Goal: Task Accomplishment & Management: Complete application form

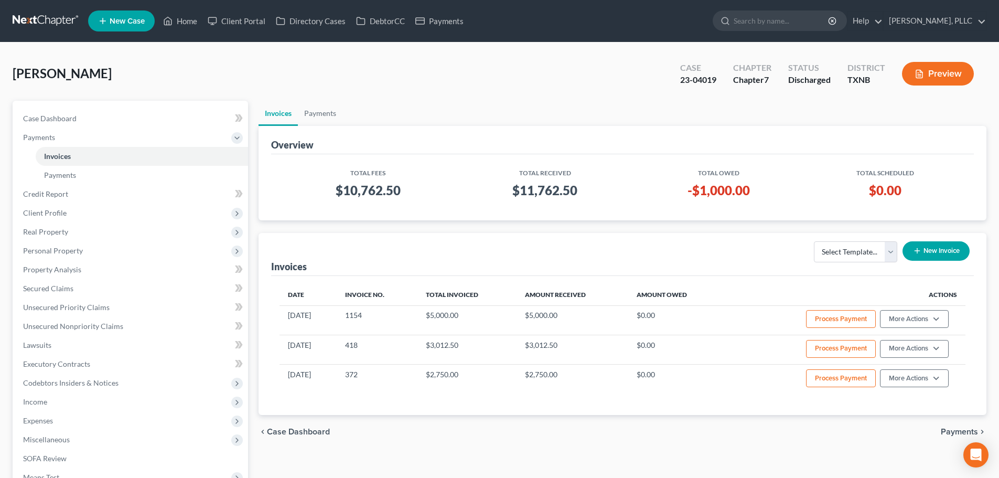
click at [439, 81] on div "[PERSON_NAME] Upgraded Case 23-04019 Chapter Chapter 7 Status Discharged Distri…" at bounding box center [499, 78] width 973 height 46
click at [178, 75] on div "[PERSON_NAME] Upgraded Case 23-04019 Chapter Chapter 7 Status Discharged Distri…" at bounding box center [499, 78] width 973 height 46
click at [371, 72] on div "[PERSON_NAME] Upgraded Case 23-04019 Chapter Chapter 7 Status Discharged Distri…" at bounding box center [499, 78] width 973 height 46
click at [805, 417] on div "chevron_left Case Dashboard Payments chevron_right" at bounding box center [622, 432] width 728 height 34
click at [605, 419] on div "chevron_left Case Dashboard Payments chevron_right" at bounding box center [622, 432] width 728 height 34
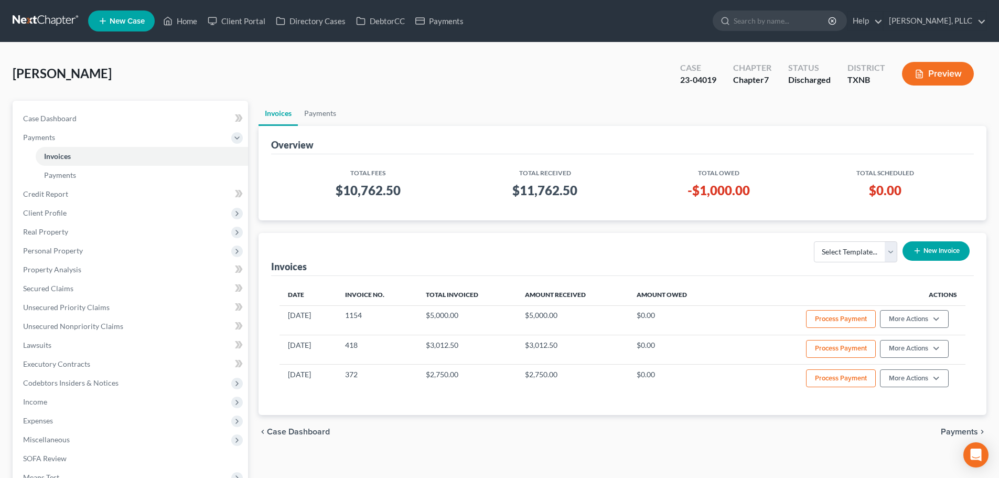
click at [605, 419] on div "chevron_left Case Dashboard Payments chevron_right" at bounding box center [622, 432] width 728 height 34
click at [189, 24] on link "Home" at bounding box center [180, 21] width 45 height 19
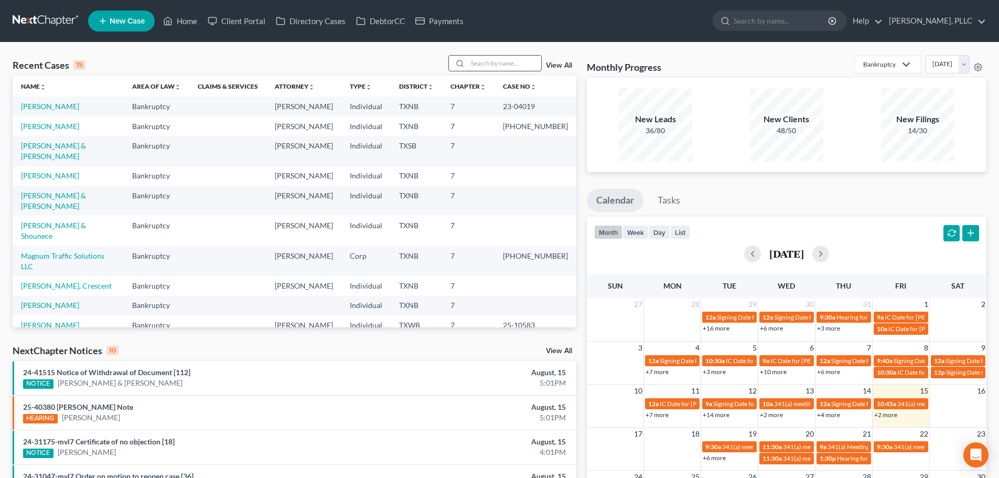
click at [508, 61] on input "search" at bounding box center [504, 63] width 73 height 15
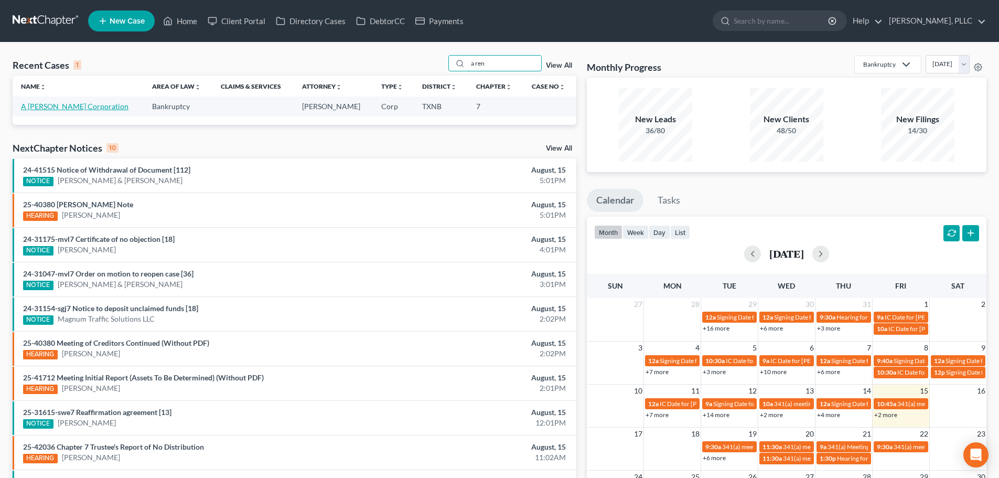
type input "a ren"
click at [105, 108] on link "A [PERSON_NAME] Corporation" at bounding box center [74, 106] width 107 height 9
select select "4"
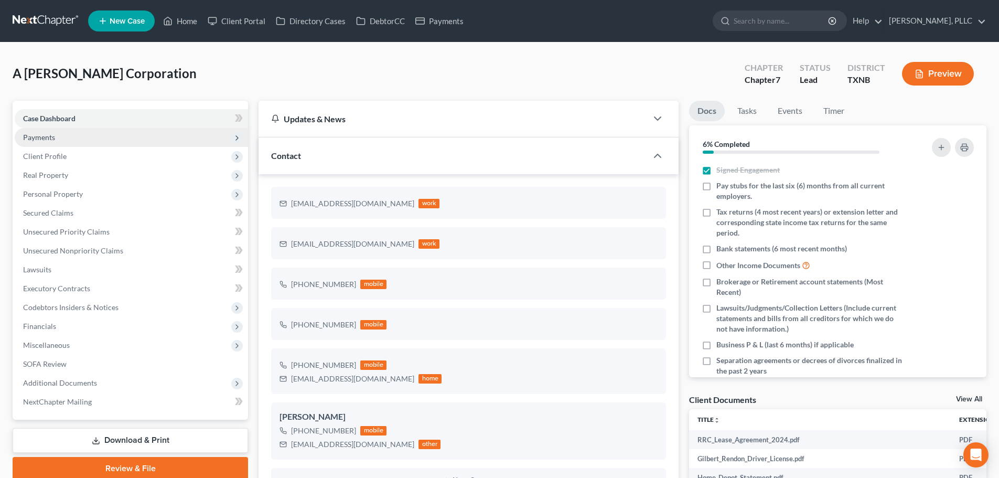
click at [80, 136] on span "Payments" at bounding box center [131, 137] width 233 height 19
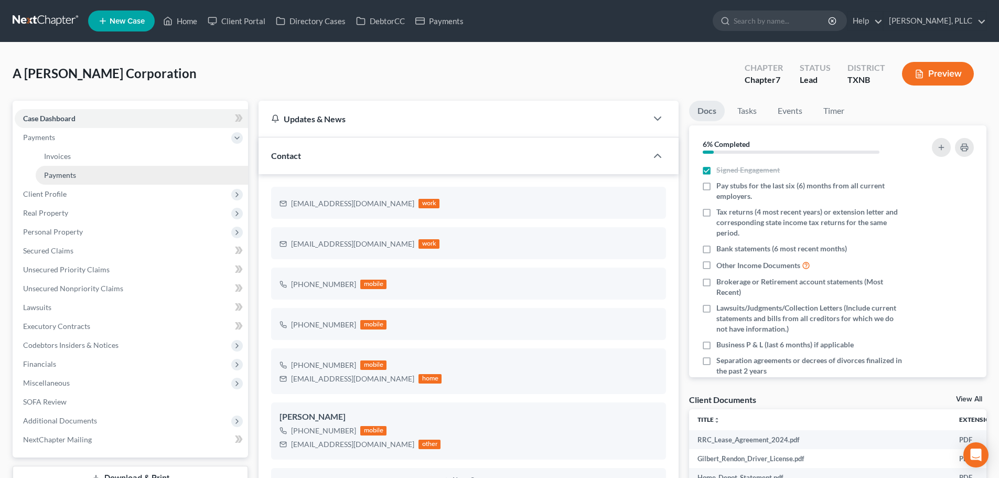
click at [88, 176] on link "Payments" at bounding box center [142, 175] width 212 height 19
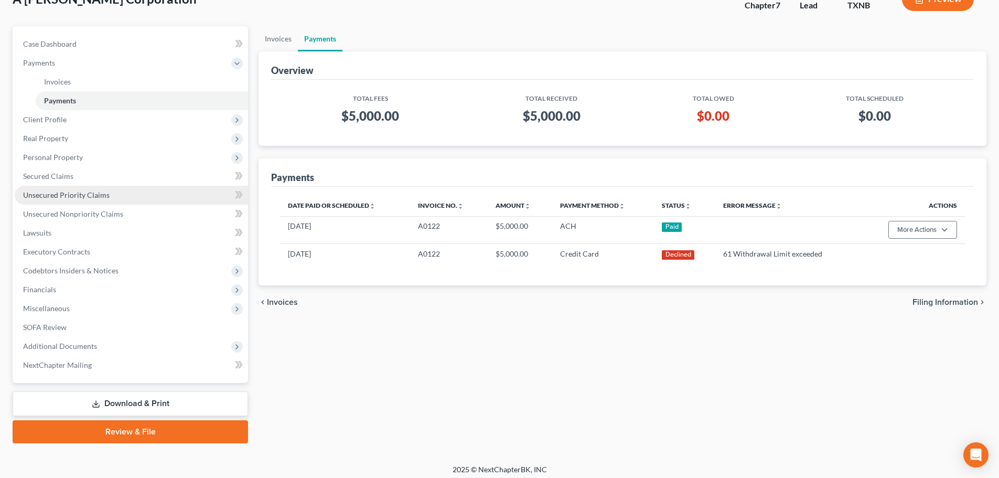
scroll to position [80, 0]
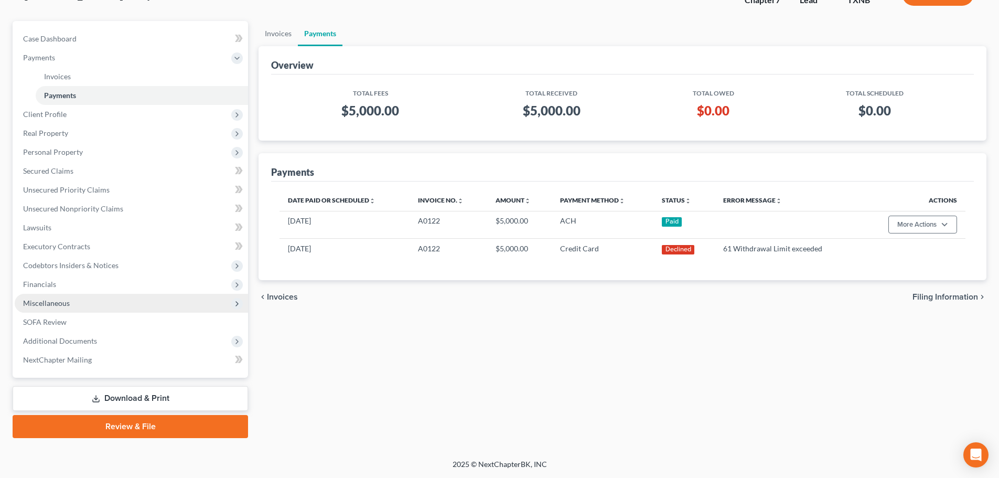
click at [67, 307] on span "Miscellaneous" at bounding box center [131, 303] width 233 height 19
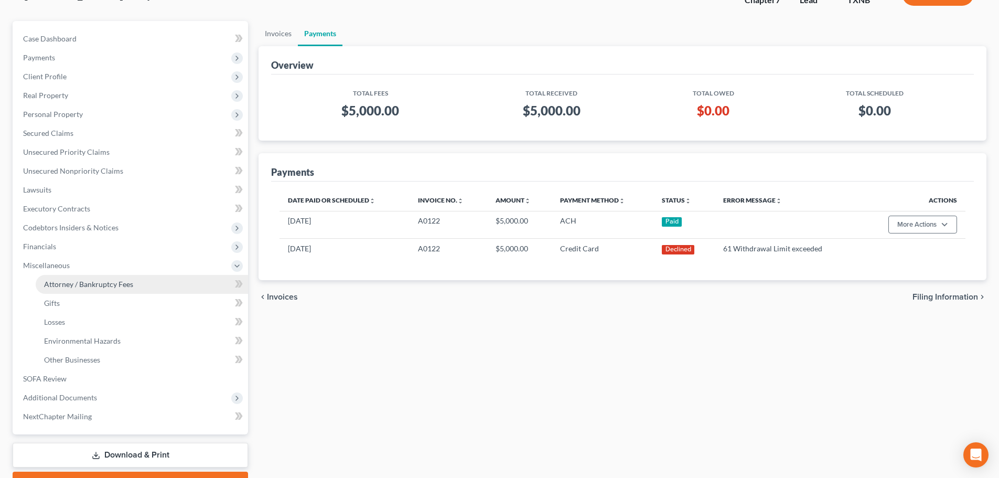
click at [84, 286] on span "Attorney / Bankruptcy Fees" at bounding box center [88, 283] width 89 height 9
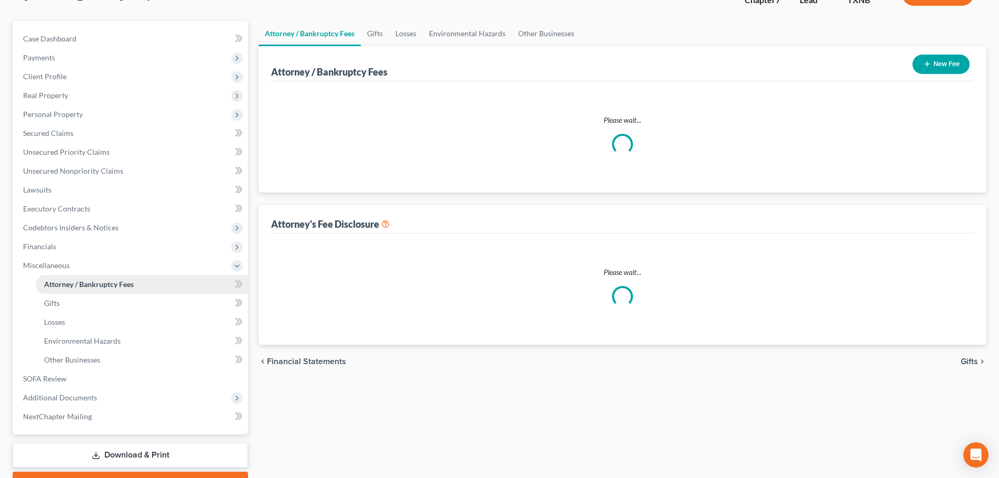
scroll to position [3, 0]
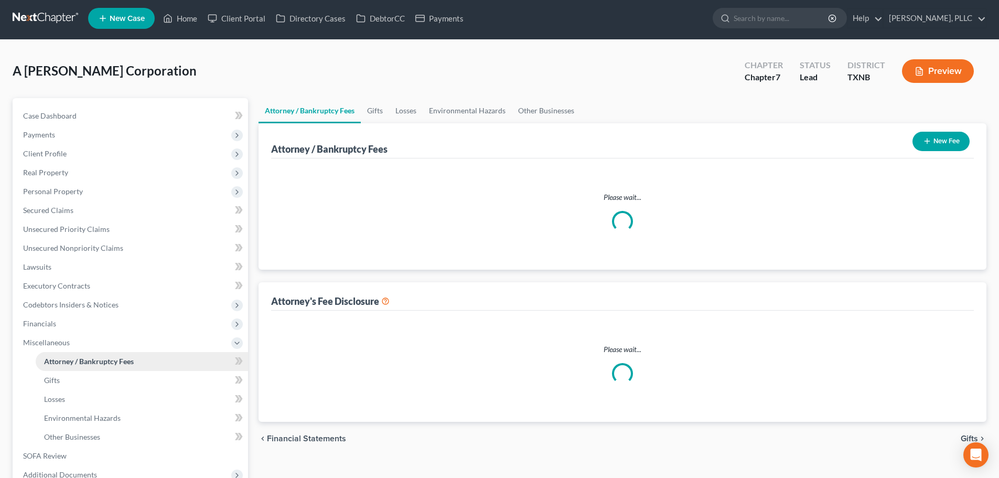
select select "0"
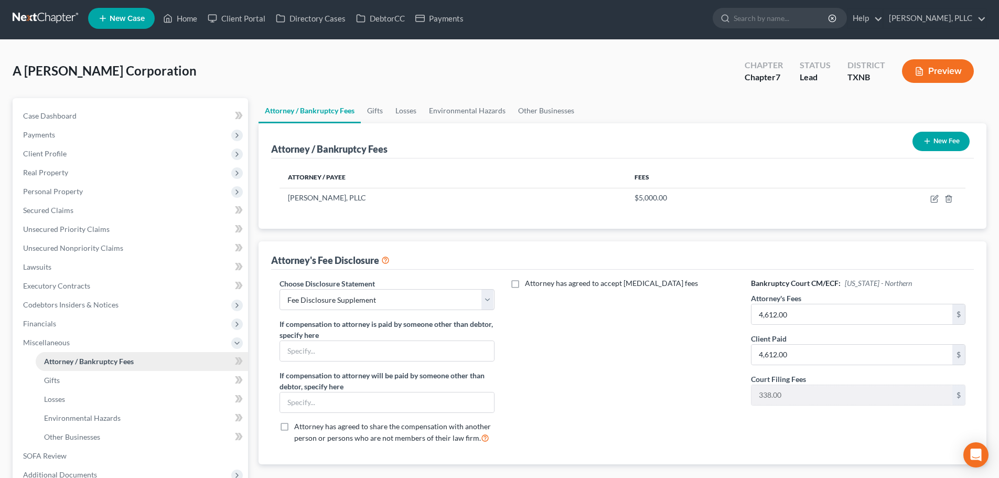
scroll to position [0, 0]
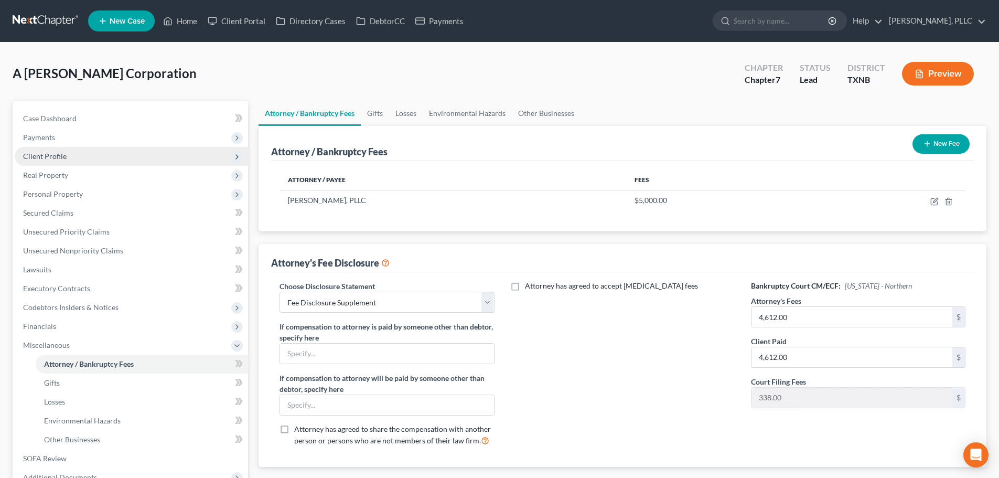
click at [56, 153] on span "Client Profile" at bounding box center [45, 156] width 44 height 9
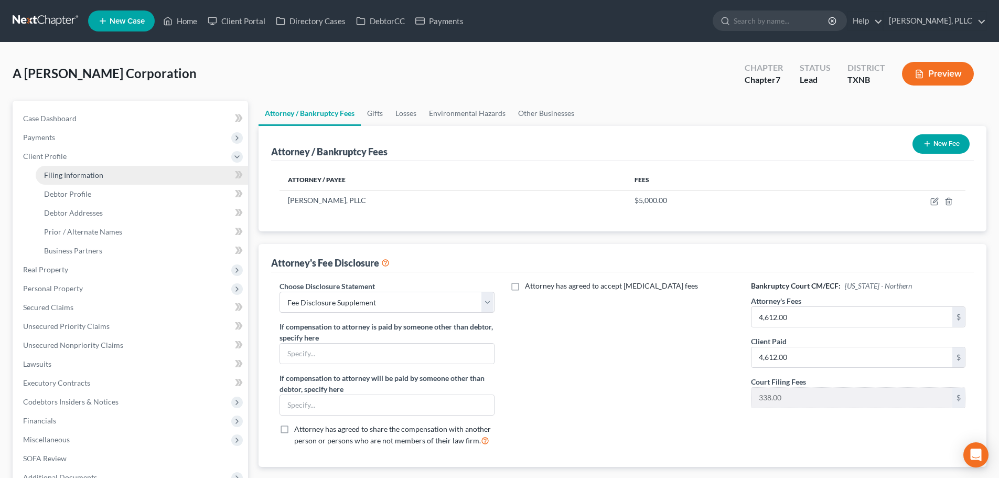
click at [74, 179] on span "Filing Information" at bounding box center [73, 174] width 59 height 9
select select "3"
select select "1"
select select "0"
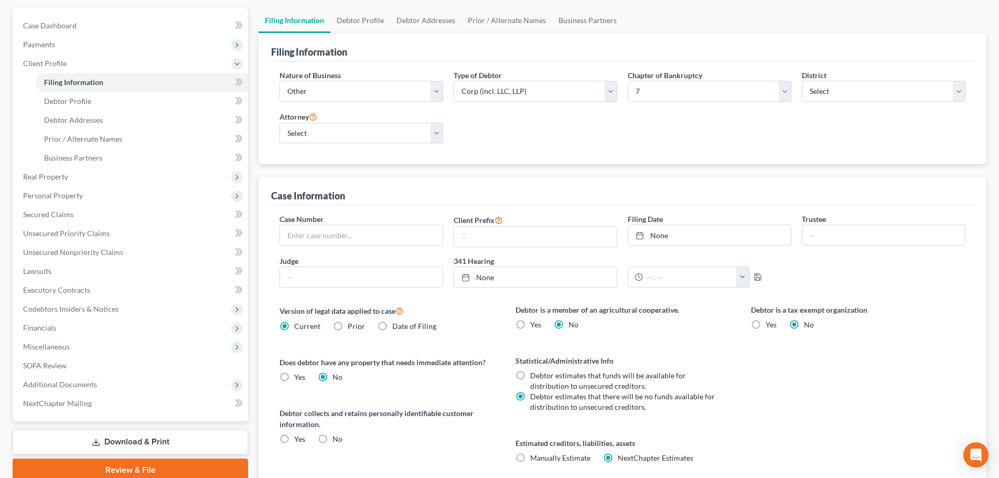
scroll to position [157, 0]
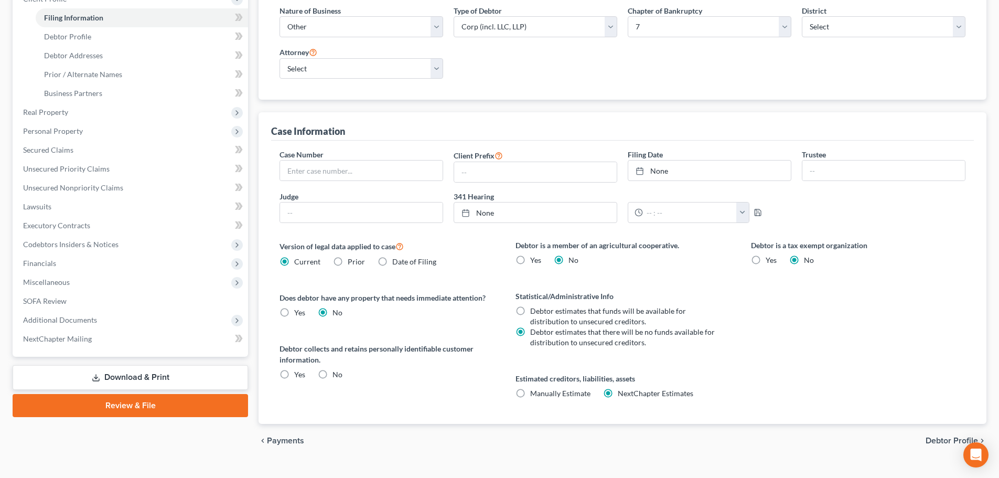
click at [332, 375] on label "No" at bounding box center [337, 374] width 10 height 10
click at [337, 375] on input "No" at bounding box center [340, 372] width 7 height 7
radio input "true"
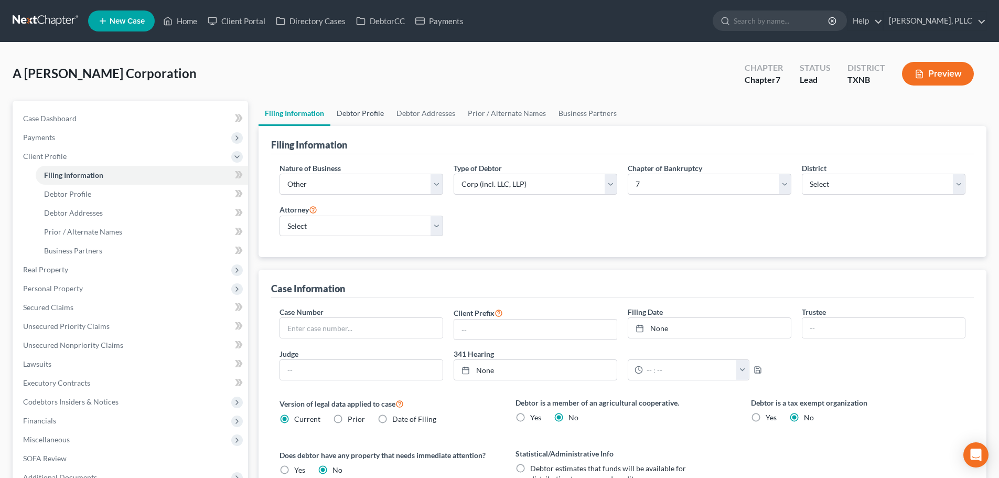
click at [361, 112] on link "Debtor Profile" at bounding box center [360, 113] width 60 height 25
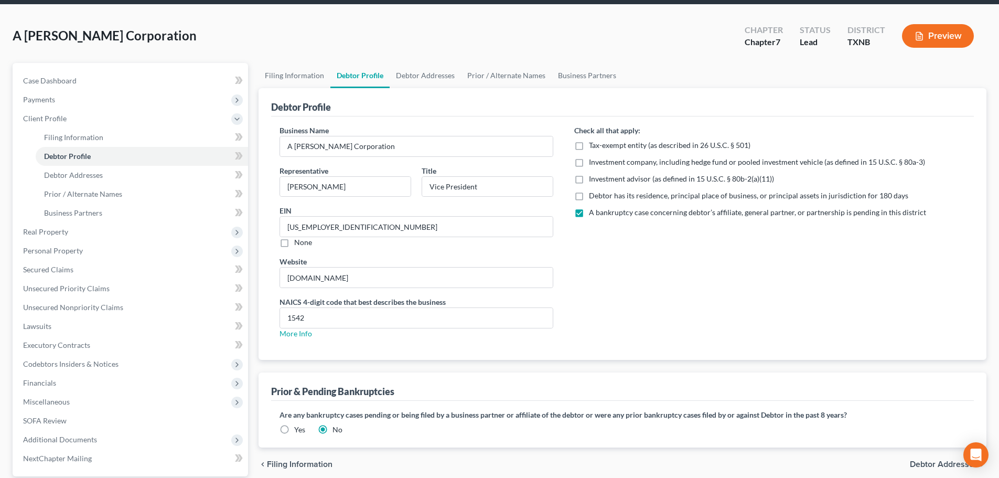
scroll to position [31, 0]
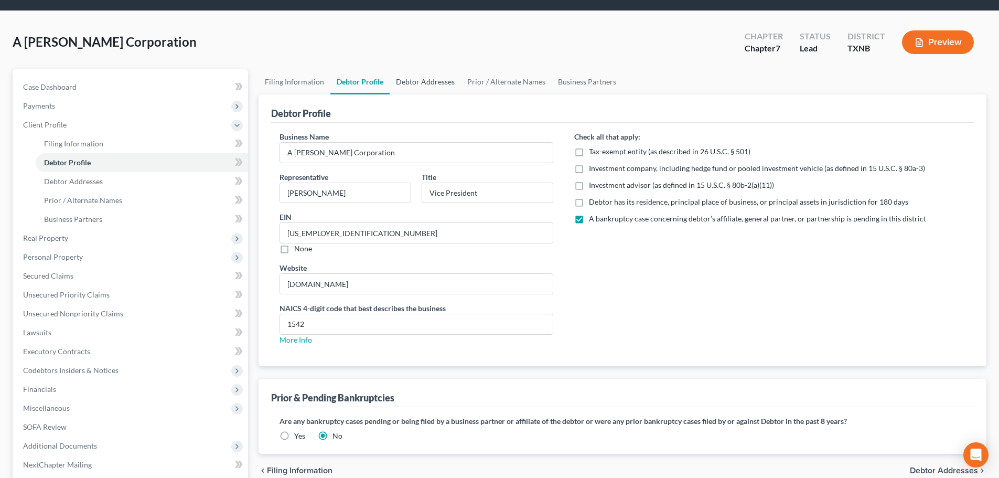
click at [431, 84] on link "Debtor Addresses" at bounding box center [424, 81] width 71 height 25
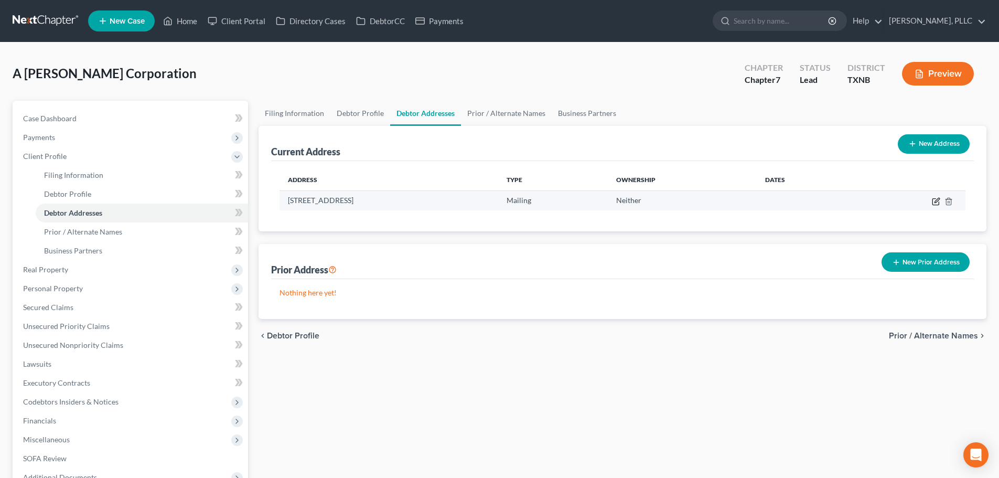
click at [934, 201] on icon "button" at bounding box center [936, 201] width 8 height 8
select select "45"
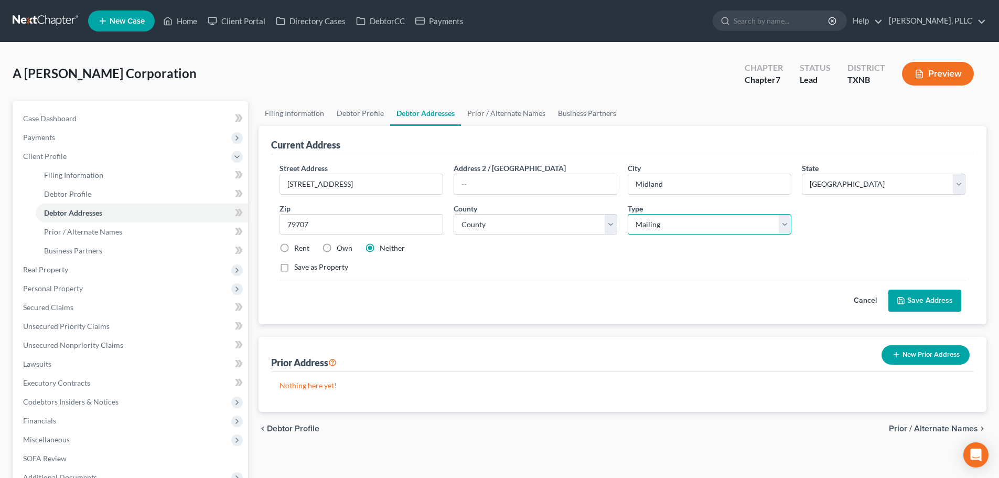
click at [785, 224] on select "Select Business Mailing Location of Assets" at bounding box center [709, 224] width 164 height 21
select select "0"
click at [627, 214] on select "Select Business Mailing Location of Assets" at bounding box center [709, 224] width 164 height 21
click at [922, 299] on button "Save Address" at bounding box center [924, 300] width 73 height 22
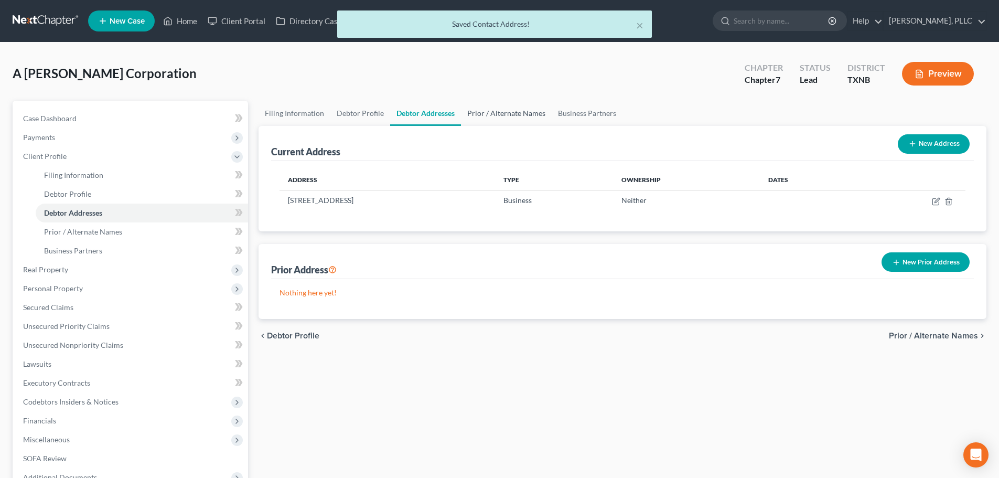
click at [490, 114] on link "Prior / Alternate Names" at bounding box center [506, 113] width 91 height 25
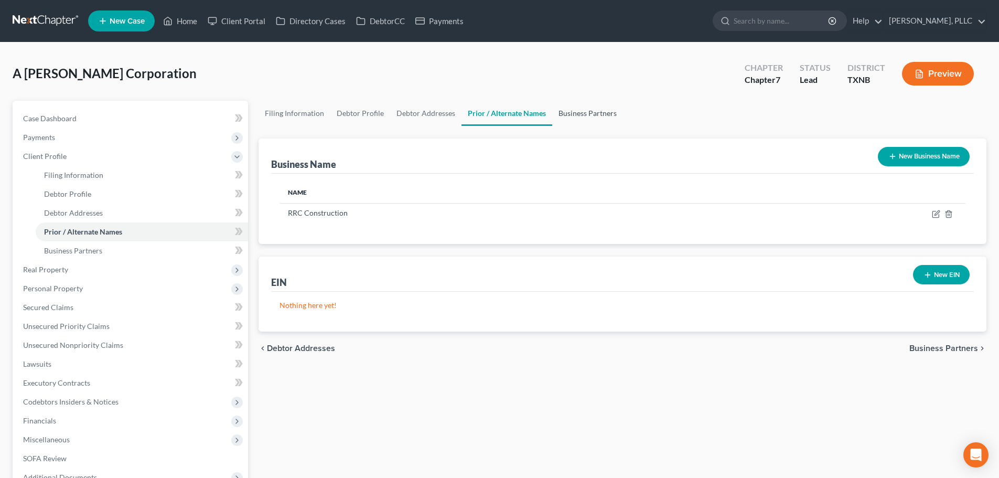
click at [587, 114] on link "Business Partners" at bounding box center [587, 113] width 71 height 25
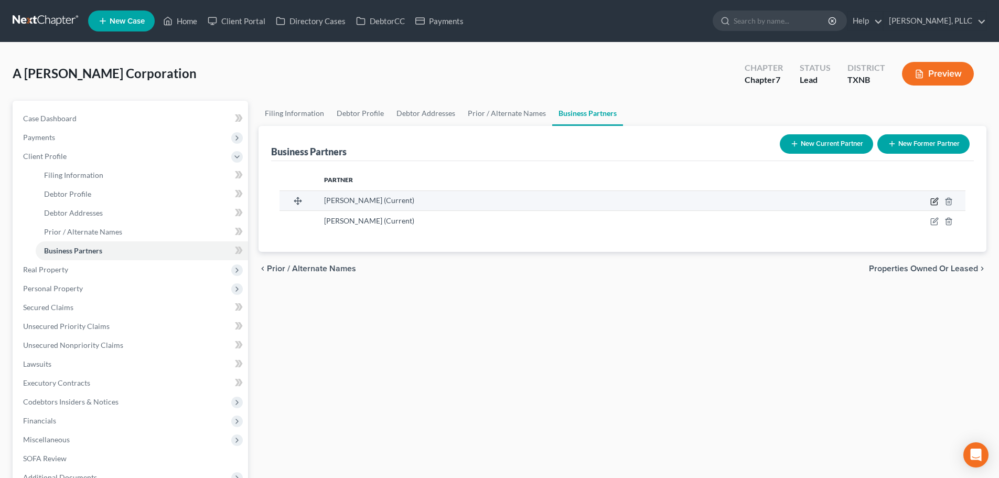
click at [934, 201] on icon "button" at bounding box center [935, 200] width 5 height 5
select select "45"
select select "3"
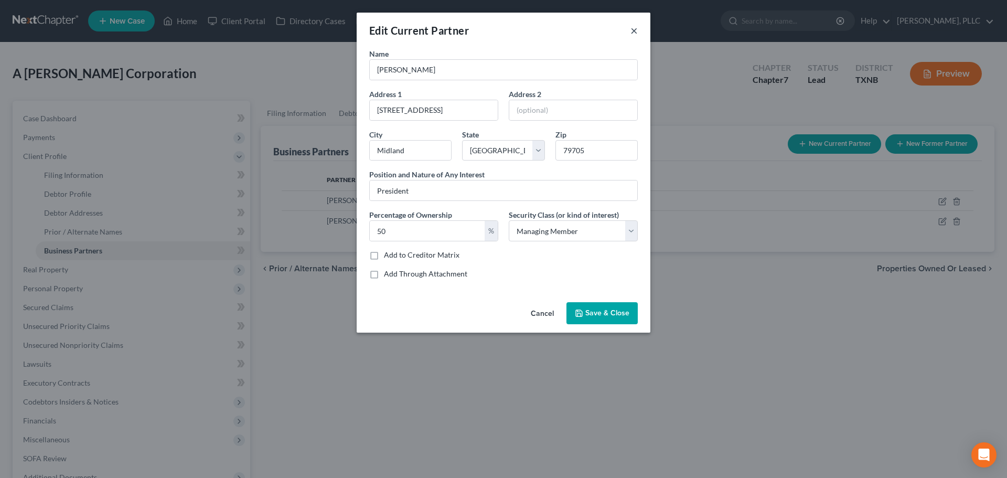
click at [634, 31] on button "×" at bounding box center [633, 30] width 7 height 13
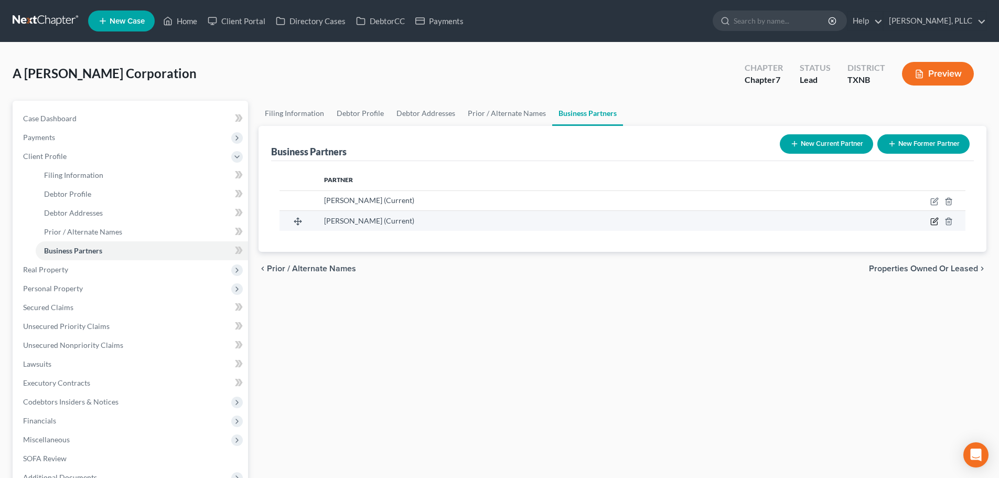
click at [933, 220] on icon "button" at bounding box center [934, 221] width 8 height 8
select select "45"
select select "3"
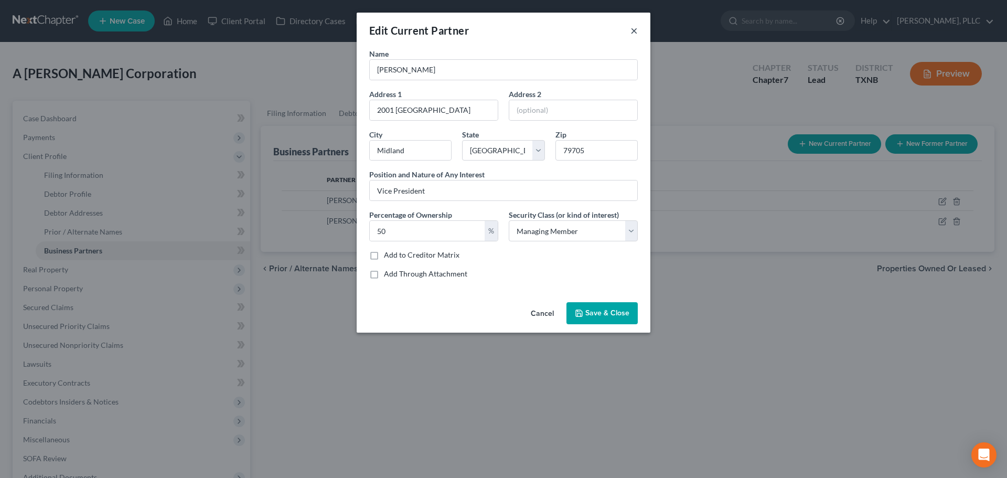
click at [634, 32] on button "×" at bounding box center [633, 30] width 7 height 13
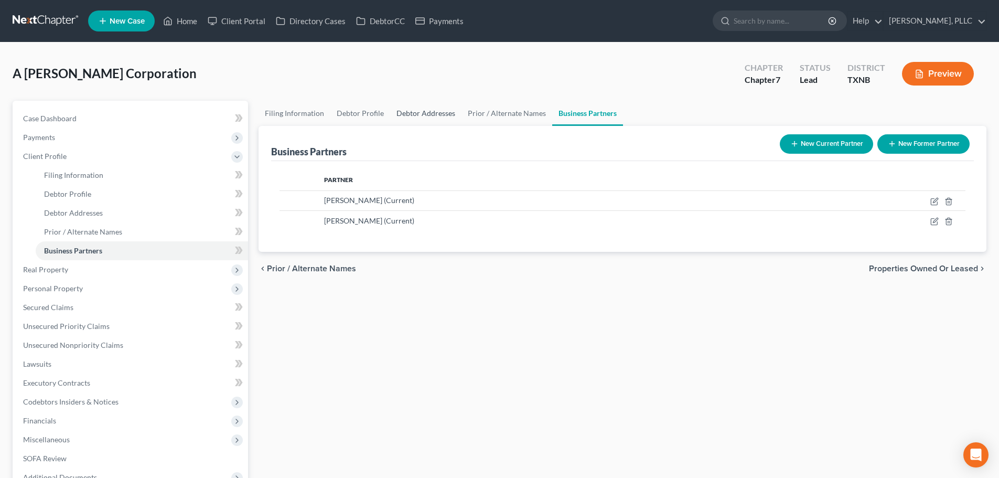
click at [428, 114] on link "Debtor Addresses" at bounding box center [425, 113] width 71 height 25
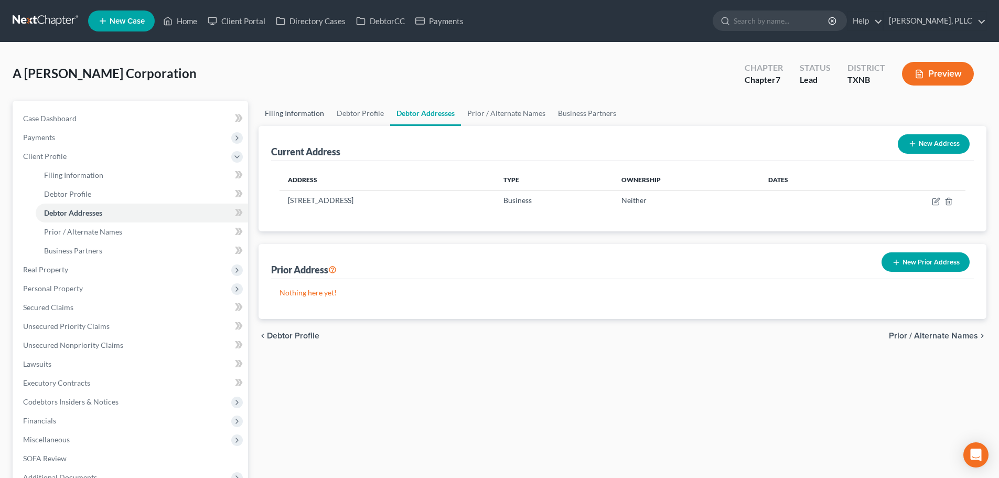
click at [313, 112] on link "Filing Information" at bounding box center [294, 113] width 72 height 25
select select "3"
select select "1"
select select "0"
select select "78"
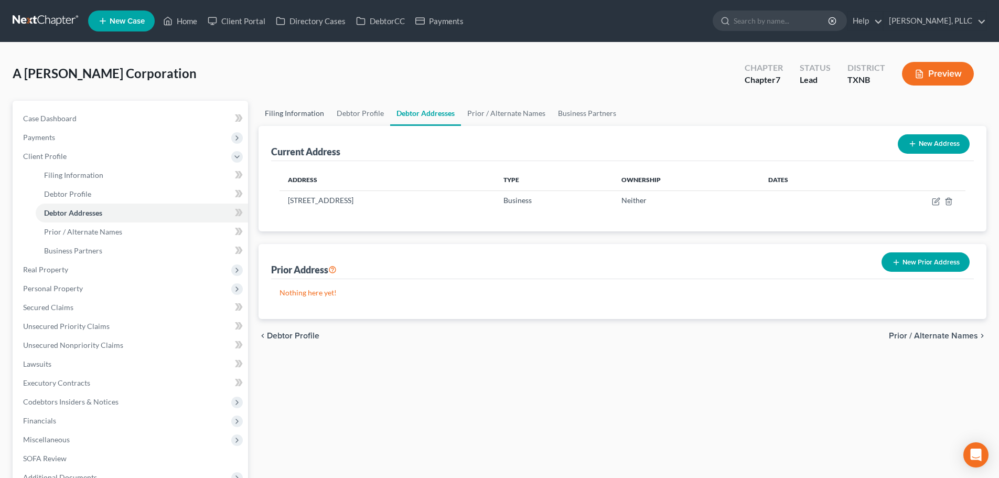
select select "1"
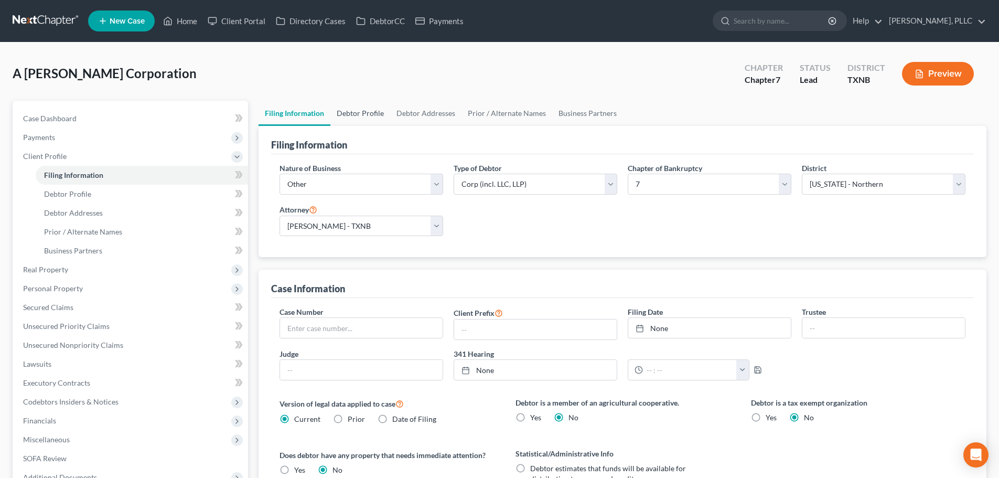
click at [364, 116] on link "Debtor Profile" at bounding box center [360, 113] width 60 height 25
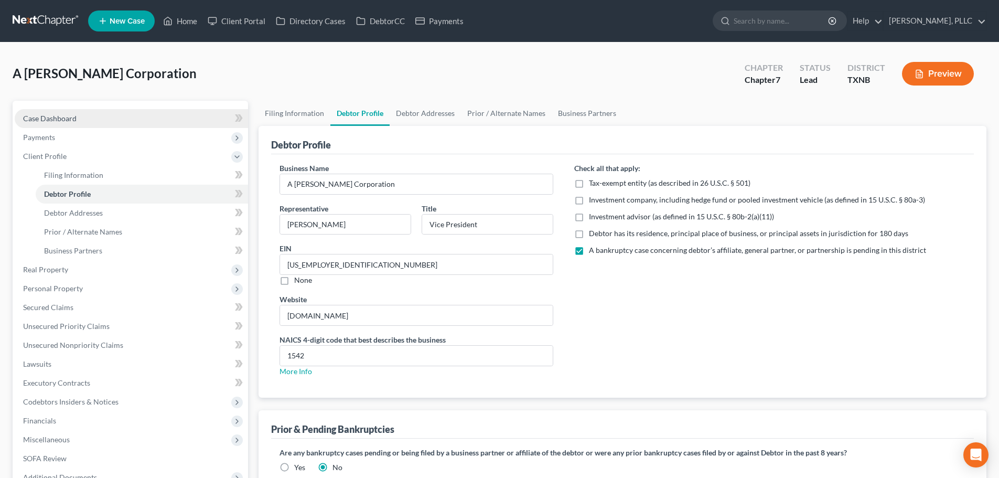
click at [82, 122] on link "Case Dashboard" at bounding box center [131, 118] width 233 height 19
select select "4"
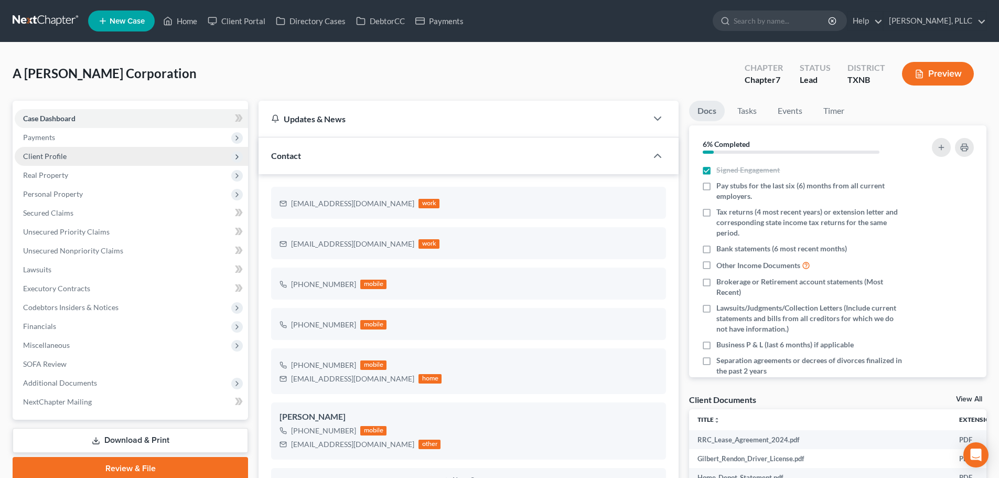
click at [61, 157] on span "Client Profile" at bounding box center [45, 156] width 44 height 9
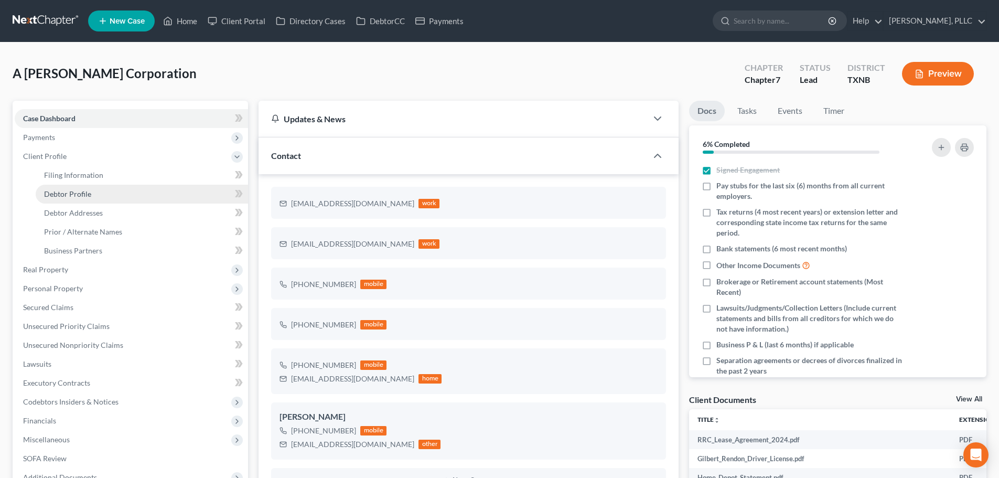
click at [63, 193] on span "Debtor Profile" at bounding box center [67, 193] width 47 height 9
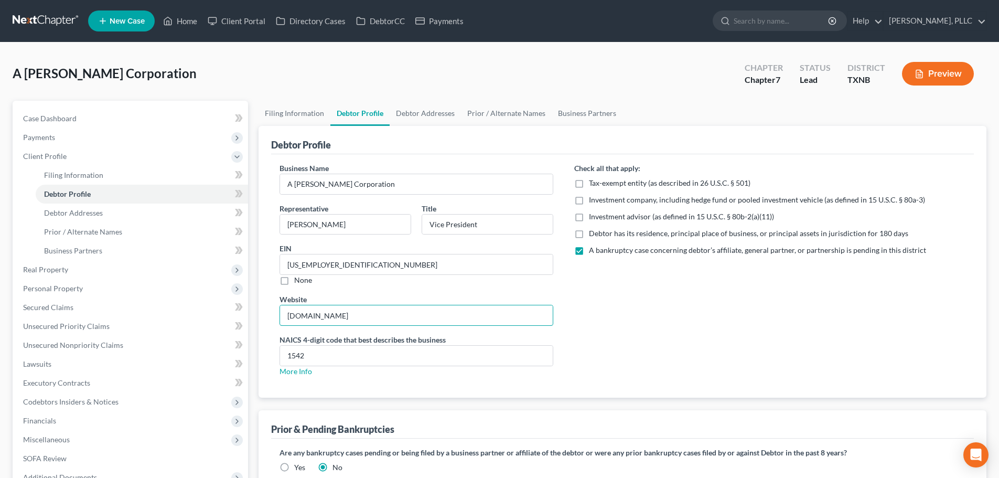
drag, startPoint x: 377, startPoint y: 316, endPoint x: 271, endPoint y: 315, distance: 105.9
click at [271, 315] on div "Business Name A [PERSON_NAME] Corporation Representative [PERSON_NAME] Title Vi…" at bounding box center [416, 274] width 295 height 222
click at [314, 317] on input "[DOMAIN_NAME]" at bounding box center [416, 315] width 273 height 20
click at [399, 315] on input "[DOMAIN_NAME]" at bounding box center [416, 315] width 273 height 20
click at [411, 354] on input "1542" at bounding box center [416, 355] width 273 height 20
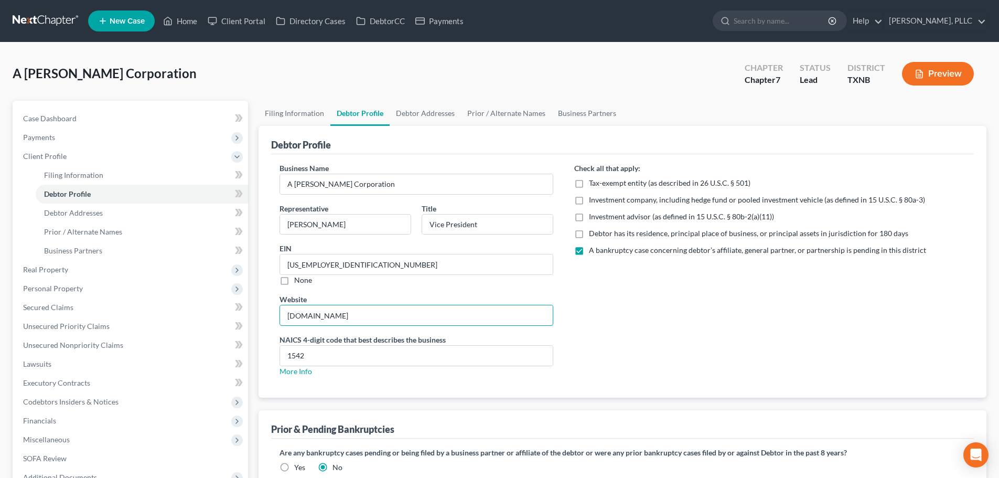
drag, startPoint x: 393, startPoint y: 317, endPoint x: 265, endPoint y: 320, distance: 127.9
click at [265, 320] on div "Debtor Profile Business Name A [PERSON_NAME] Corporation Representative [PERSON…" at bounding box center [622, 262] width 728 height 272
click at [318, 315] on input "[DOMAIN_NAME]" at bounding box center [416, 315] width 273 height 20
drag, startPoint x: 418, startPoint y: 318, endPoint x: 282, endPoint y: 318, distance: 136.8
click at [281, 318] on input "[DOMAIN_NAME]" at bounding box center [416, 315] width 273 height 20
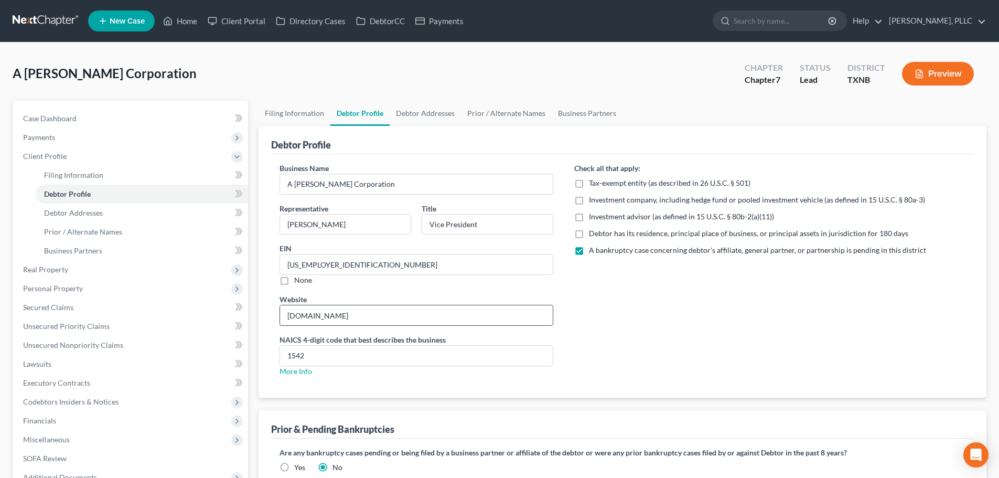
click at [385, 315] on input "[DOMAIN_NAME]" at bounding box center [416, 315] width 273 height 20
type input "w"
click at [656, 358] on div "Check all that apply: Tax-exempt entity (as described in 26 U.S.C. § 501) Inves…" at bounding box center [770, 274] width 412 height 222
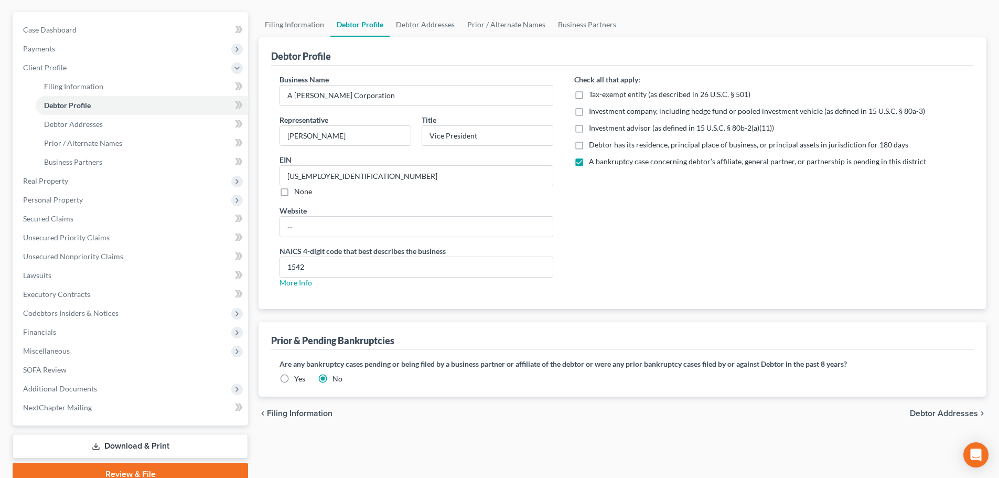
scroll to position [105, 0]
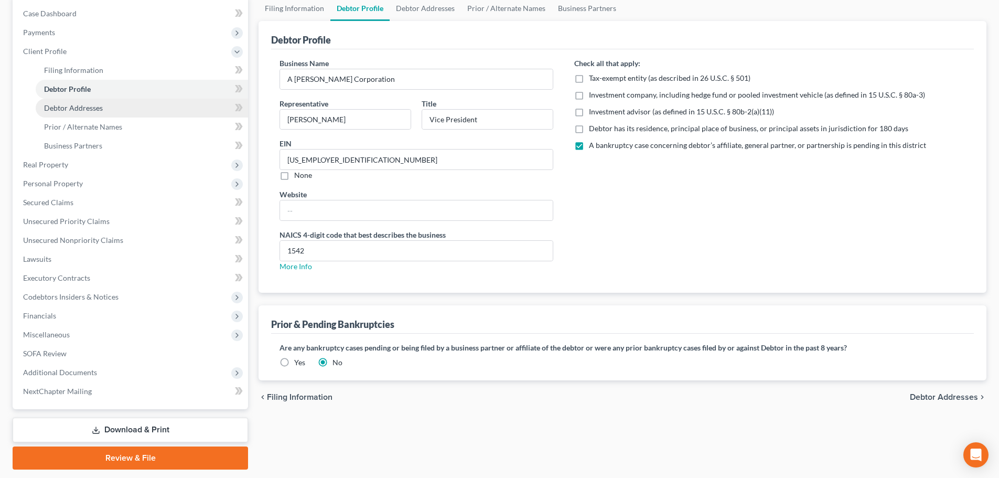
click at [80, 110] on span "Debtor Addresses" at bounding box center [73, 107] width 59 height 9
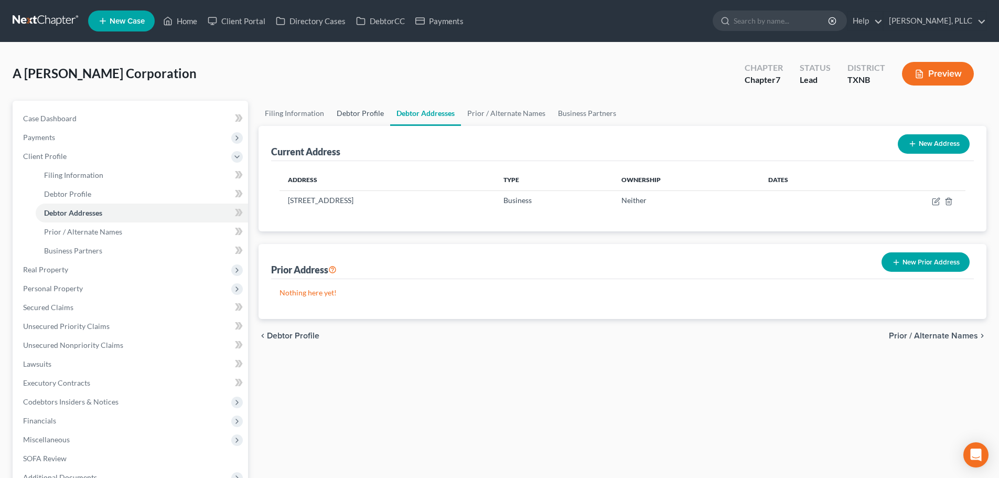
click at [367, 112] on link "Debtor Profile" at bounding box center [360, 113] width 60 height 25
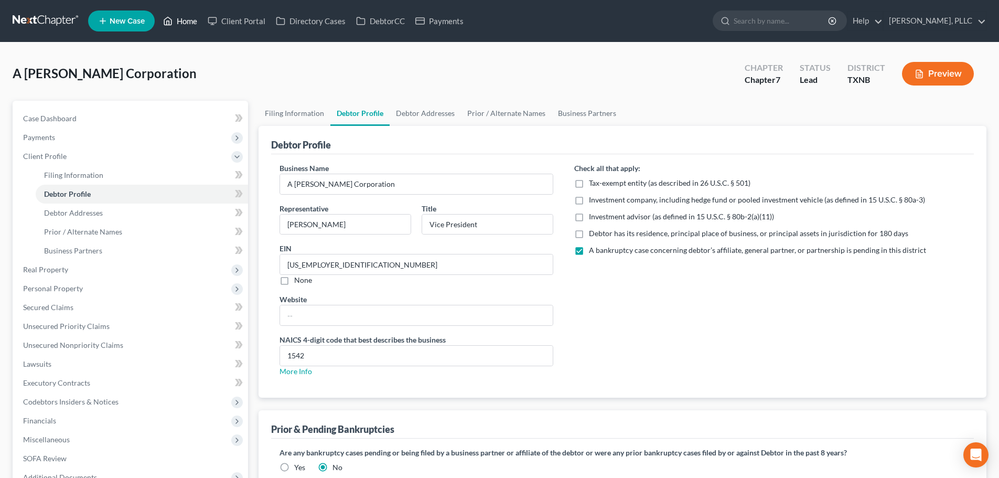
click at [189, 23] on link "Home" at bounding box center [180, 21] width 45 height 19
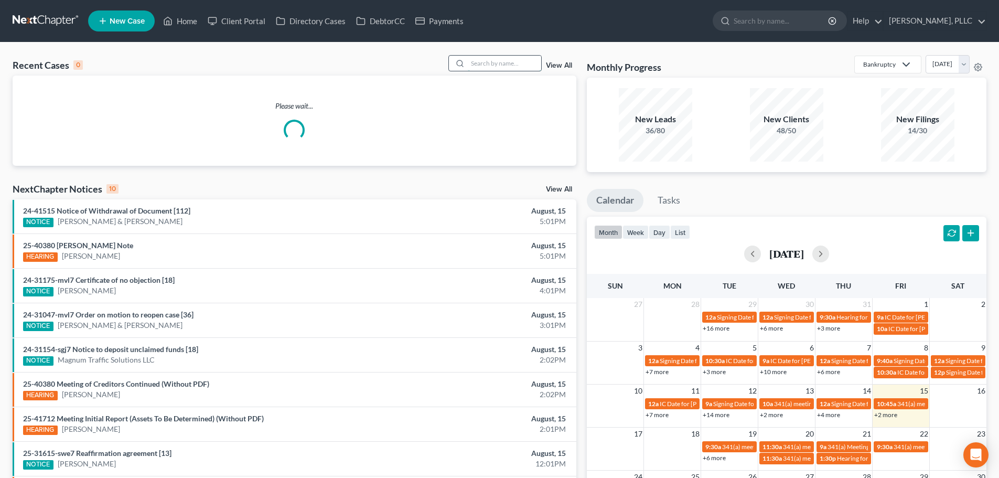
click at [486, 67] on input "search" at bounding box center [504, 63] width 73 height 15
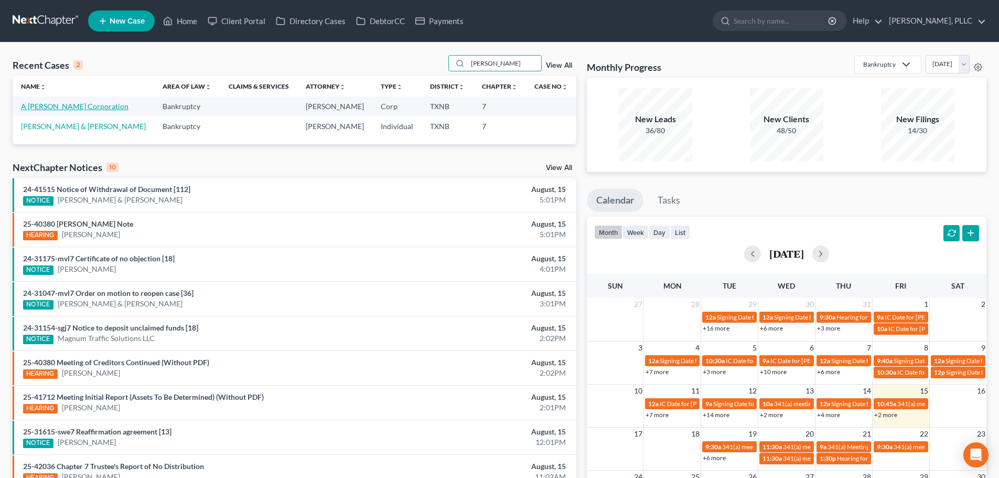
type input "[PERSON_NAME]"
click at [100, 106] on link "A [PERSON_NAME] Corporation" at bounding box center [74, 106] width 107 height 9
select select "4"
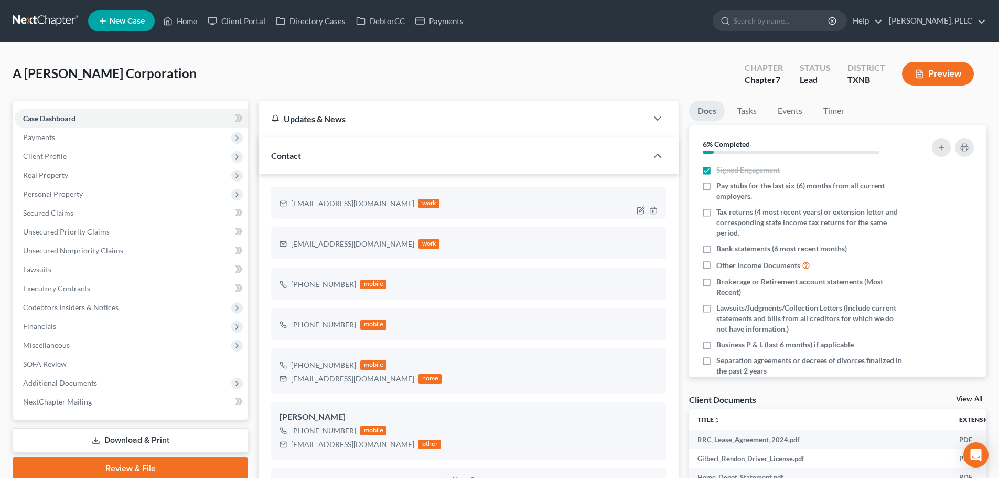
drag, startPoint x: 393, startPoint y: 204, endPoint x: 289, endPoint y: 209, distance: 103.9
click at [289, 209] on div "[EMAIL_ADDRESS][DOMAIN_NAME] work" at bounding box center [359, 204] width 160 height 14
copy div "[EMAIL_ADDRESS][DOMAIN_NAME]"
click at [48, 158] on span "Client Profile" at bounding box center [45, 156] width 44 height 9
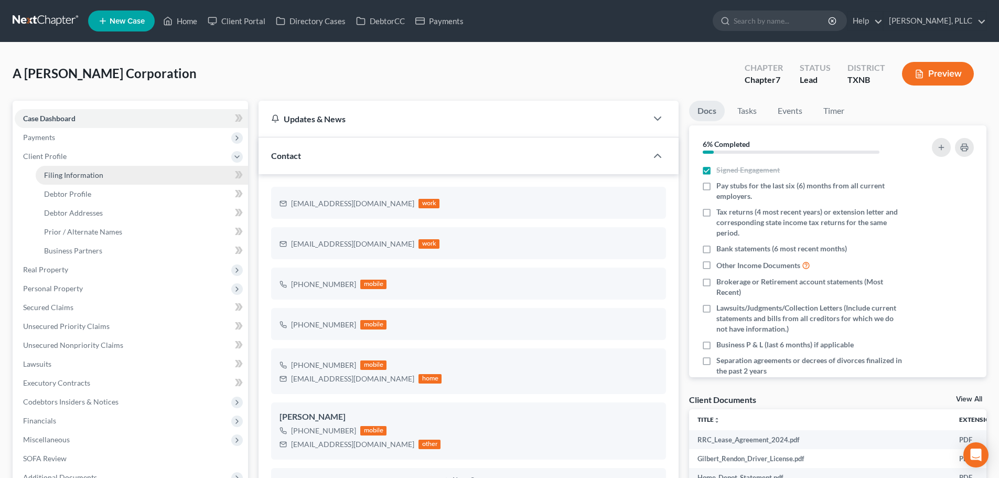
click at [54, 178] on span "Filing Information" at bounding box center [73, 174] width 59 height 9
select select "3"
select select "1"
select select "0"
select select "78"
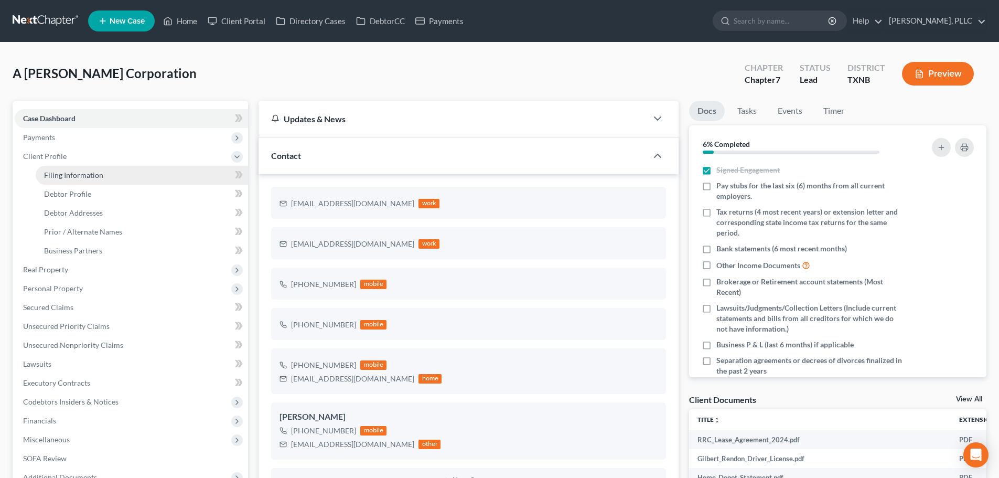
select select "1"
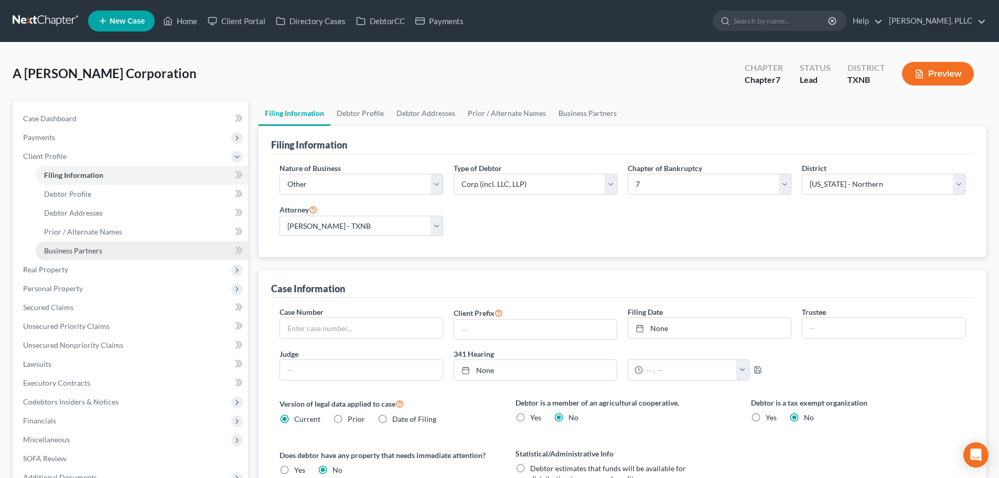
click at [75, 254] on span "Business Partners" at bounding box center [73, 250] width 58 height 9
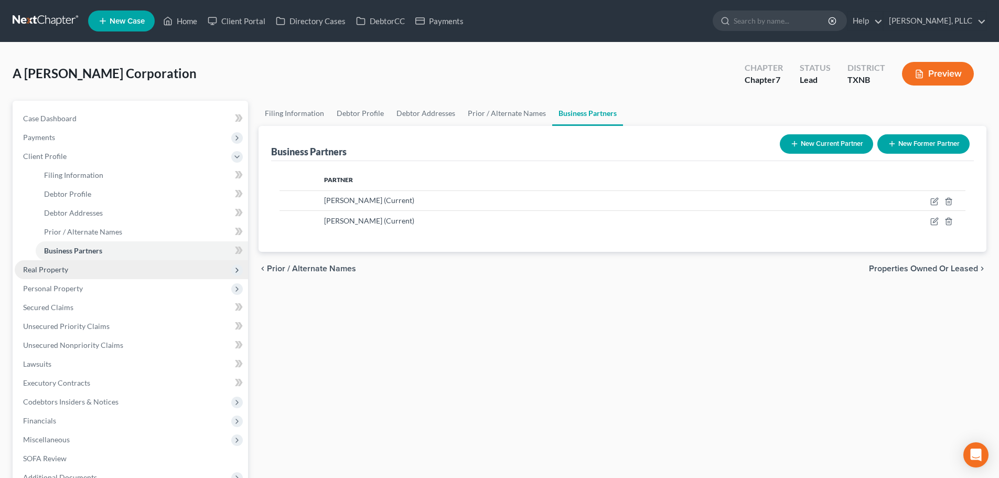
click at [67, 269] on span "Real Property" at bounding box center [45, 269] width 45 height 9
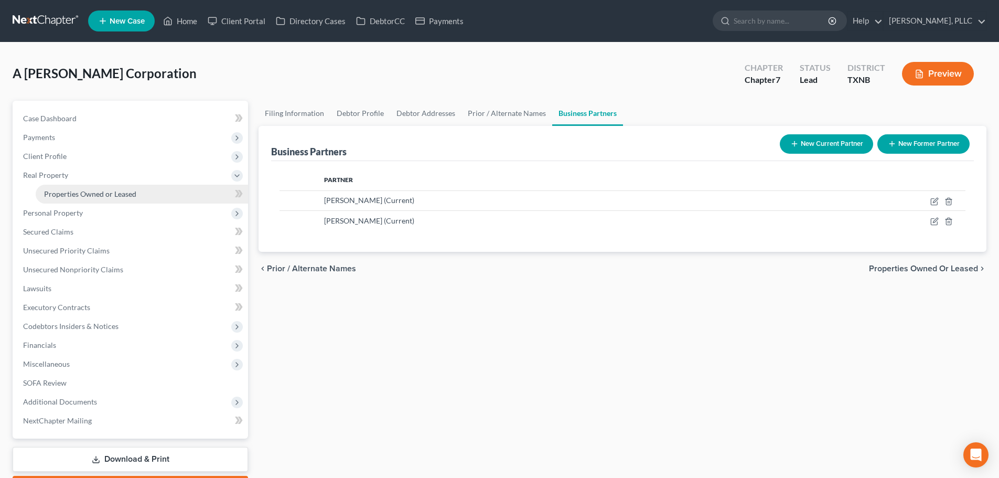
click at [68, 193] on span "Properties Owned or Leased" at bounding box center [90, 193] width 92 height 9
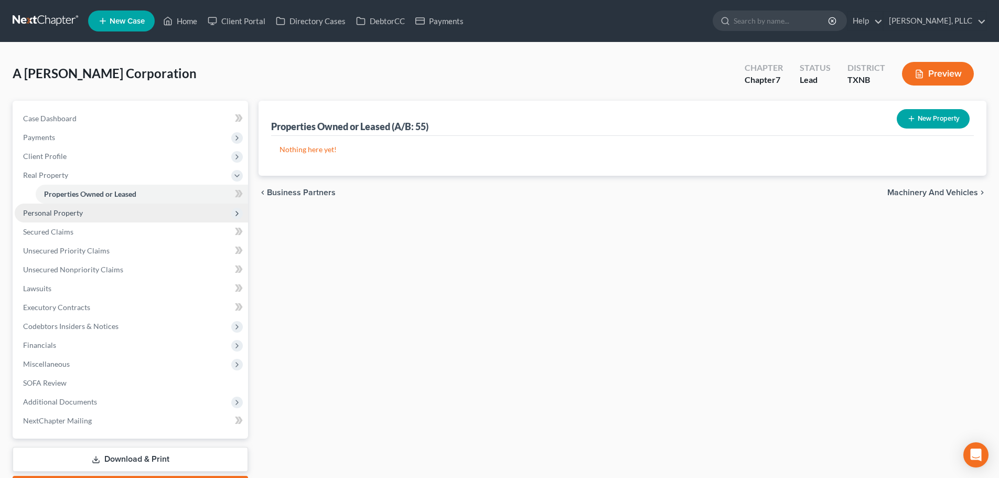
click at [63, 218] on span "Personal Property" at bounding box center [131, 212] width 233 height 19
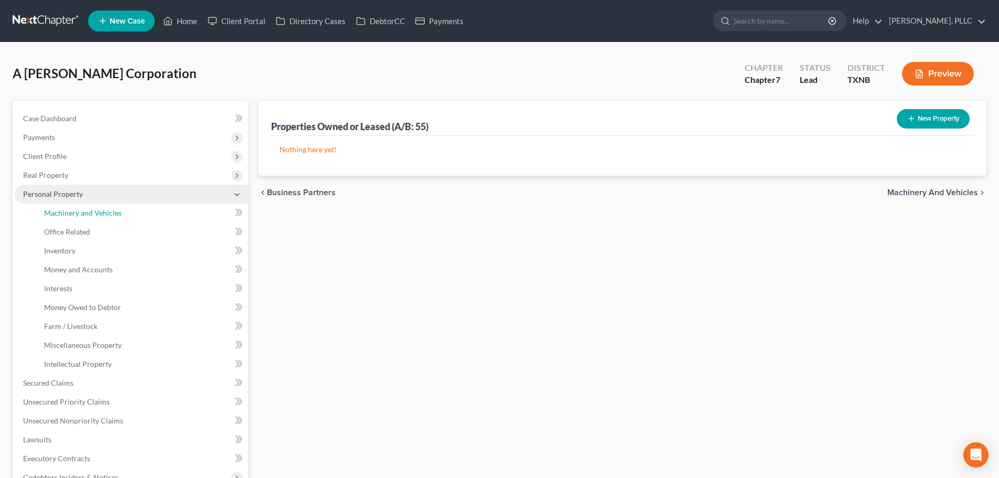
click at [63, 218] on link "Machinery and Vehicles" at bounding box center [142, 212] width 212 height 19
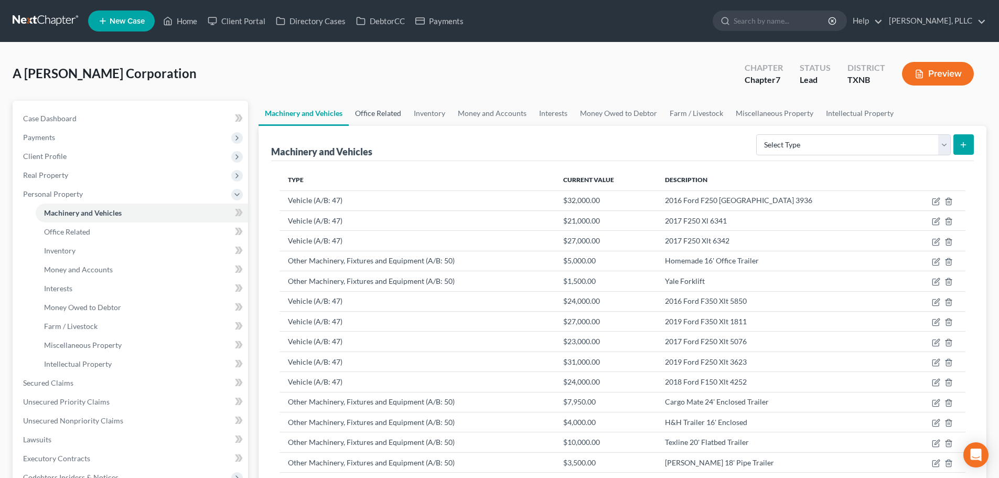
click at [384, 113] on link "Office Related" at bounding box center [378, 113] width 59 height 25
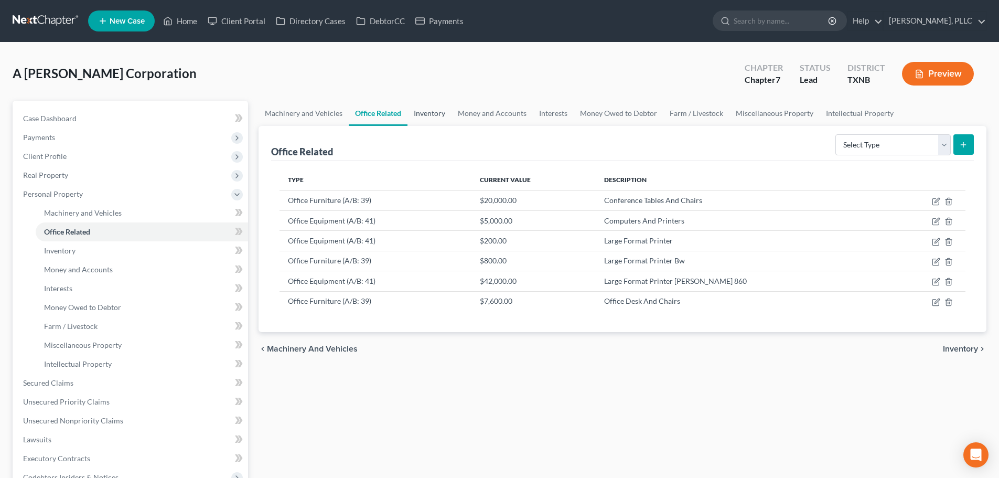
click at [432, 113] on link "Inventory" at bounding box center [429, 113] width 44 height 25
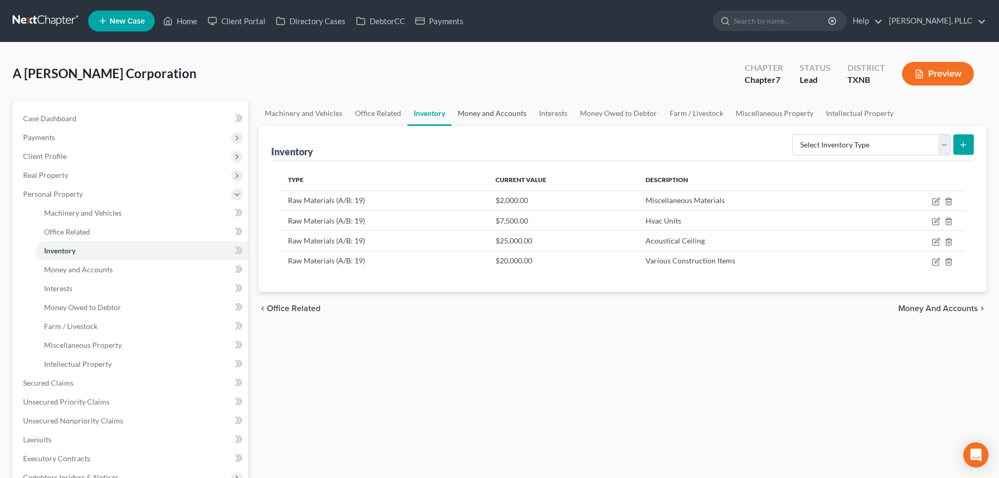
click at [485, 116] on link "Money and Accounts" at bounding box center [491, 113] width 81 height 25
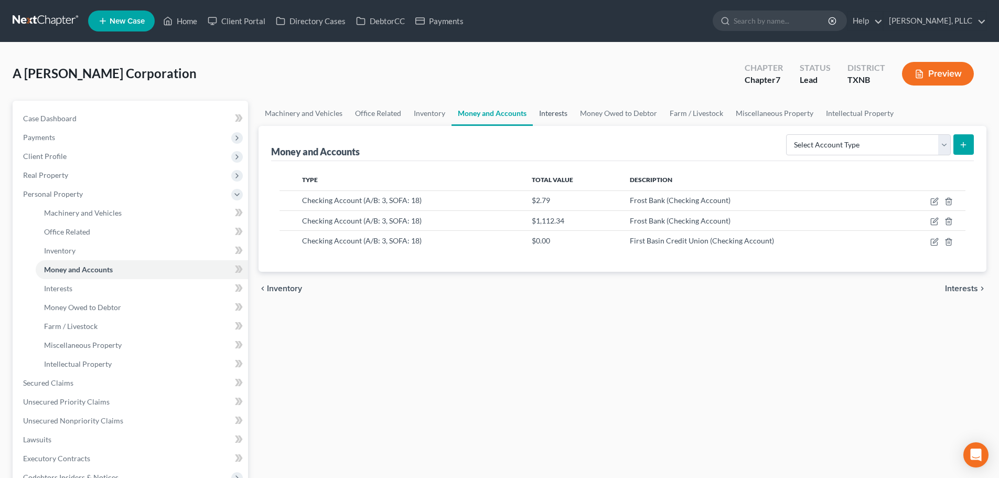
click at [556, 114] on link "Interests" at bounding box center [553, 113] width 41 height 25
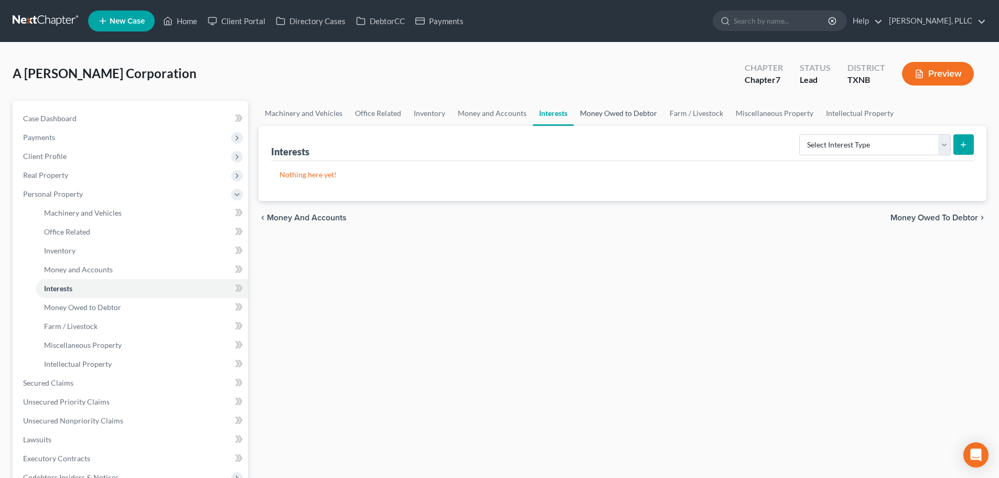
click at [625, 113] on link "Money Owed to Debtor" at bounding box center [618, 113] width 90 height 25
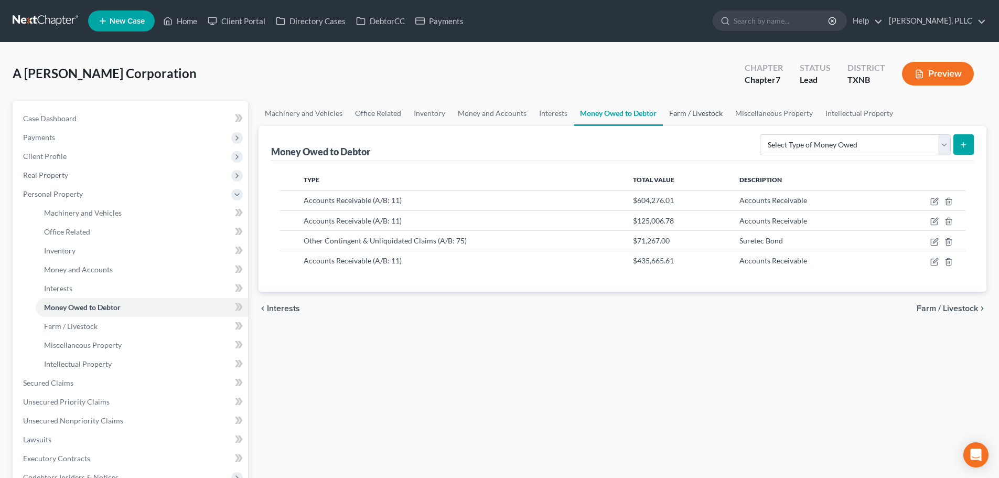
click at [689, 115] on link "Farm / Livestock" at bounding box center [696, 113] width 66 height 25
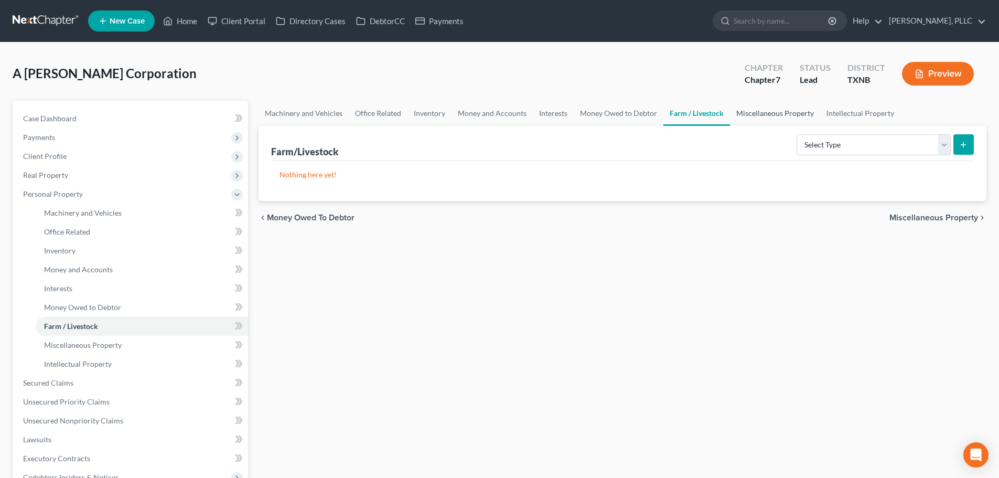
click at [764, 110] on link "Miscellaneous Property" at bounding box center [775, 113] width 90 height 25
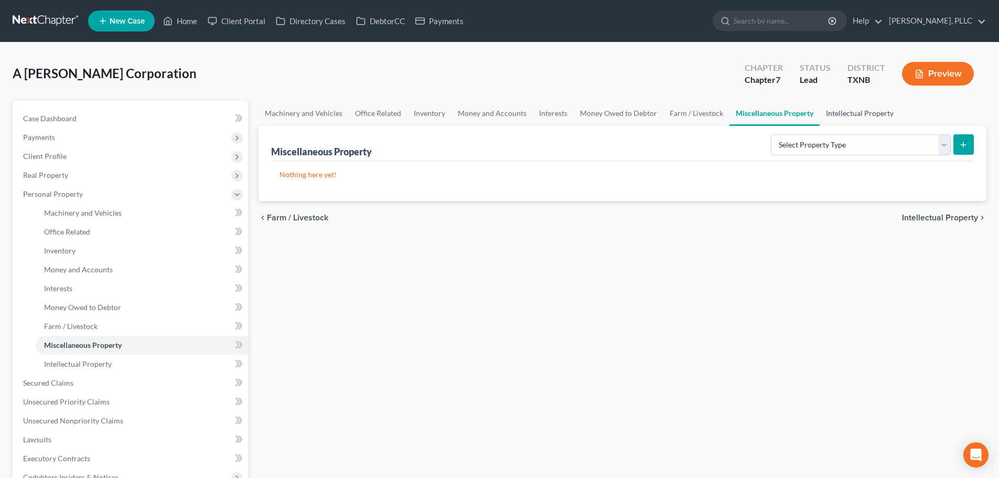
click at [841, 114] on link "Intellectual Property" at bounding box center [859, 113] width 80 height 25
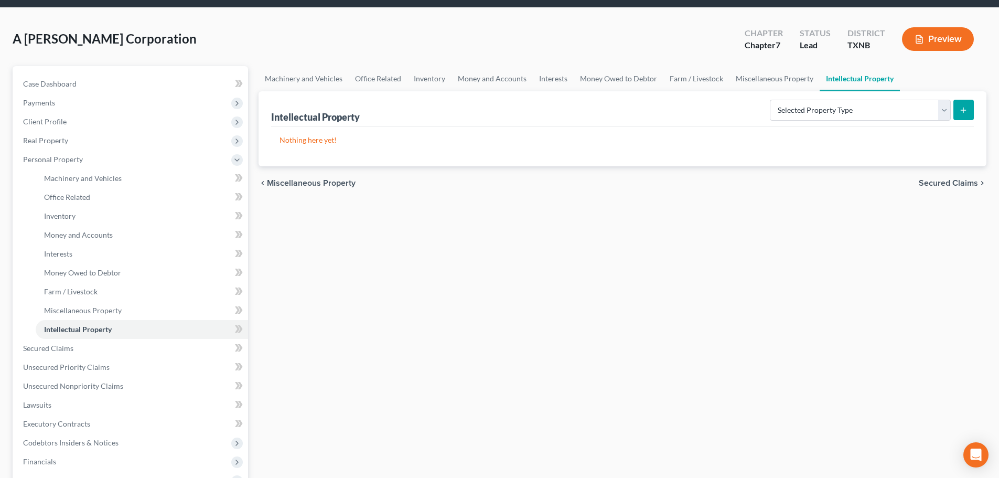
scroll to position [105, 0]
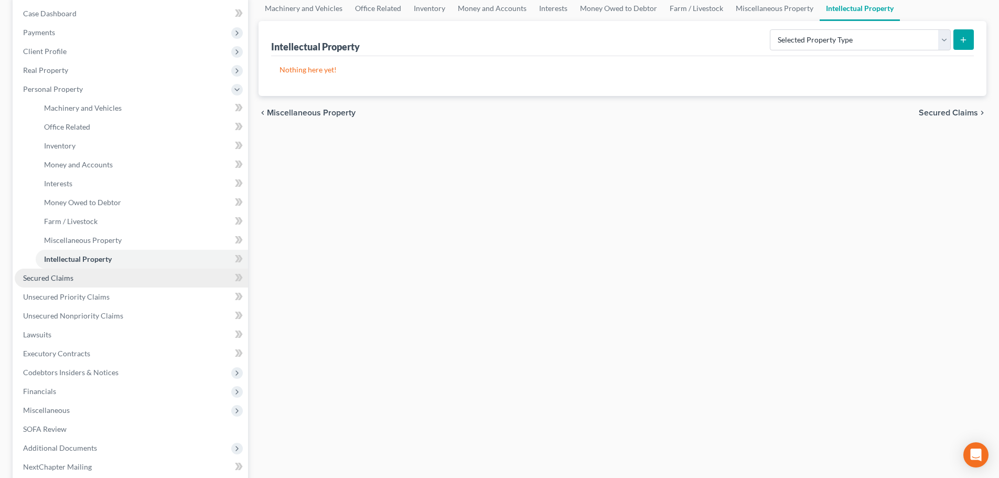
click at [104, 282] on link "Secured Claims" at bounding box center [131, 277] width 233 height 19
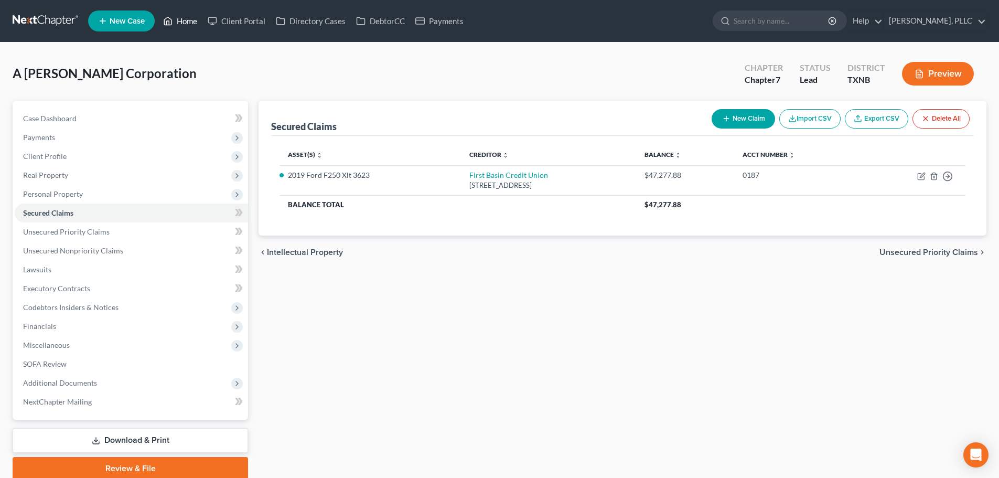
click at [193, 23] on link "Home" at bounding box center [180, 21] width 45 height 19
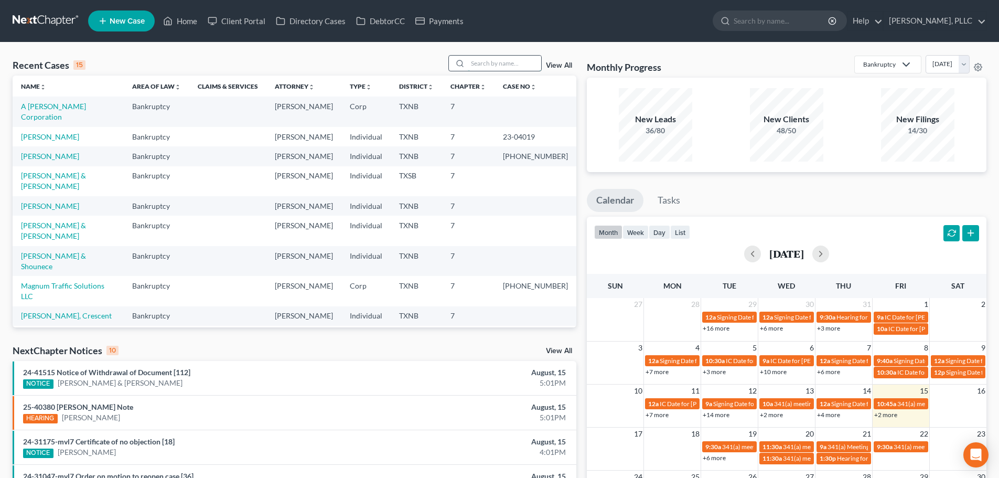
click at [483, 66] on input "search" at bounding box center [504, 63] width 73 height 15
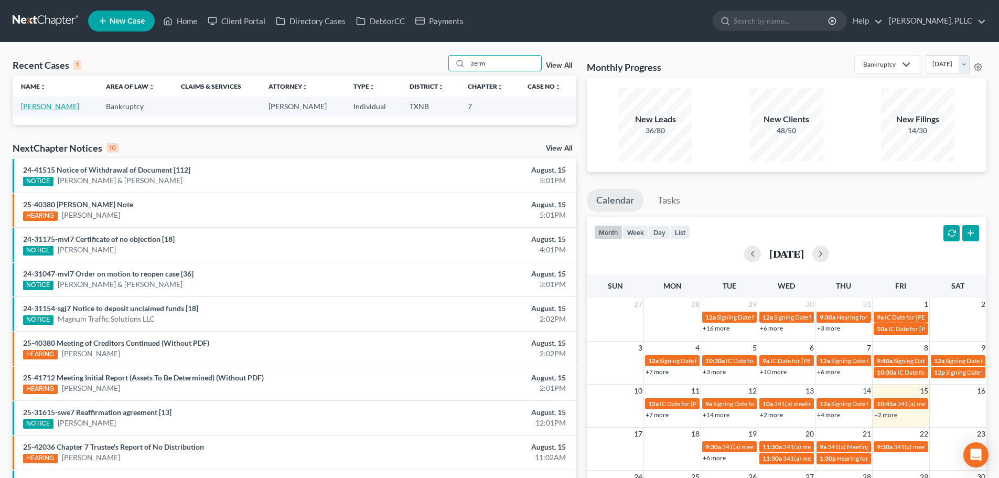
type input "zerm"
click at [57, 104] on link "[PERSON_NAME]" at bounding box center [50, 106] width 58 height 9
select select "4"
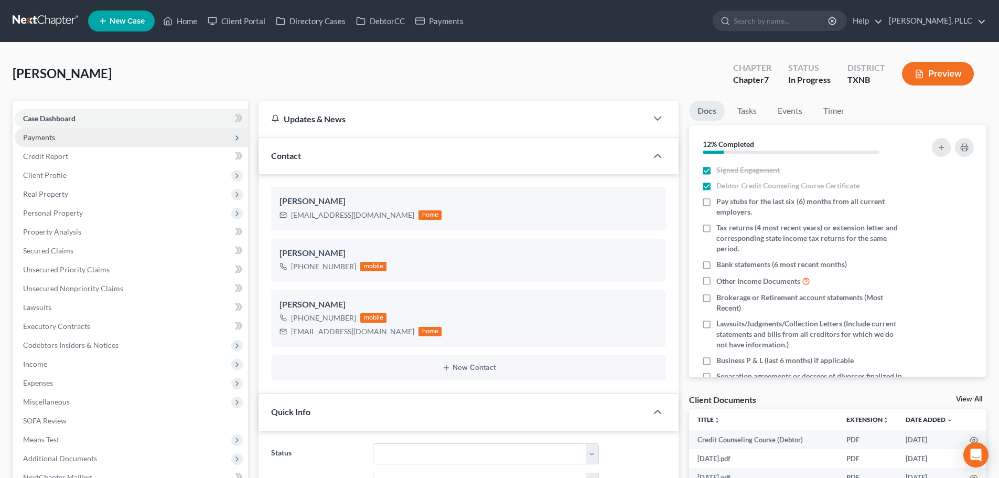
scroll to position [1210, 0]
click at [39, 137] on span "Payments" at bounding box center [39, 137] width 32 height 9
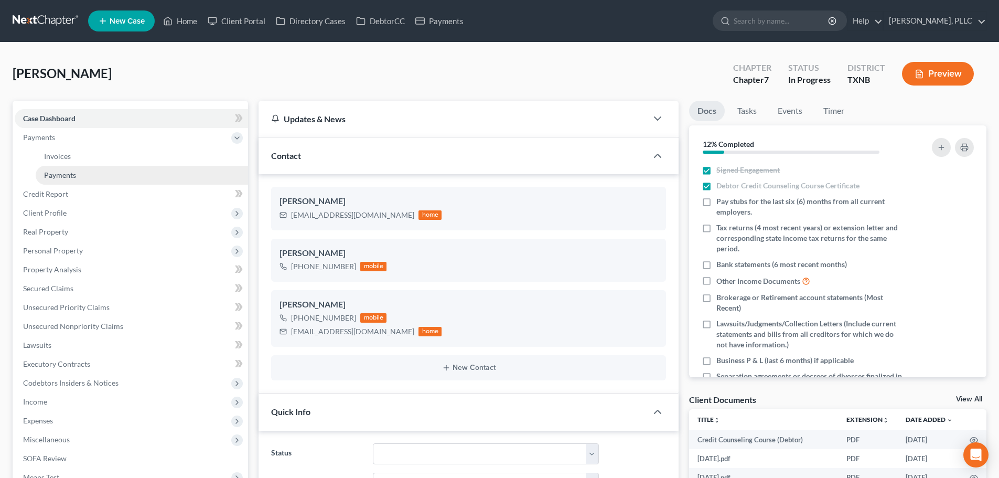
click at [69, 174] on span "Payments" at bounding box center [60, 174] width 32 height 9
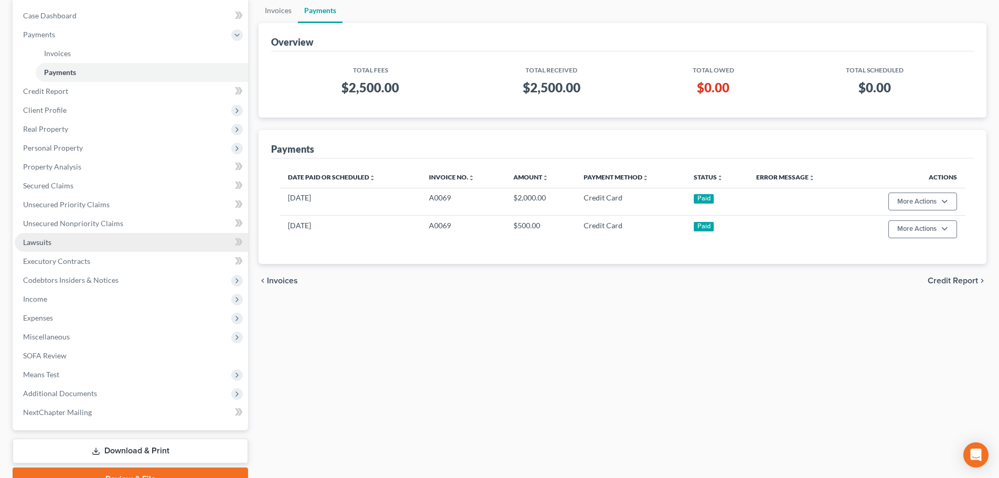
scroll to position [105, 0]
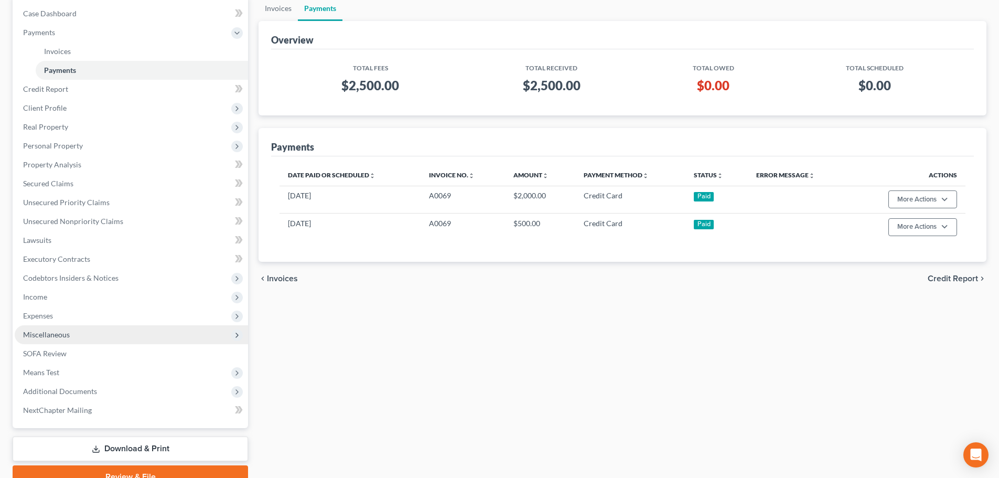
click at [60, 339] on span "Miscellaneous" at bounding box center [131, 334] width 233 height 19
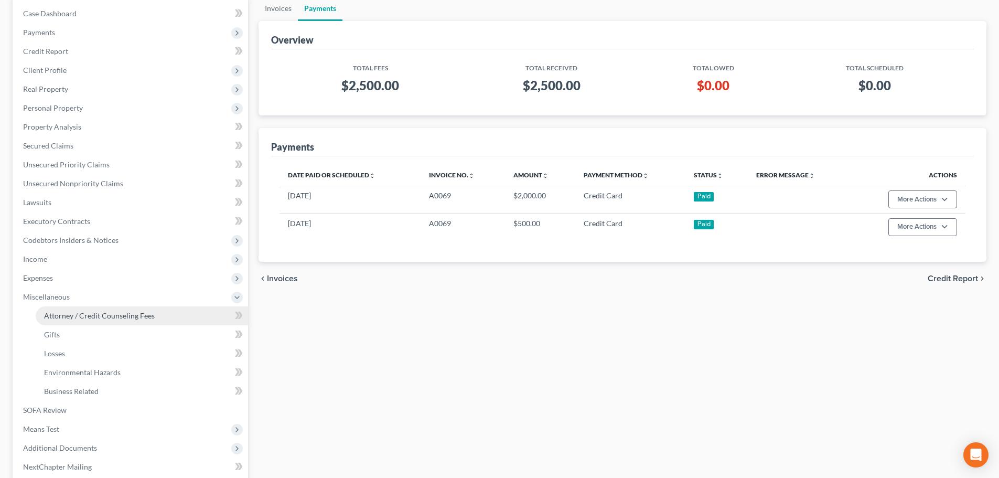
click at [82, 320] on link "Attorney / Credit Counseling Fees" at bounding box center [142, 315] width 212 height 19
select select "0"
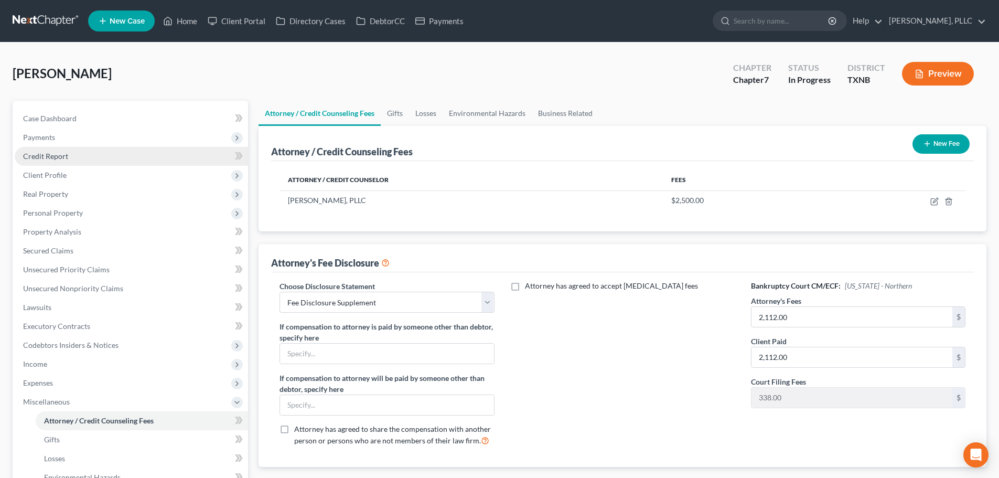
click at [44, 155] on span "Credit Report" at bounding box center [45, 156] width 45 height 9
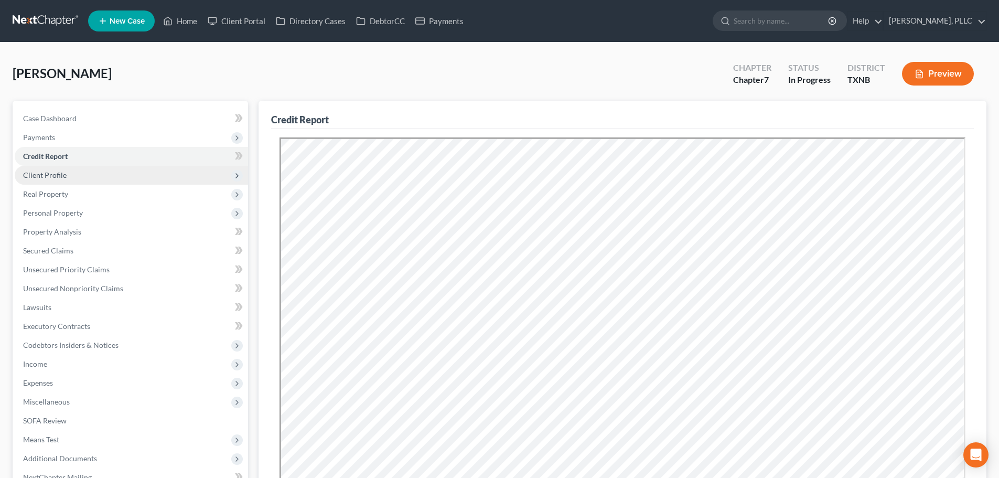
click at [66, 171] on span "Client Profile" at bounding box center [131, 175] width 233 height 19
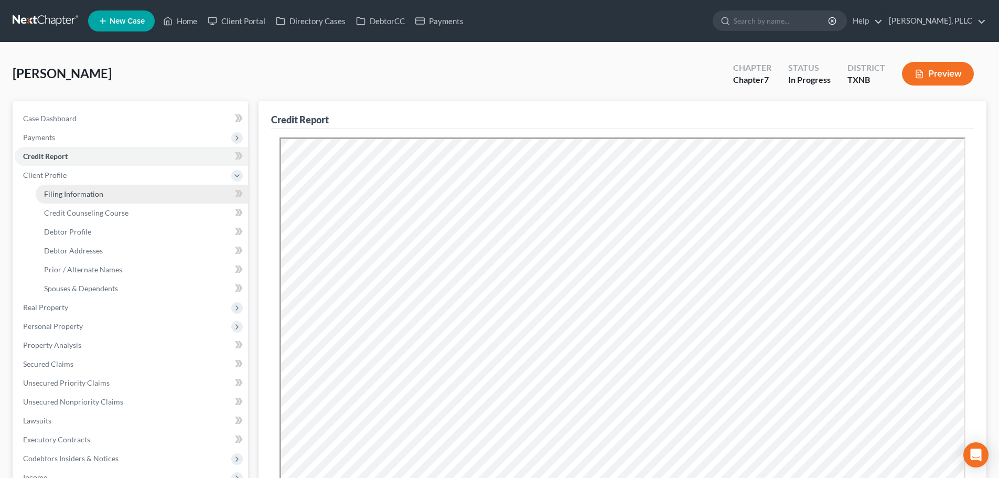
click at [77, 193] on span "Filing Information" at bounding box center [73, 193] width 59 height 9
select select "1"
select select "0"
select select "78"
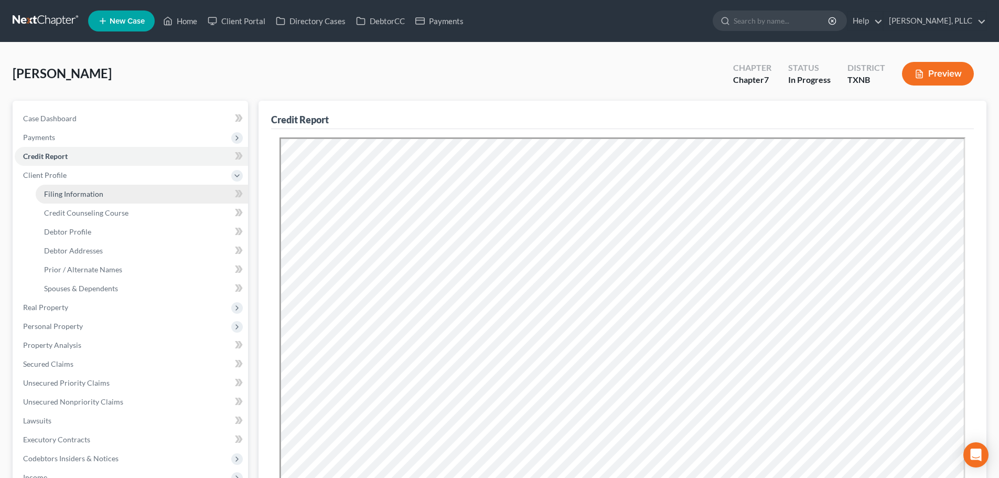
select select "1"
select select "45"
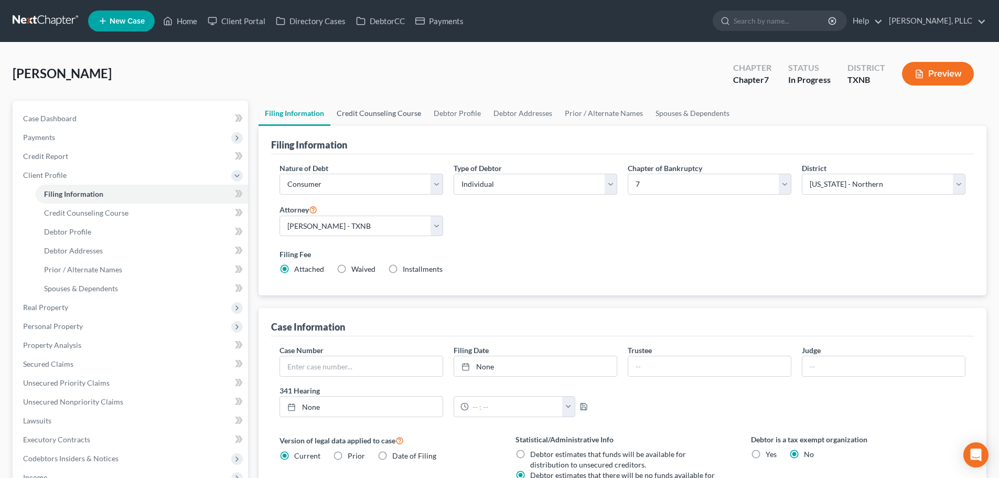
click at [374, 113] on link "Credit Counseling Course" at bounding box center [378, 113] width 97 height 25
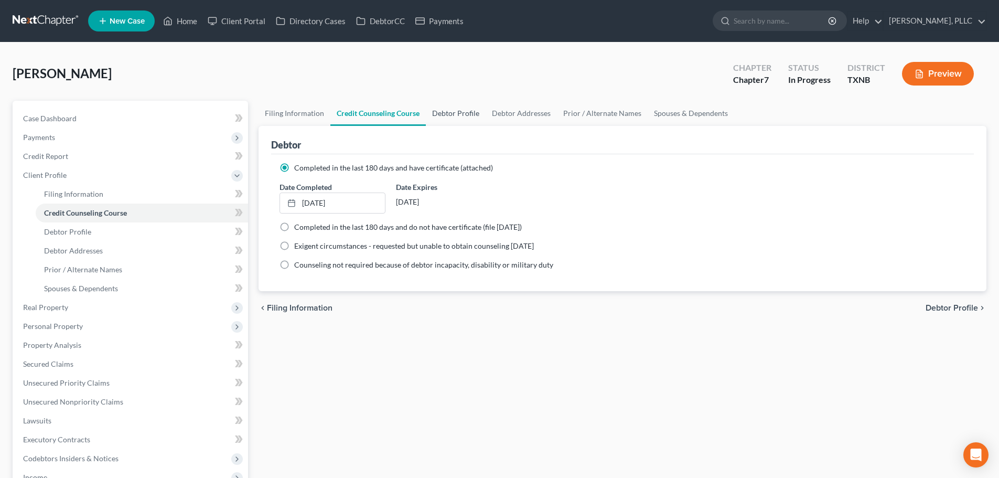
click at [448, 109] on link "Debtor Profile" at bounding box center [456, 113] width 60 height 25
select select "1"
select select "3"
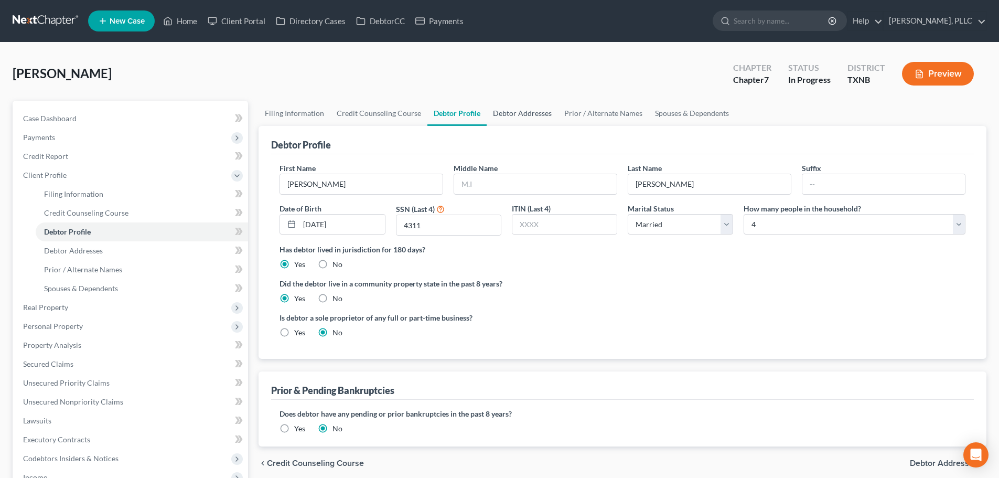
click at [508, 114] on link "Debtor Addresses" at bounding box center [521, 113] width 71 height 25
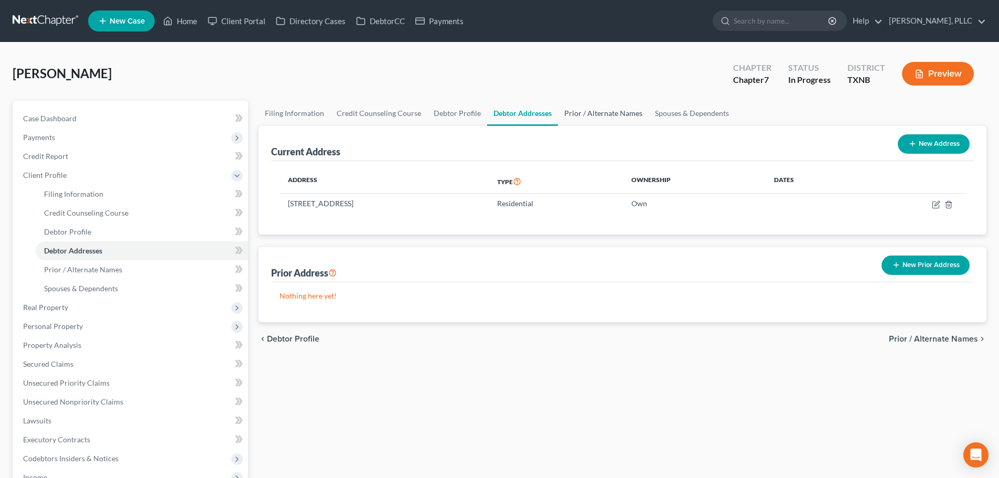
click at [586, 119] on link "Prior / Alternate Names" at bounding box center [603, 113] width 91 height 25
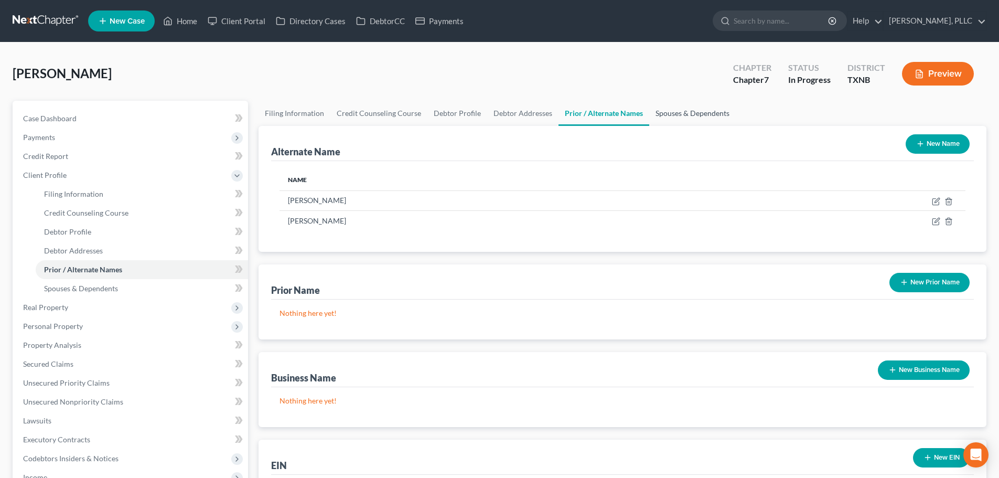
click at [670, 113] on link "Spouses & Dependents" at bounding box center [692, 113] width 86 height 25
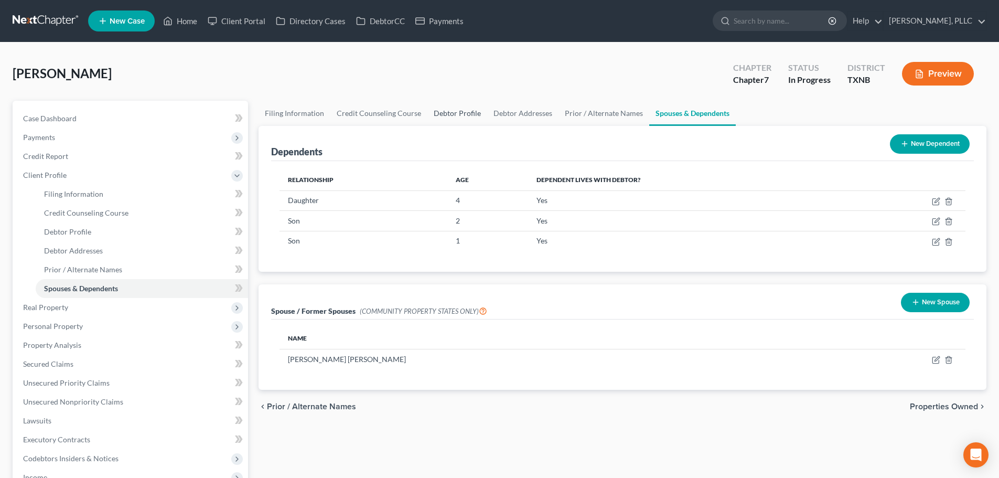
click at [459, 115] on link "Debtor Profile" at bounding box center [457, 113] width 60 height 25
select select "1"
select select "3"
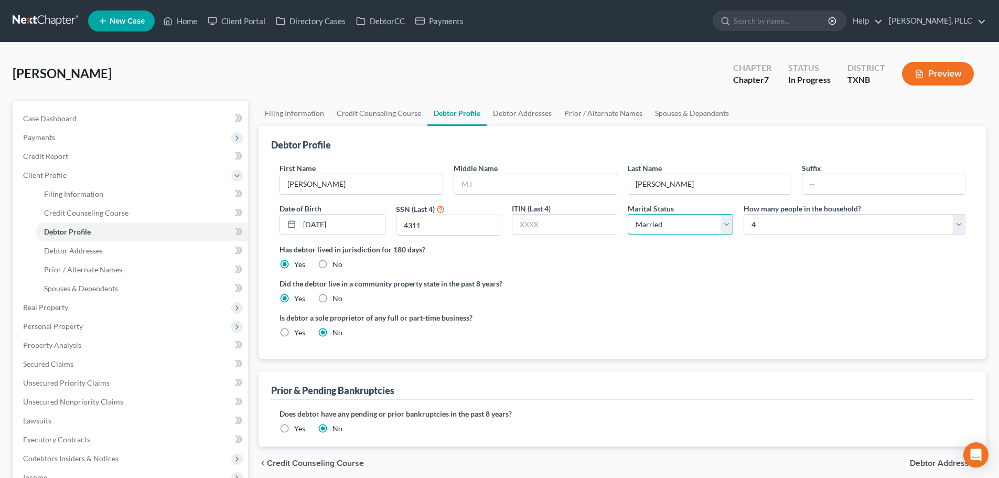
click at [722, 225] on select "Select Single Married Separated Divorced Widowed" at bounding box center [679, 224] width 105 height 21
select select "2"
click at [627, 214] on select "Select Single Married Separated Divorced Widowed" at bounding box center [679, 224] width 105 height 21
click at [710, 257] on div "Has debtor lived in jurisdiction for 180 days? Yes No Debtor must reside in jur…" at bounding box center [622, 257] width 686 height 26
click at [81, 285] on span "Spouses & Dependents" at bounding box center [81, 288] width 74 height 9
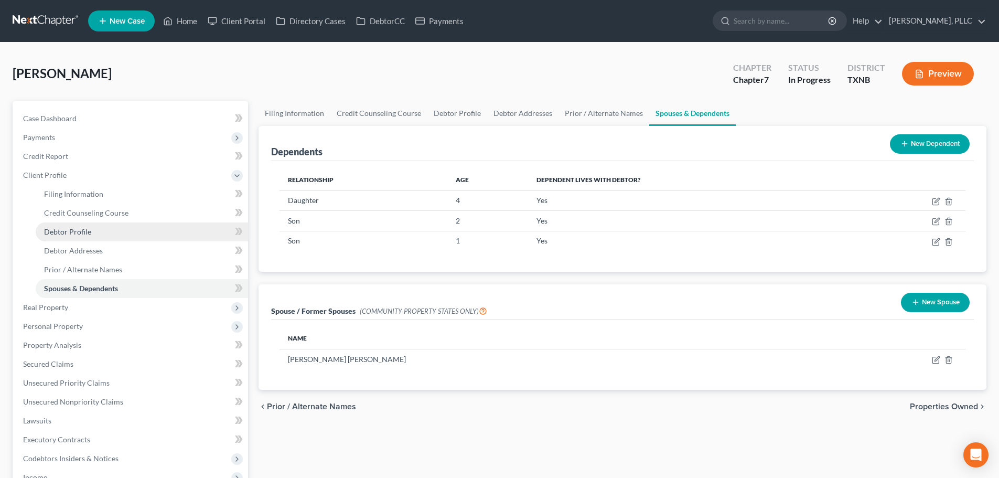
click at [75, 233] on span "Debtor Profile" at bounding box center [67, 231] width 47 height 9
select select "2"
select select "3"
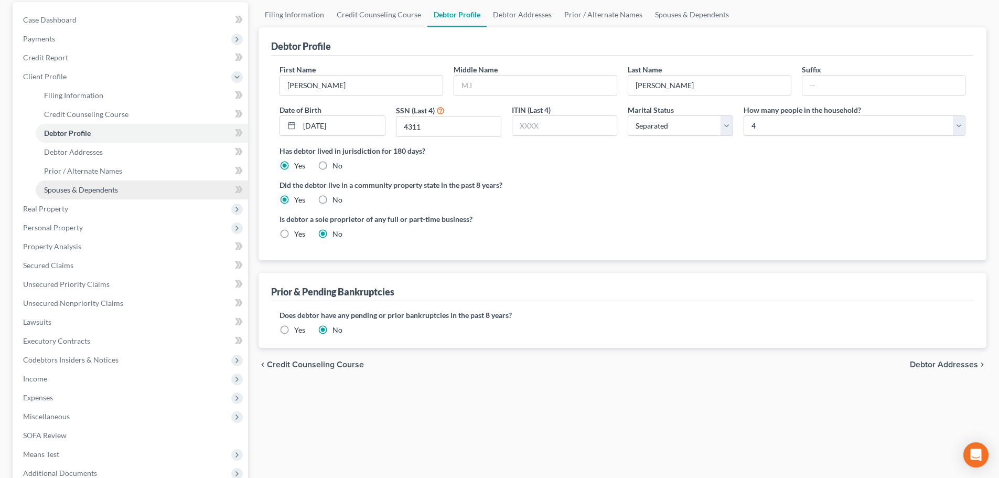
scroll to position [105, 0]
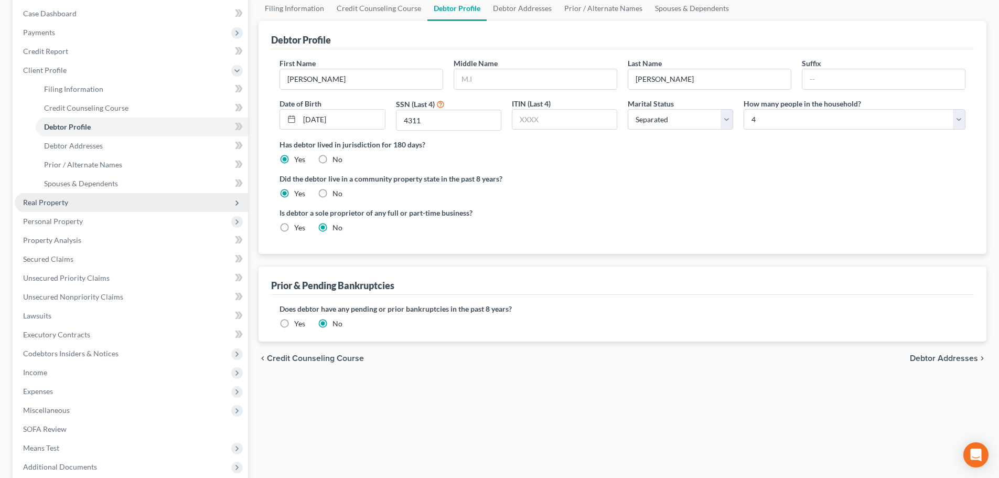
click at [53, 205] on span "Real Property" at bounding box center [45, 202] width 45 height 9
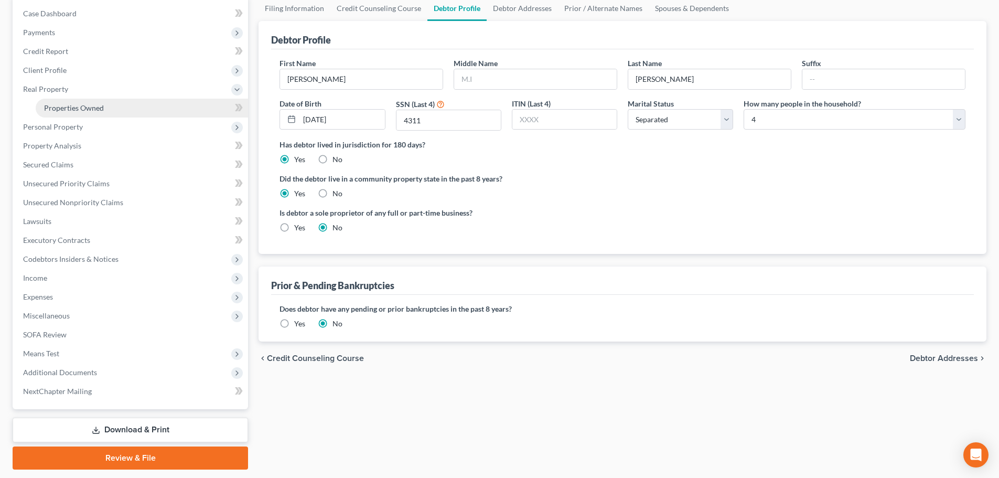
click at [53, 109] on span "Properties Owned" at bounding box center [74, 107] width 60 height 9
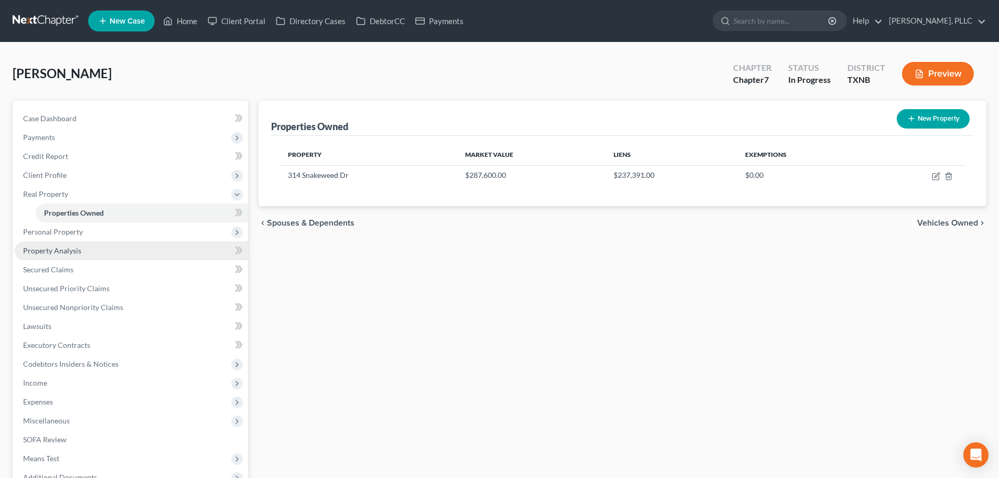
click at [86, 255] on link "Property Analysis" at bounding box center [131, 250] width 233 height 19
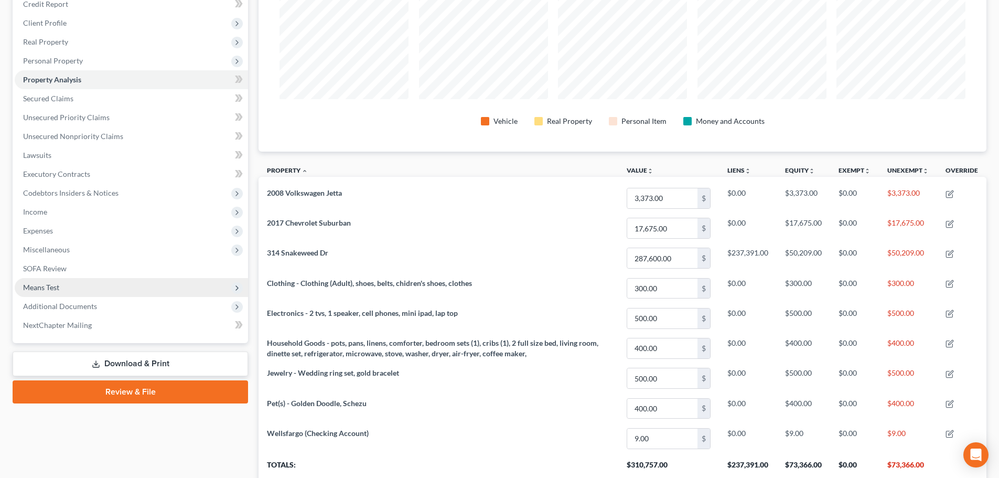
scroll to position [52, 0]
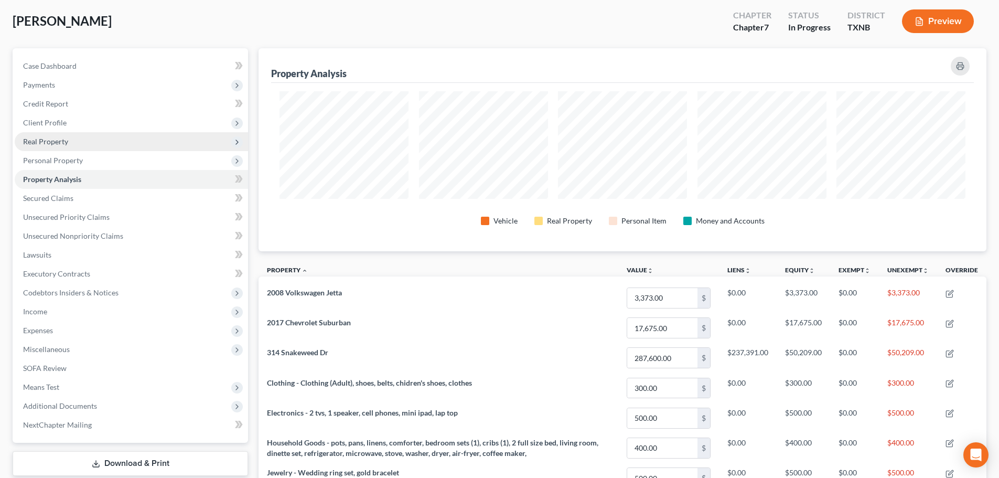
click at [71, 143] on span "Real Property" at bounding box center [131, 141] width 233 height 19
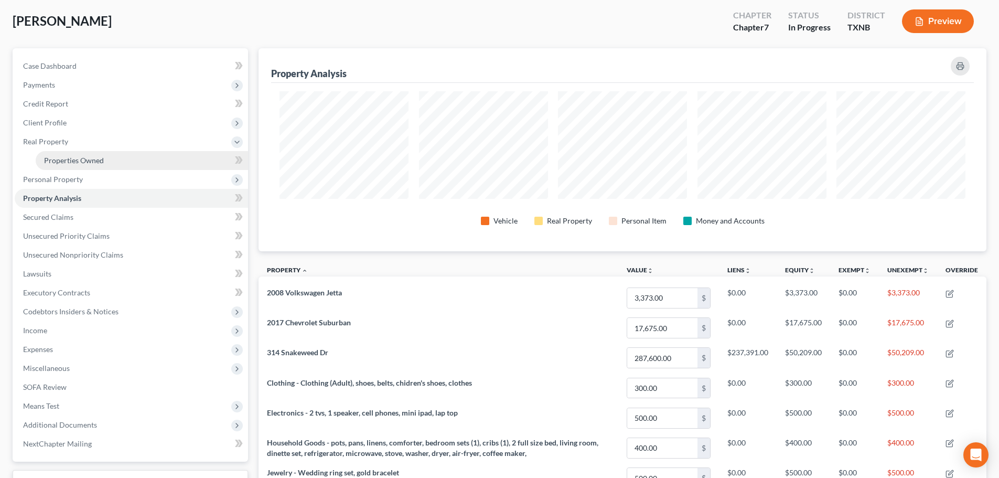
click at [79, 157] on span "Properties Owned" at bounding box center [74, 160] width 60 height 9
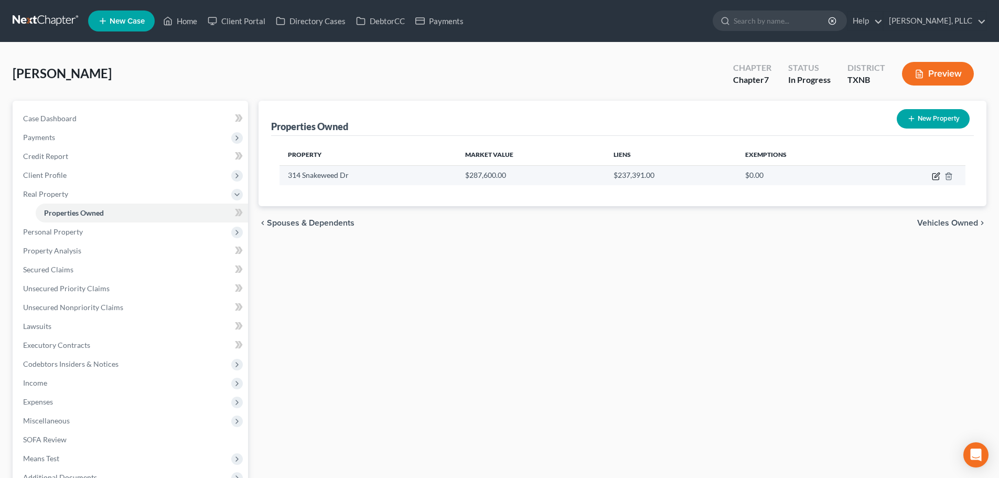
click at [935, 179] on icon "button" at bounding box center [936, 176] width 8 height 8
select select "45"
select select "3"
select select "0"
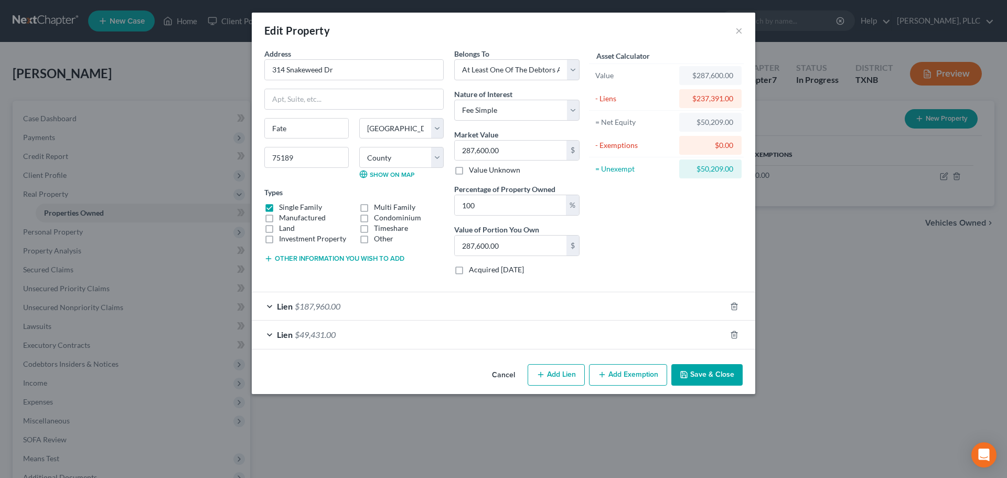
click at [633, 372] on button "Add Exemption" at bounding box center [628, 375] width 78 height 22
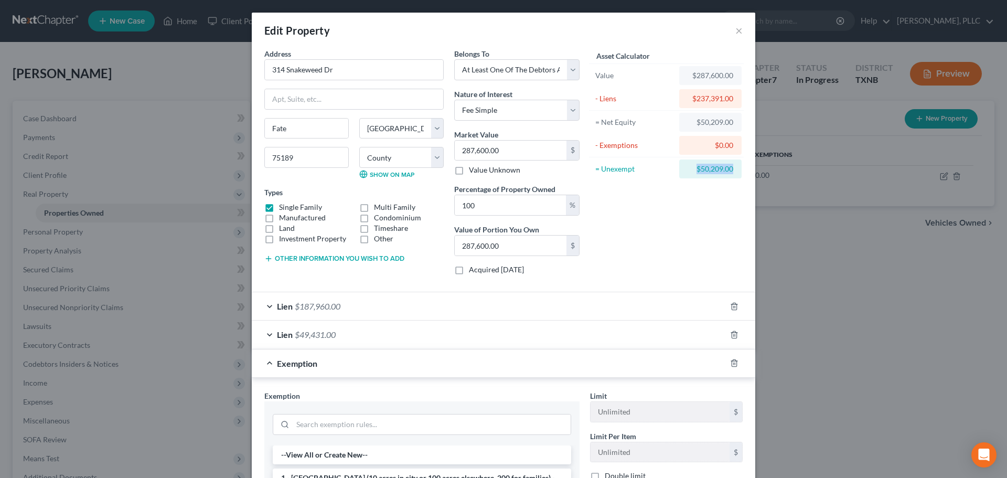
drag, startPoint x: 686, startPoint y: 172, endPoint x: 729, endPoint y: 170, distance: 43.5
click at [748, 170] on div "Address * 314 Snakeweed [GEOGRAPHIC_DATA] [US_STATE][GEOGRAPHIC_DATA] [GEOGRAPH…" at bounding box center [503, 344] width 503 height 592
copy div "$50,209.00"
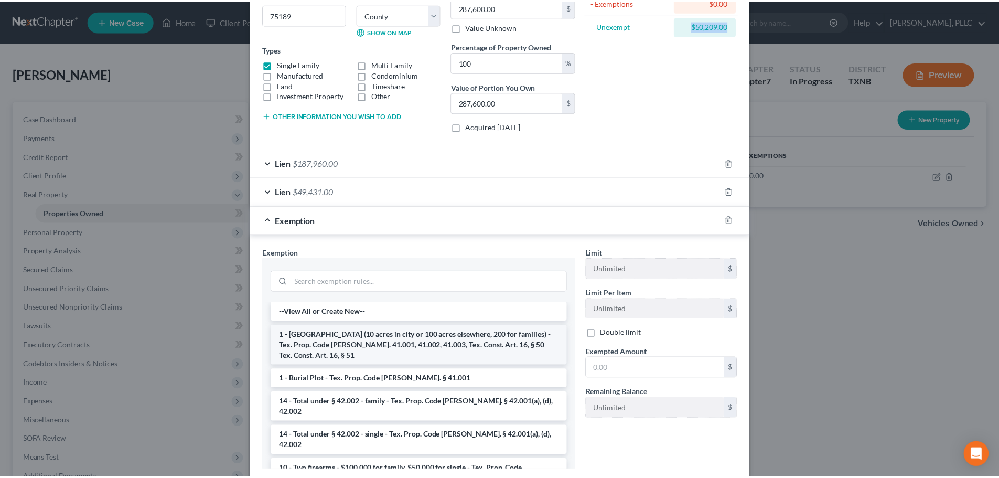
scroll to position [157, 0]
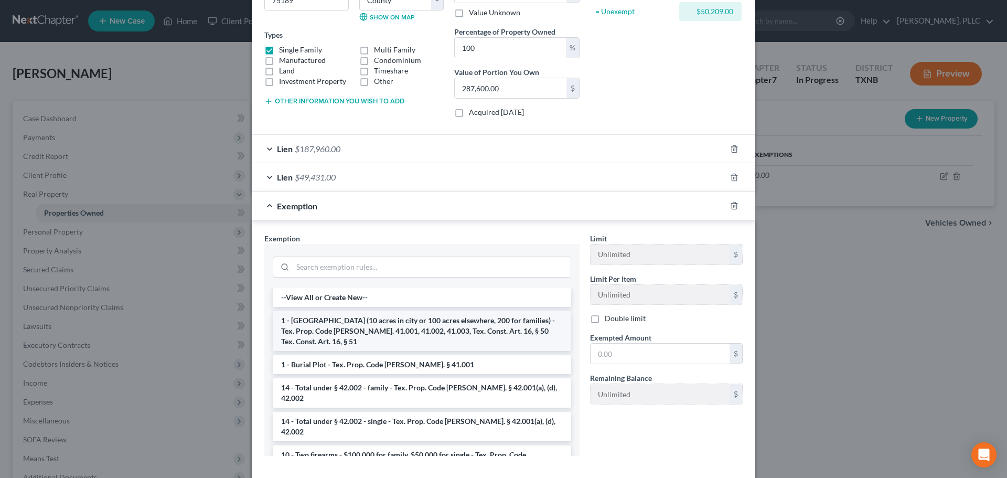
click at [364, 326] on li "1 - [GEOGRAPHIC_DATA] (10 acres in city or 100 acres elsewhere, 200 for familie…" at bounding box center [422, 331] width 298 height 40
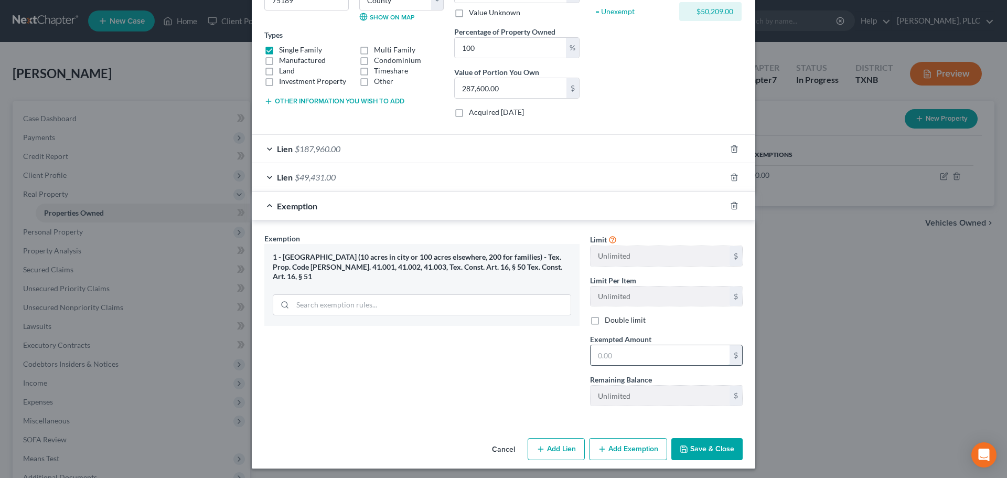
click at [611, 362] on input "text" at bounding box center [659, 355] width 139 height 20
paste input "$50,209.00"
type input "$50,209.00"
click at [687, 446] on button "Save & Close" at bounding box center [706, 449] width 71 height 22
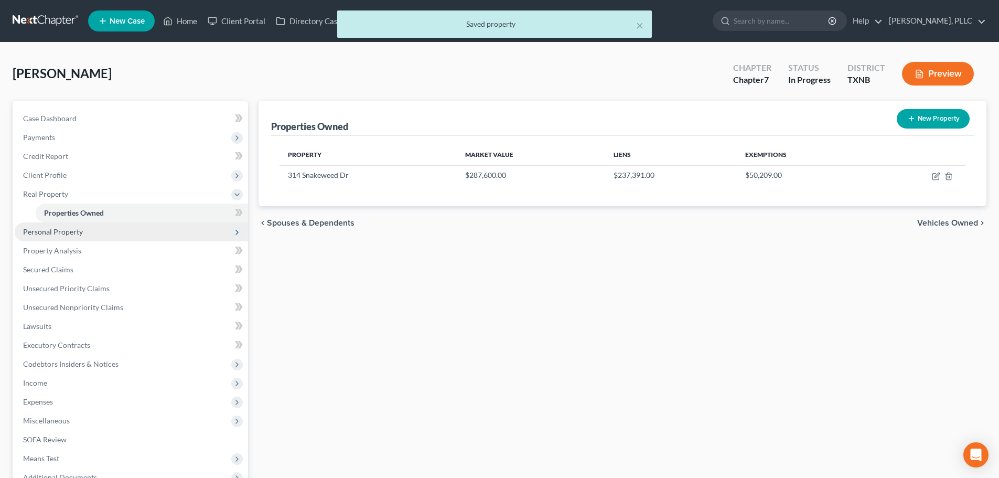
click at [78, 230] on span "Personal Property" at bounding box center [53, 231] width 60 height 9
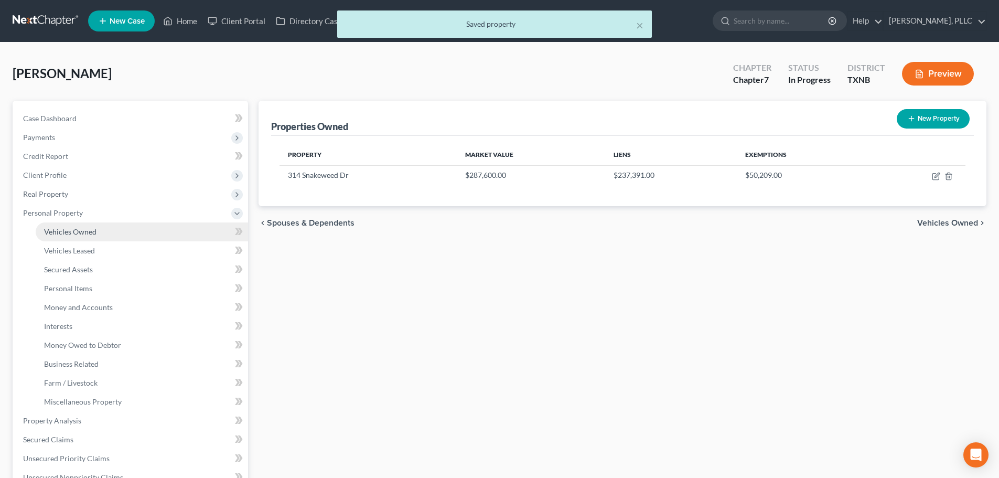
click at [80, 230] on span "Vehicles Owned" at bounding box center [70, 231] width 52 height 9
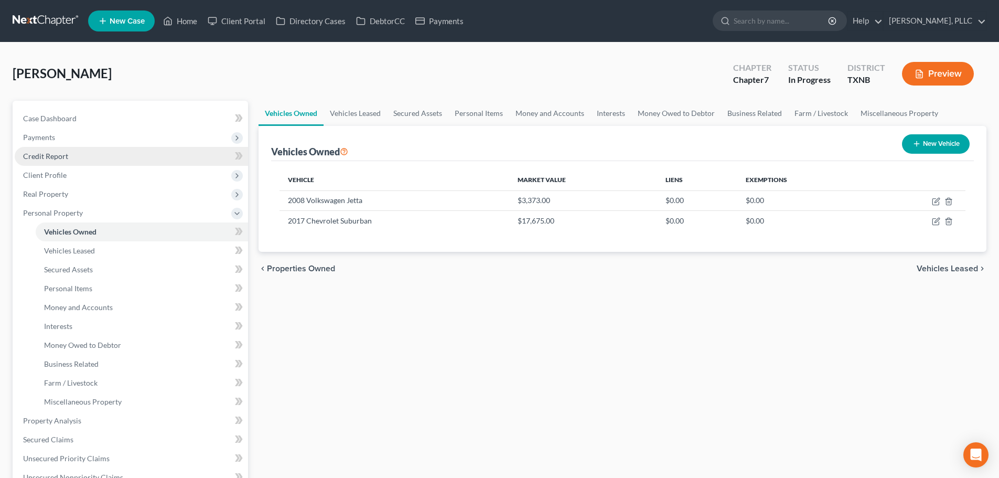
click at [48, 156] on span "Credit Report" at bounding box center [45, 156] width 45 height 9
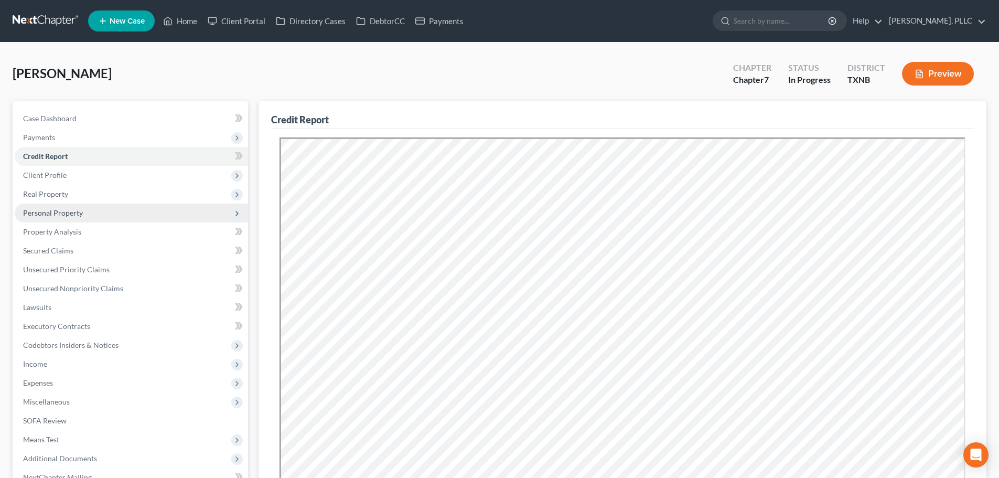
click at [55, 210] on span "Personal Property" at bounding box center [53, 212] width 60 height 9
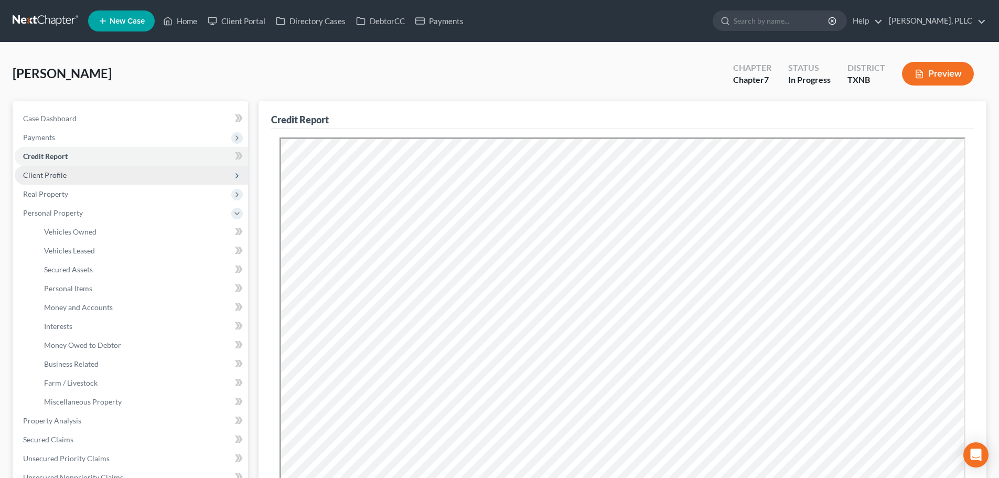
click at [54, 176] on span "Client Profile" at bounding box center [45, 174] width 44 height 9
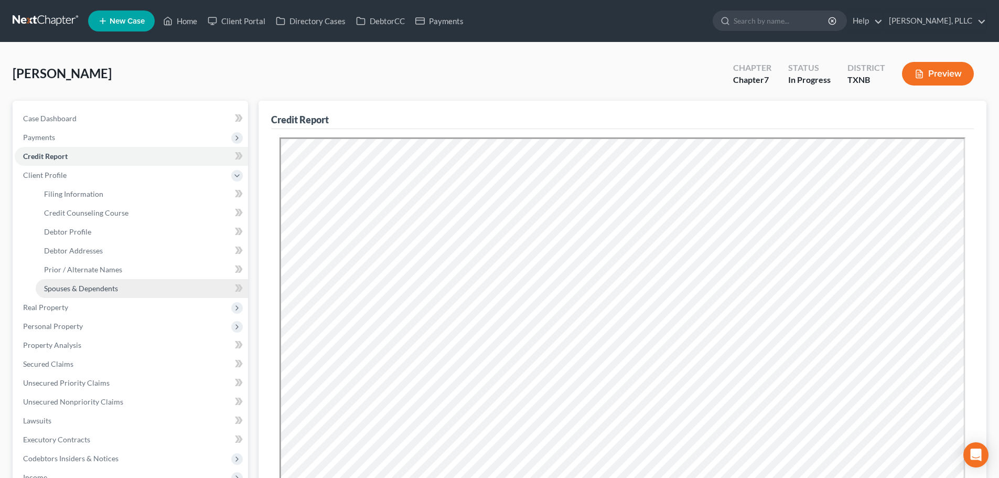
click at [86, 293] on link "Spouses & Dependents" at bounding box center [142, 288] width 212 height 19
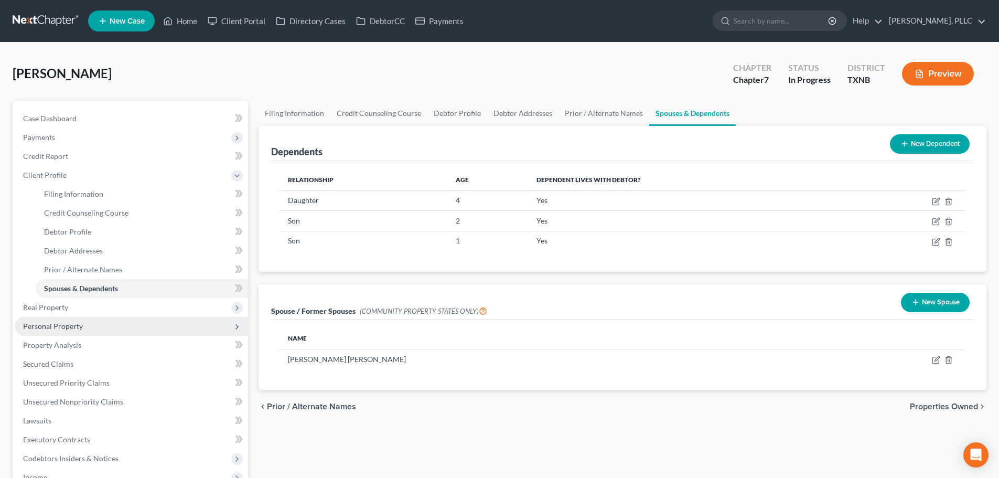
click at [70, 325] on span "Personal Property" at bounding box center [53, 325] width 60 height 9
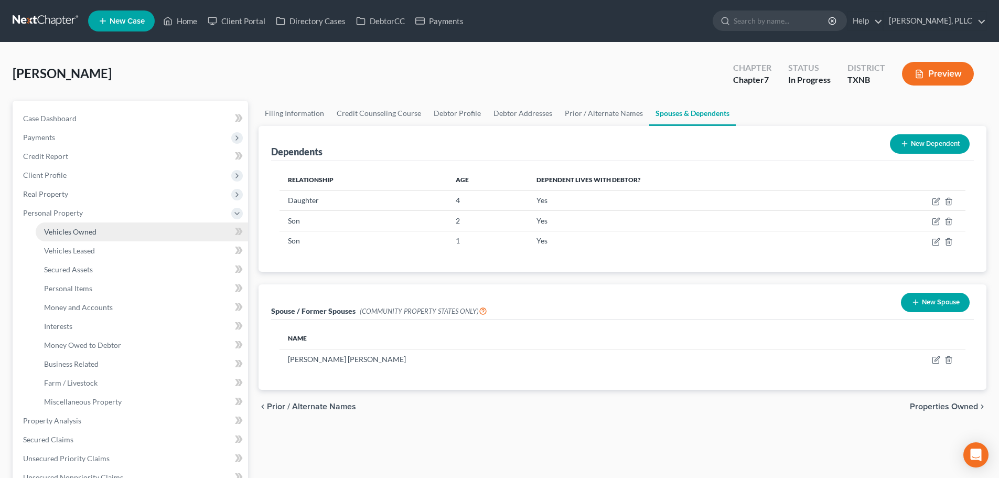
click at [73, 229] on span "Vehicles Owned" at bounding box center [70, 231] width 52 height 9
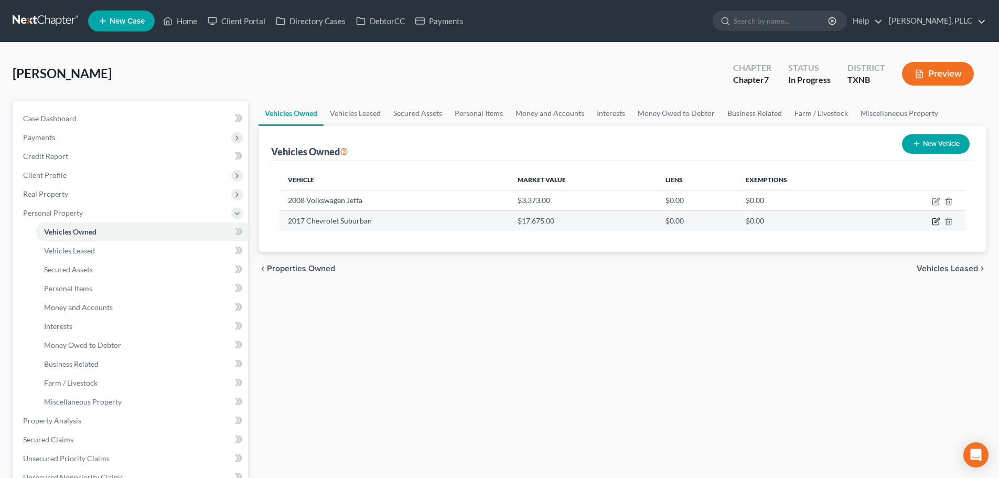
click at [936, 222] on icon "button" at bounding box center [936, 220] width 5 height 5
select select "0"
select select "9"
select select "2"
select select "0"
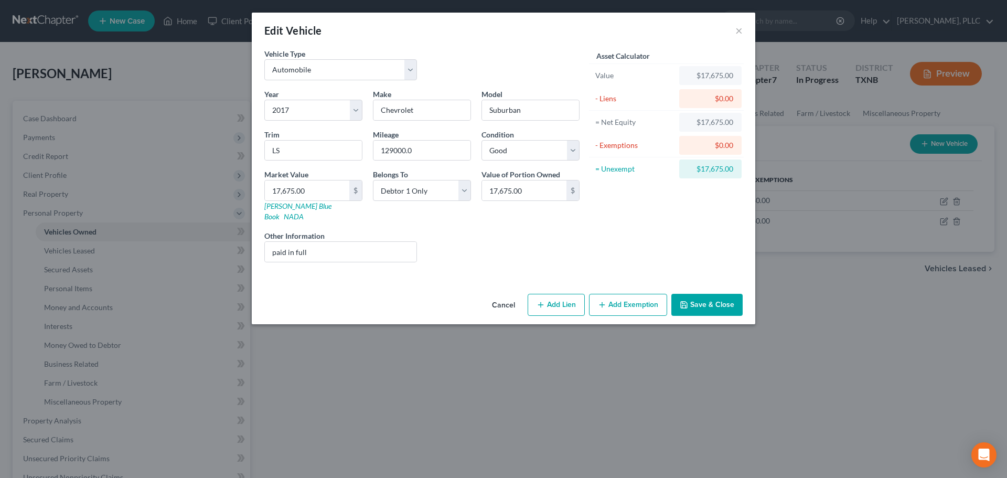
click at [626, 294] on button "Add Exemption" at bounding box center [628, 305] width 78 height 22
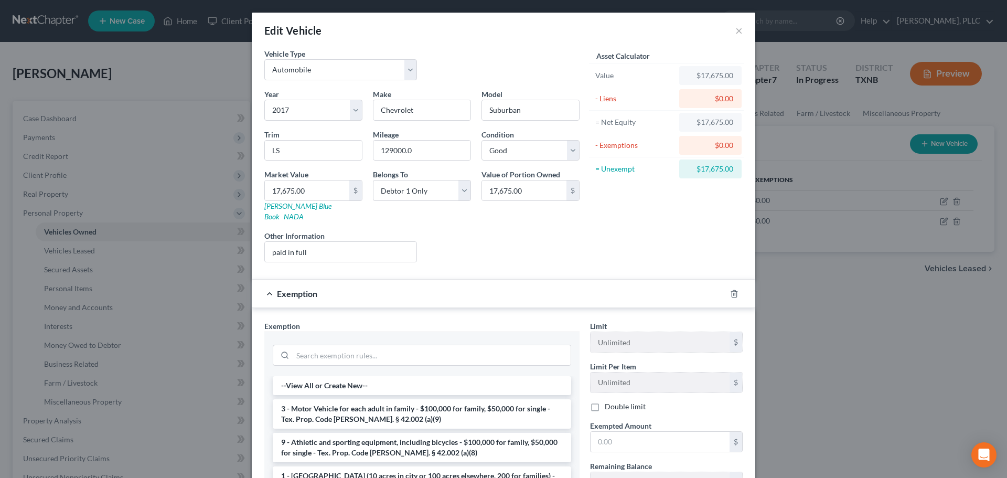
click at [427, 402] on li "3 - Motor Vehicle for each adult in family - $100,000 for family, $50,000 for s…" at bounding box center [422, 413] width 298 height 29
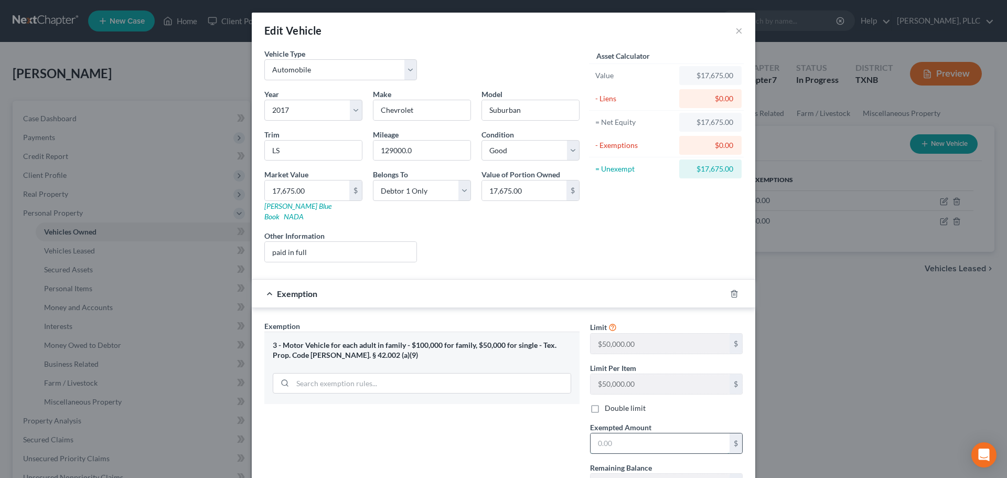
click at [639, 433] on input "text" at bounding box center [659, 443] width 139 height 20
drag, startPoint x: 687, startPoint y: 170, endPoint x: 730, endPoint y: 172, distance: 43.1
click at [744, 169] on div "Vehicle Type Select Automobile Truck Trailer Watercraft Aircraft Motor Home Atv…" at bounding box center [503, 284] width 503 height 473
copy div "$17,675.00"
click at [636, 433] on input "text" at bounding box center [659, 443] width 139 height 20
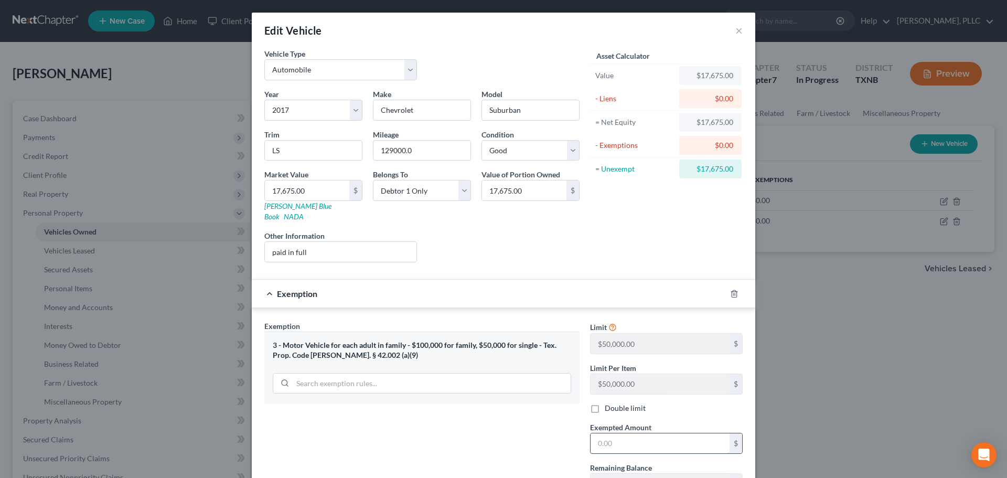
paste input "$17,675.00"
type input "$17,675.00"
click at [559, 427] on div "Exemption Set must be selected for CA. Exemption * 3 - Motor Vehicle for each a…" at bounding box center [422, 410] width 326 height 181
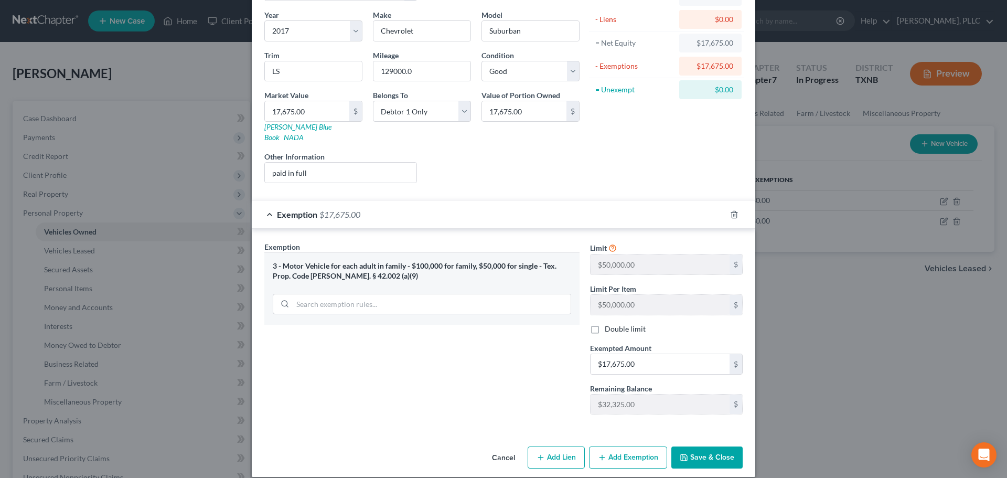
scroll to position [80, 0]
click at [695, 451] on button "Save & Close" at bounding box center [706, 456] width 71 height 22
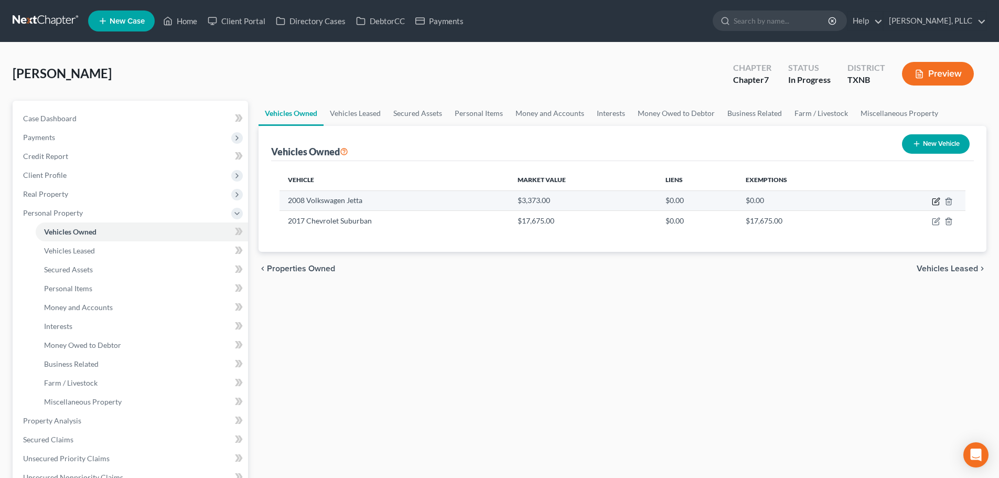
click at [934, 199] on icon "button" at bounding box center [936, 201] width 8 height 8
select select "0"
select select "18"
select select "3"
select select "2"
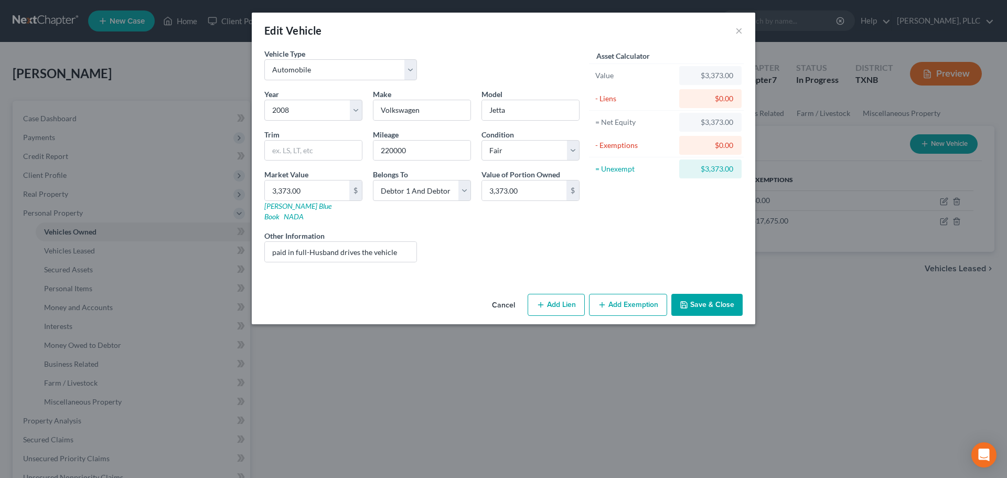
click at [630, 295] on button "Add Exemption" at bounding box center [628, 305] width 78 height 22
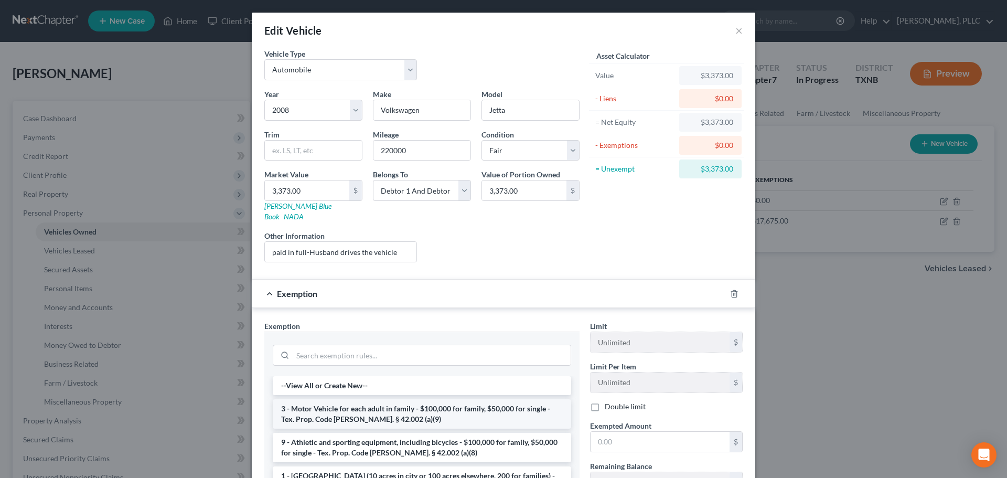
click at [450, 401] on li "3 - Motor Vehicle for each adult in family - $100,000 for family, $50,000 for s…" at bounding box center [422, 413] width 298 height 29
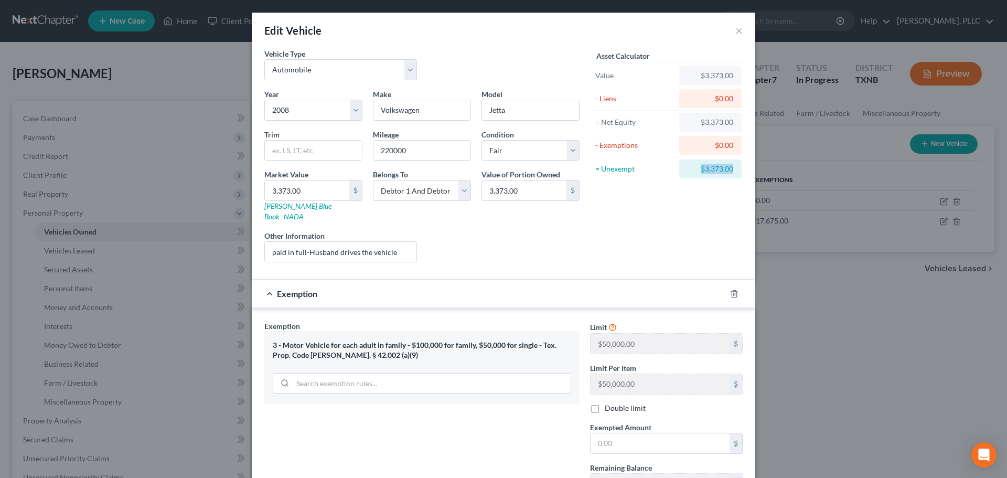
drag, startPoint x: 684, startPoint y: 169, endPoint x: 738, endPoint y: 169, distance: 53.5
click at [738, 169] on div "= Unexempt $3,373.00" at bounding box center [666, 168] width 155 height 23
copy div "$3,373.00"
click at [640, 439] on input "text" at bounding box center [659, 443] width 139 height 20
paste input "$3,373.00"
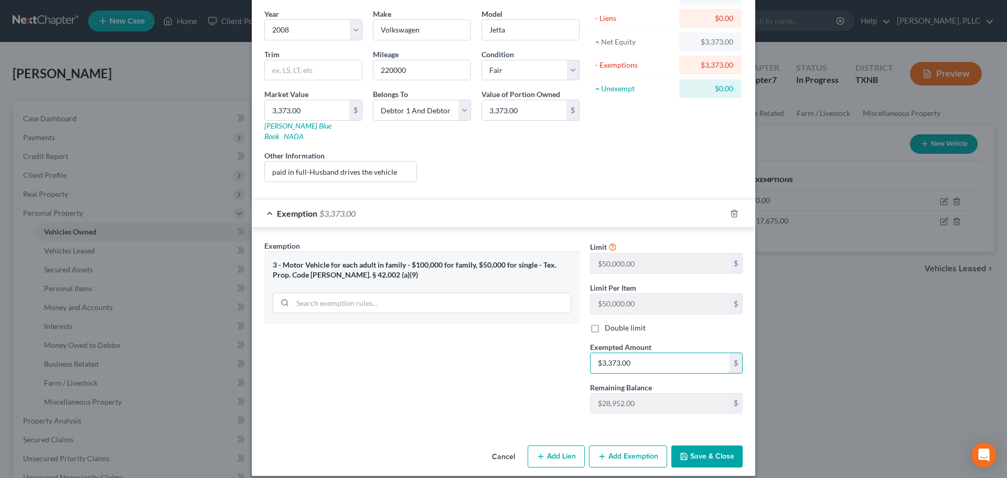
type input "$3,373.00"
click at [690, 448] on button "Save & Close" at bounding box center [706, 456] width 71 height 22
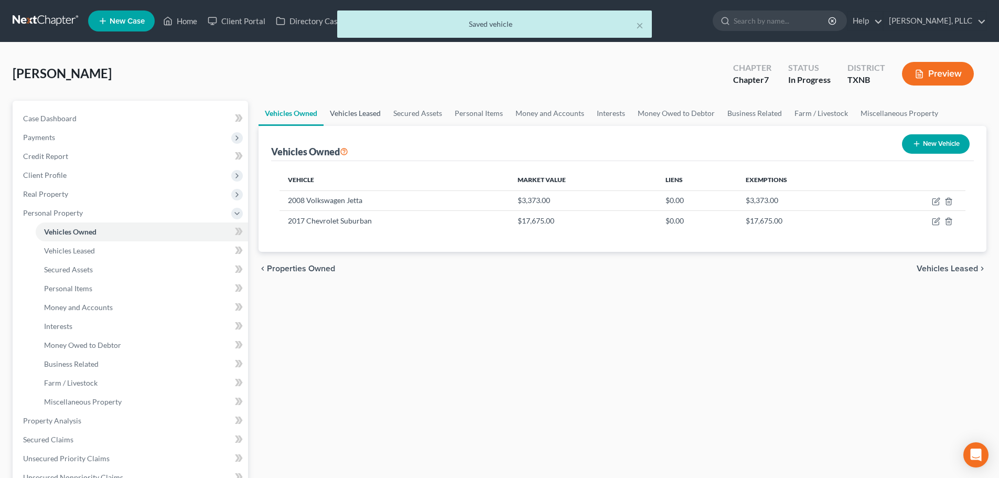
drag, startPoint x: 373, startPoint y: 118, endPoint x: 382, endPoint y: 113, distance: 10.8
click at [373, 118] on link "Vehicles Leased" at bounding box center [354, 113] width 63 height 25
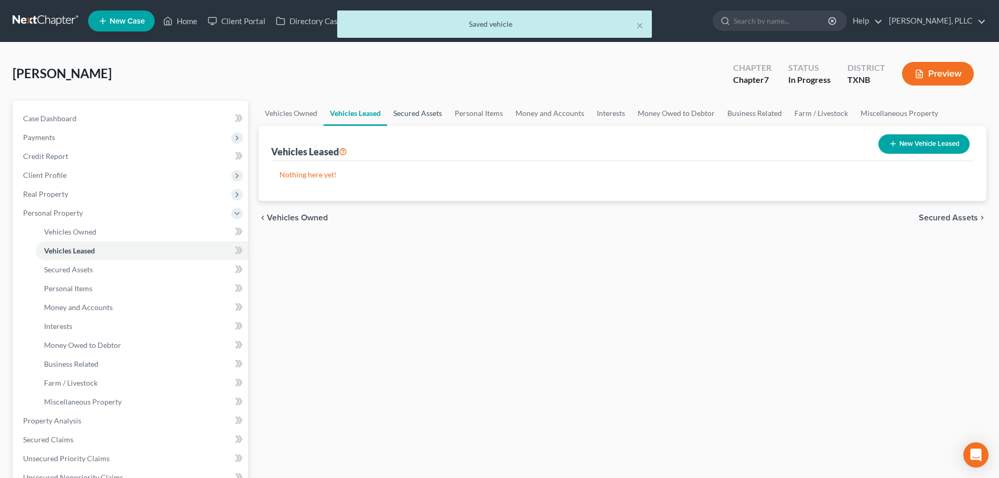
click at [408, 113] on link "Secured Assets" at bounding box center [417, 113] width 61 height 25
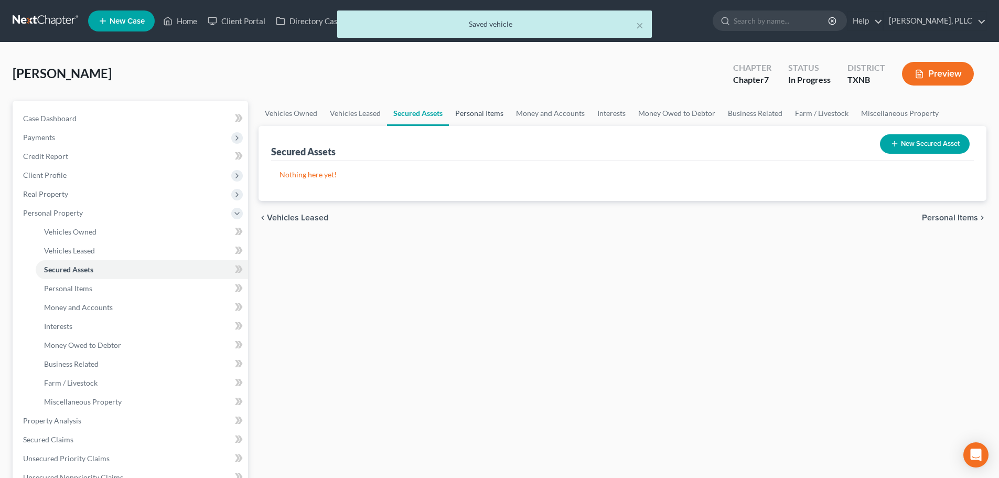
click at [472, 114] on link "Personal Items" at bounding box center [479, 113] width 61 height 25
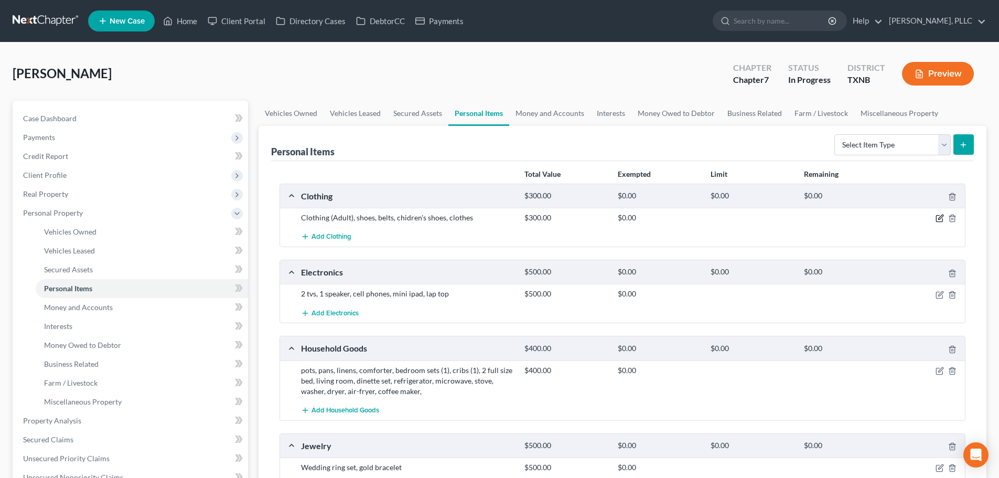
click at [937, 218] on icon "button" at bounding box center [939, 218] width 8 height 8
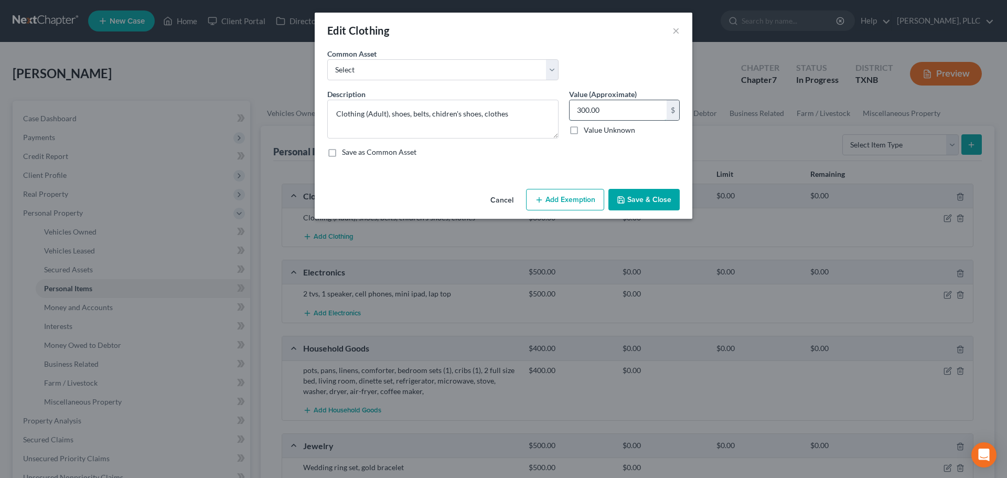
click at [577, 114] on input "300.00" at bounding box center [617, 110] width 97 height 20
click at [577, 111] on input "300.00" at bounding box center [617, 110] width 97 height 20
type input "1,300.00"
click at [582, 197] on button "Add Exemption" at bounding box center [565, 200] width 78 height 22
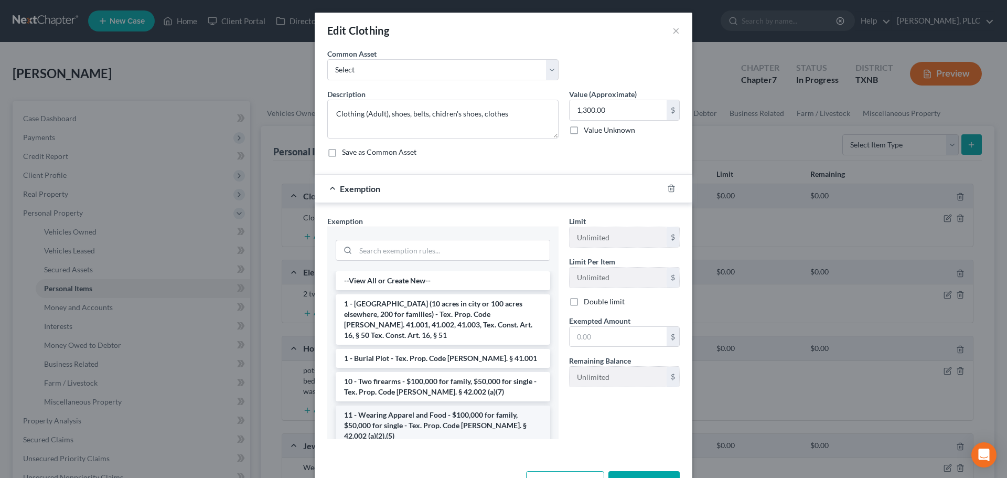
click at [414, 406] on li "11 - Wearing Apparel and Food - $100,000 for family, $50,000 for single - Tex. …" at bounding box center [443, 425] width 214 height 40
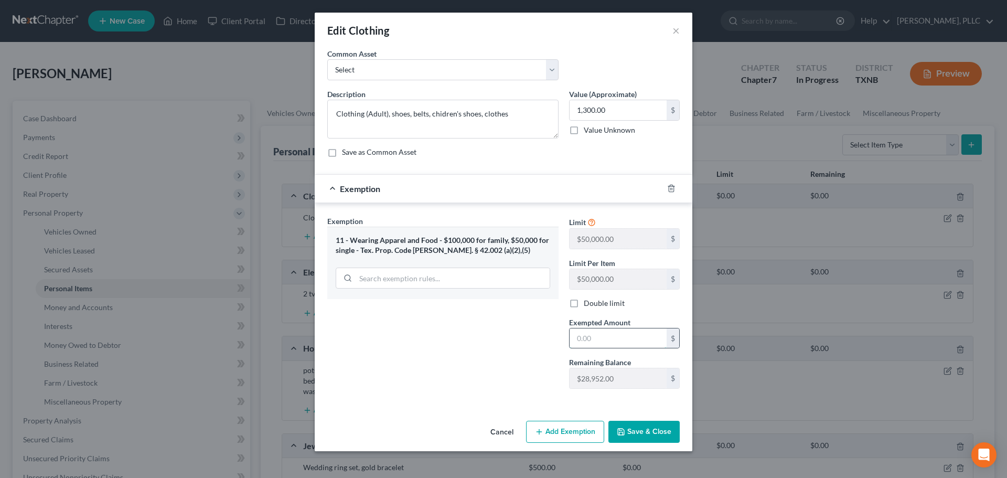
click at [599, 341] on input "text" at bounding box center [617, 338] width 97 height 20
type input "1,300"
drag, startPoint x: 556, startPoint y: 394, endPoint x: 564, endPoint y: 400, distance: 9.8
click at [556, 394] on div "Exemption Set must be selected for CA. Exemption * 11 - Wearing Apparel and Foo…" at bounding box center [443, 305] width 242 height 181
click at [650, 429] on button "Save & Close" at bounding box center [643, 431] width 71 height 22
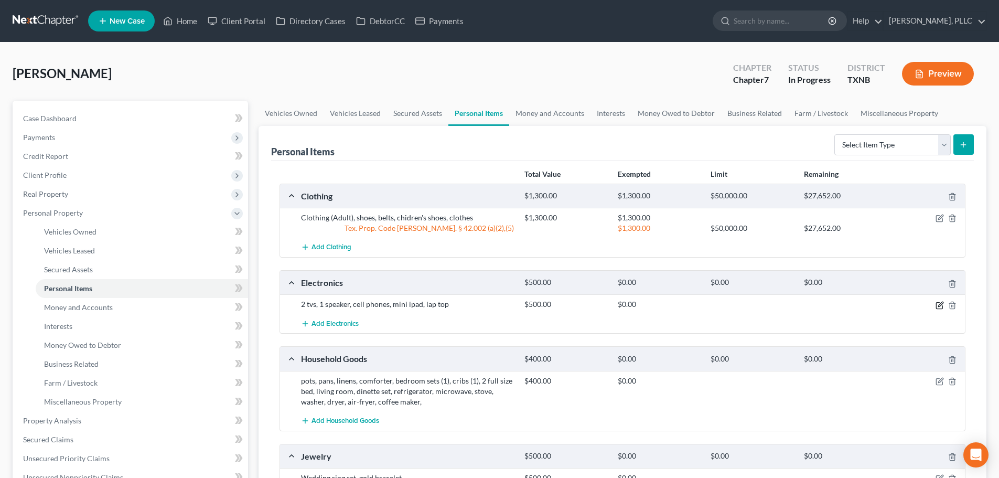
click at [939, 308] on icon "button" at bounding box center [939, 305] width 8 height 8
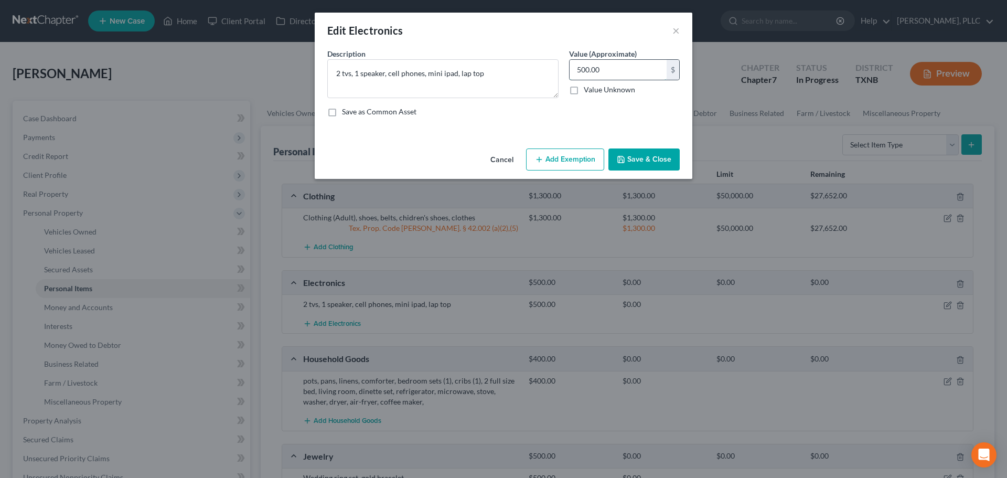
click at [577, 71] on input "500.00" at bounding box center [617, 70] width 97 height 20
click at [577, 70] on input "500.00" at bounding box center [617, 70] width 97 height 20
type input "1,500.00"
click at [571, 159] on button "Add Exemption" at bounding box center [565, 159] width 78 height 22
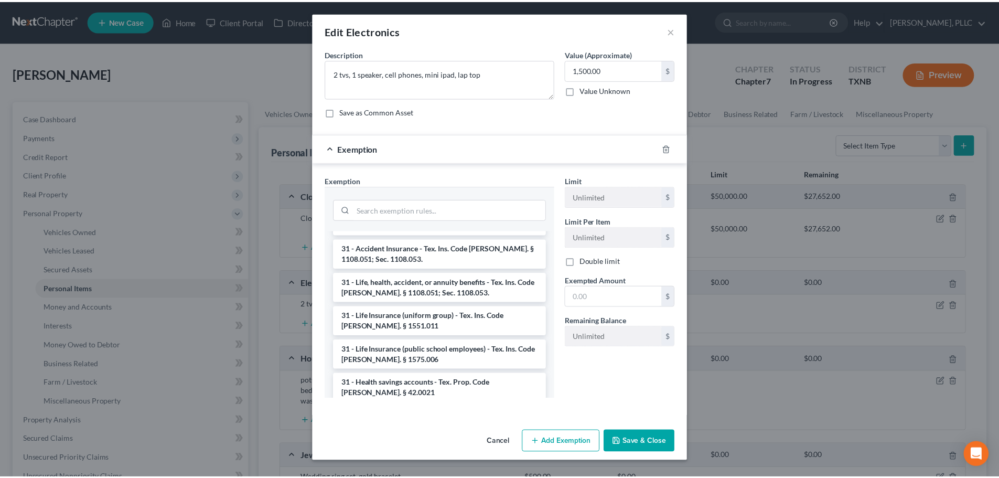
scroll to position [1258, 0]
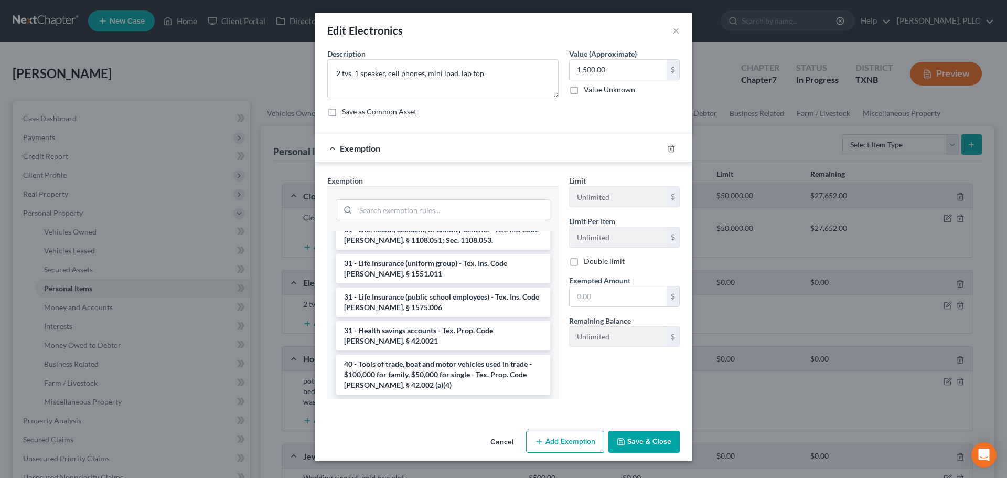
click at [438, 455] on li "6 - Household Goods and Furnishings, family heirlooms - $100,000 for family, $5…" at bounding box center [443, 475] width 214 height 40
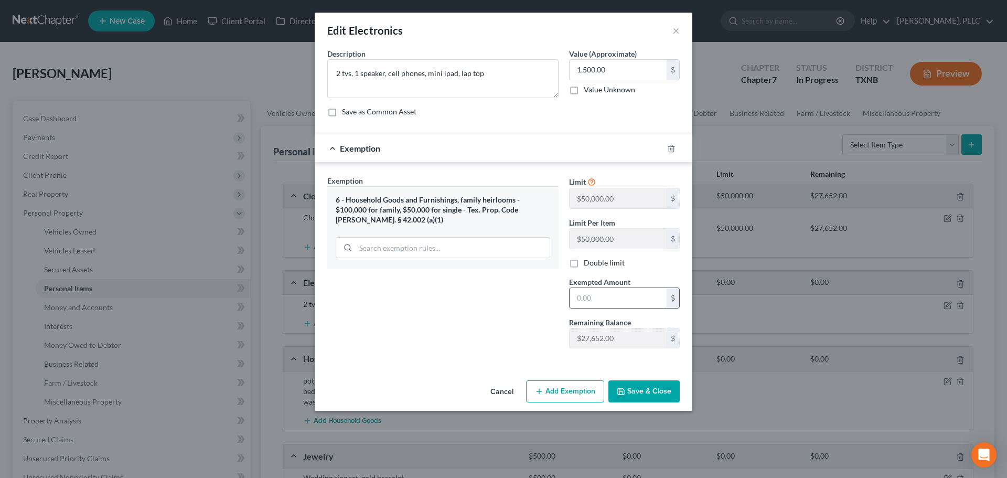
click at [584, 304] on input "text" at bounding box center [617, 298] width 97 height 20
type input "1,500"
click at [640, 393] on button "Save & Close" at bounding box center [643, 391] width 71 height 22
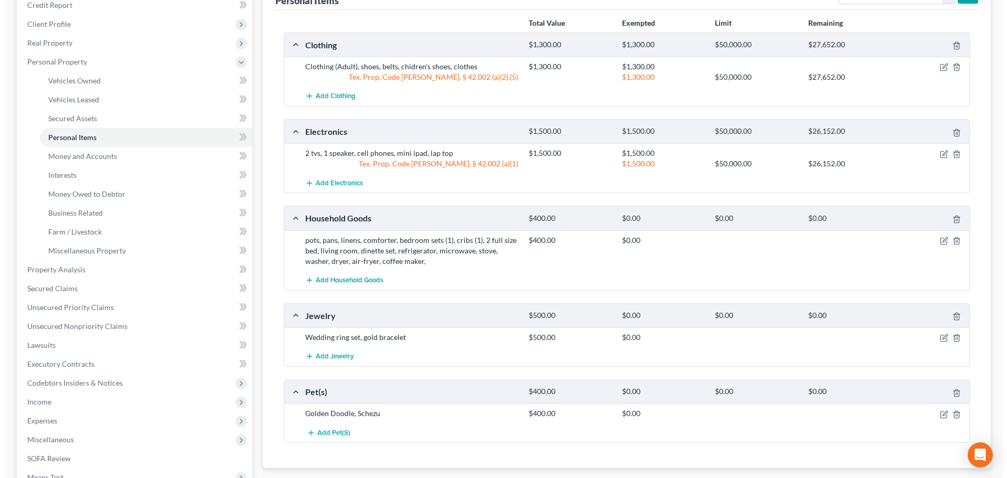
scroll to position [157, 0]
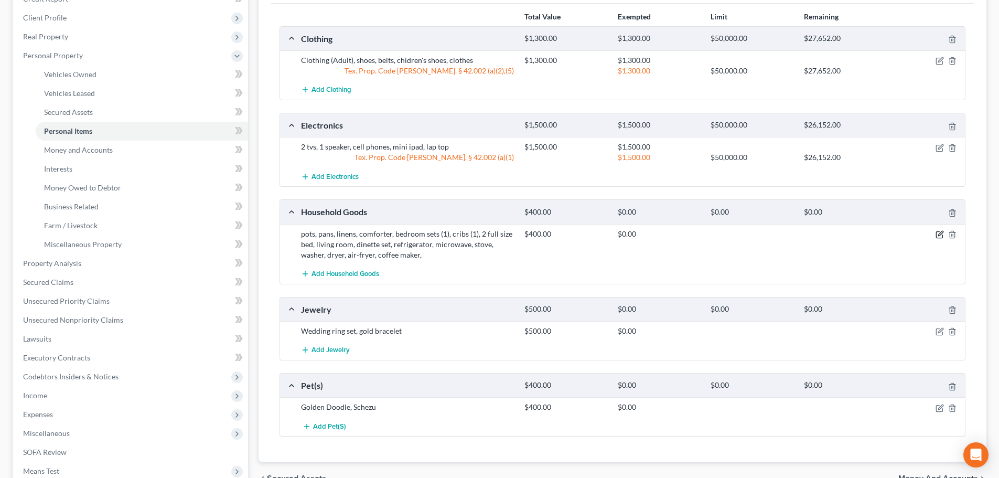
click at [937, 234] on icon "button" at bounding box center [939, 234] width 8 height 8
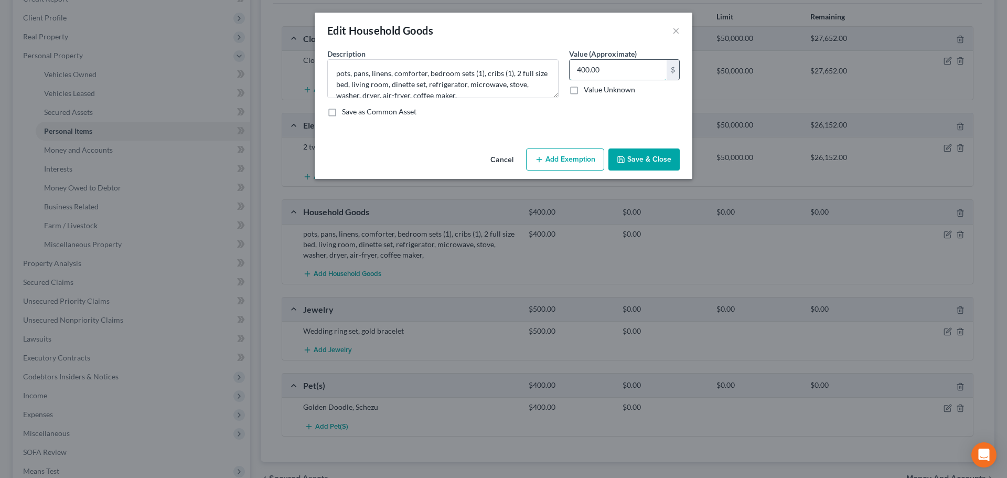
click at [576, 68] on input "400.00" at bounding box center [617, 70] width 97 height 20
type input "1,400.00"
click at [570, 159] on button "Add Exemption" at bounding box center [565, 159] width 78 height 22
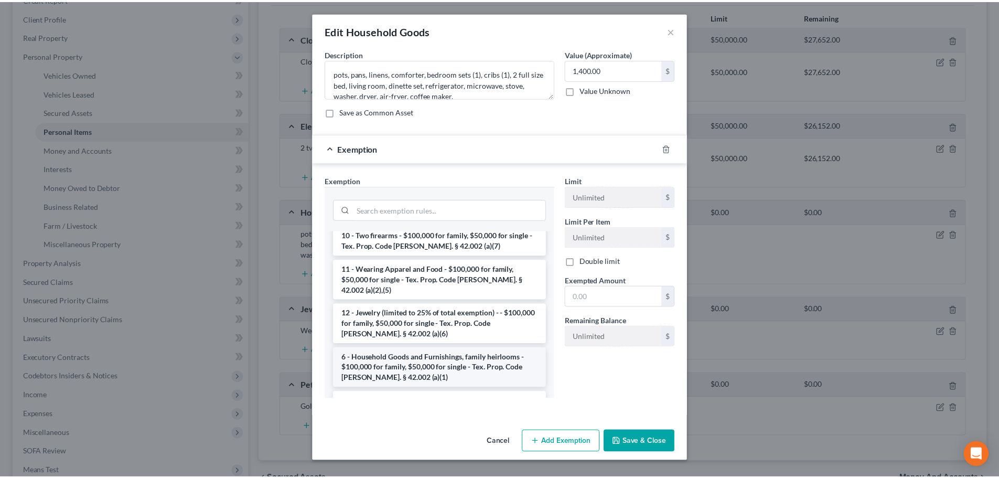
scroll to position [52, 0]
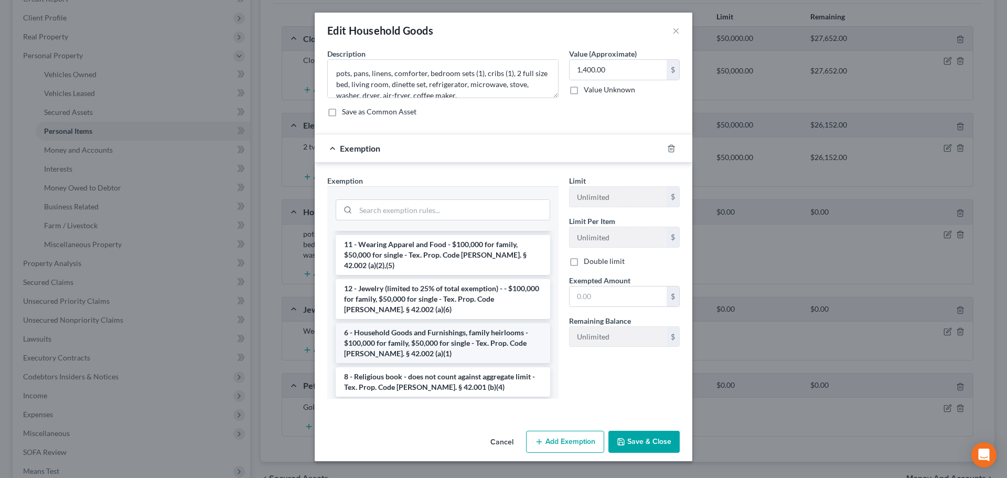
click at [434, 323] on li "6 - Household Goods and Furnishings, family heirlooms - $100,000 for family, $5…" at bounding box center [443, 343] width 214 height 40
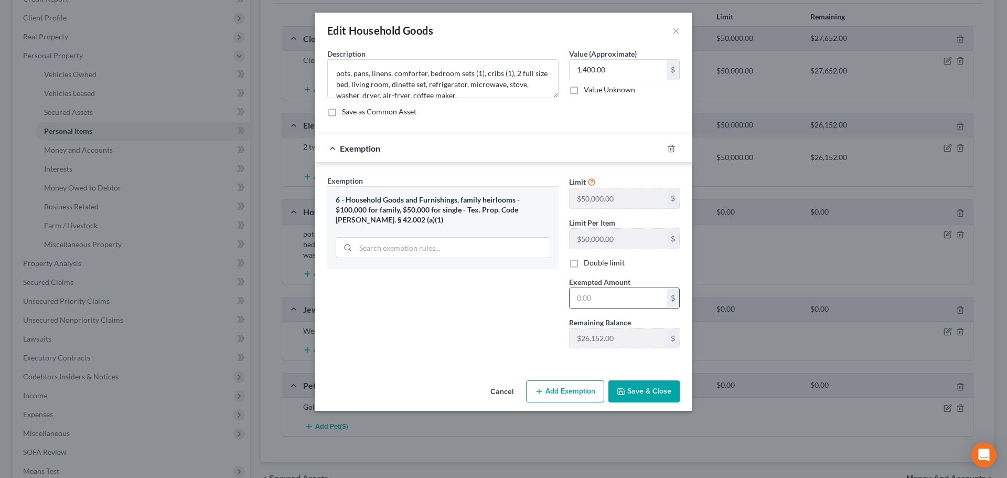
click at [595, 292] on input "text" at bounding box center [617, 298] width 97 height 20
type input "1,400"
click at [656, 388] on button "Save & Close" at bounding box center [643, 391] width 71 height 22
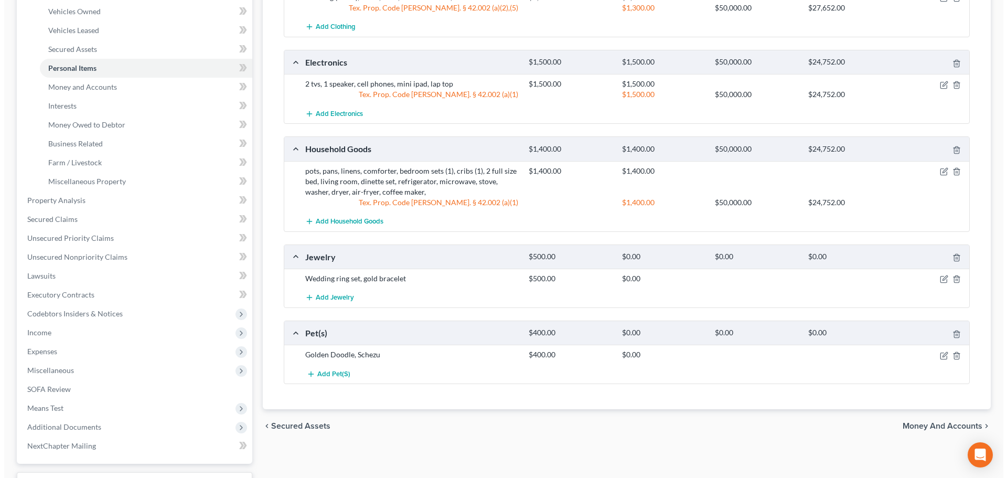
scroll to position [262, 0]
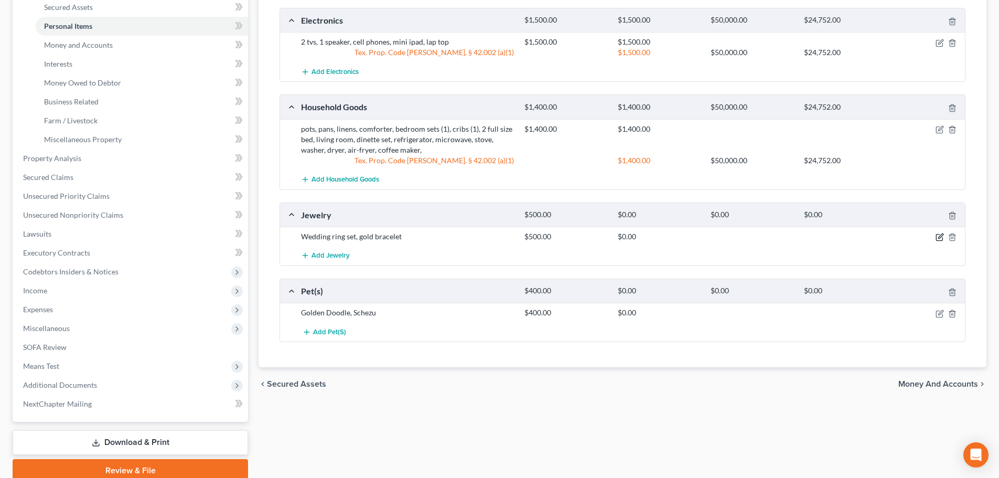
click at [941, 235] on icon "button" at bounding box center [940, 236] width 5 height 5
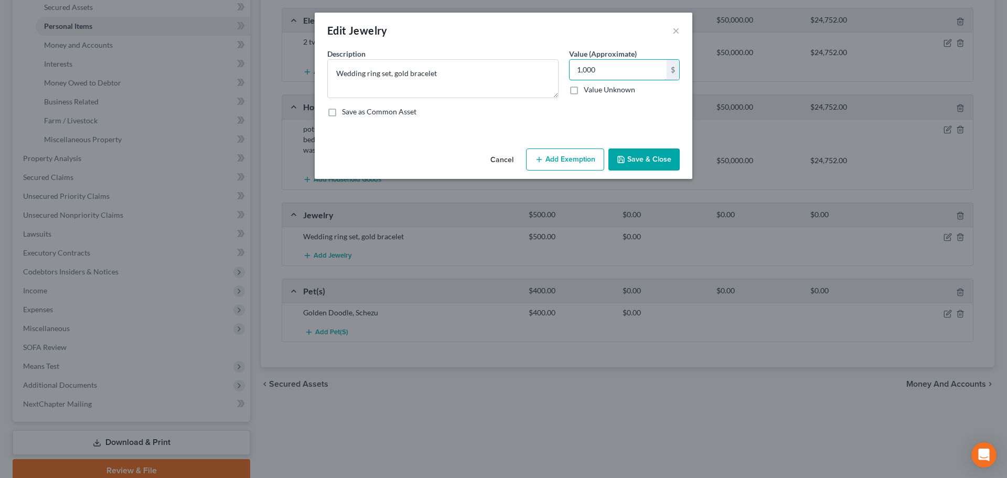
type input "1,000"
click at [559, 164] on button "Add Exemption" at bounding box center [565, 159] width 78 height 22
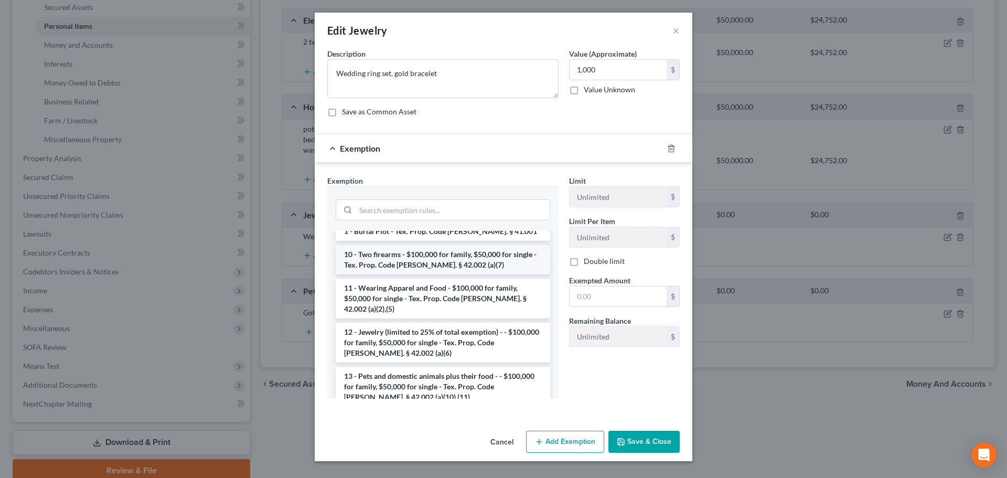
scroll to position [105, 0]
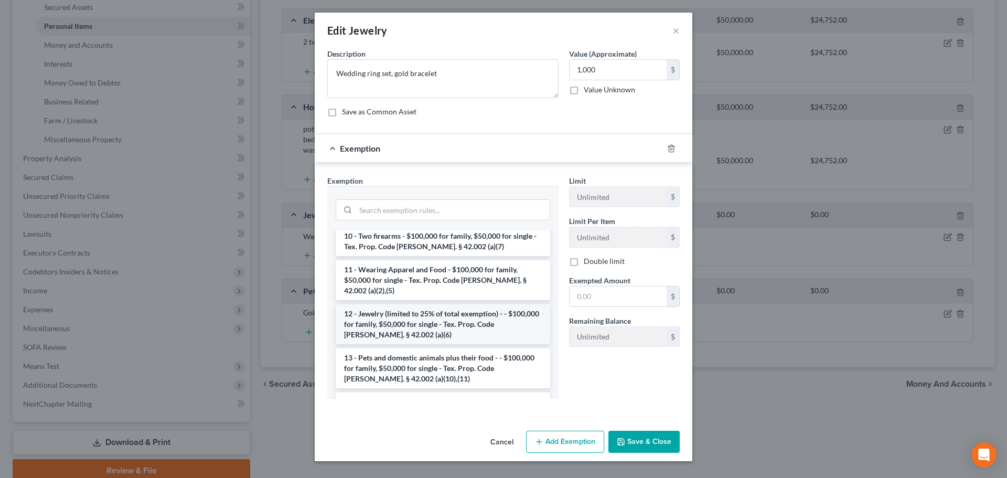
click at [445, 309] on li "12 - Jewelry (limited to 25% of total exemption) - - $100,000 for family, $50,0…" at bounding box center [443, 324] width 214 height 40
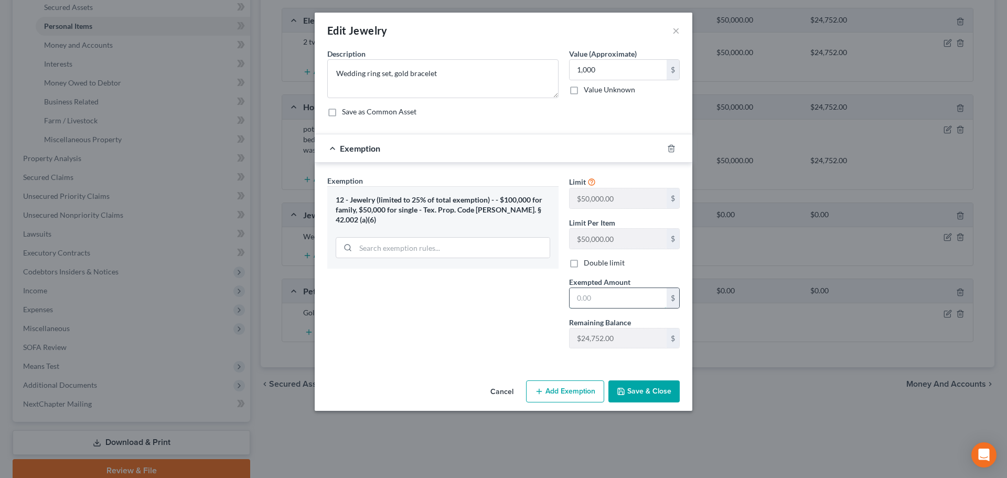
click at [590, 307] on input "text" at bounding box center [617, 298] width 97 height 20
type input "1,000"
click at [646, 395] on button "Save & Close" at bounding box center [643, 391] width 71 height 22
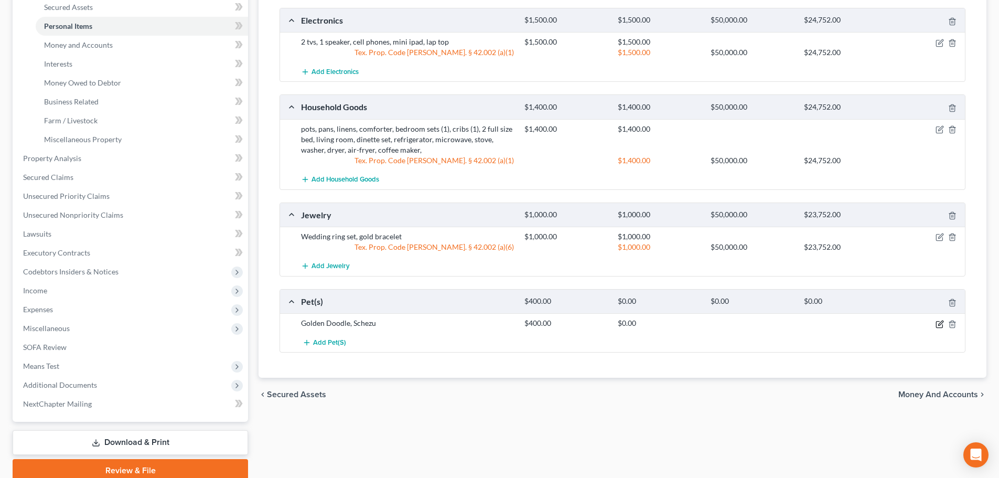
click at [939, 322] on icon "button" at bounding box center [939, 324] width 8 height 8
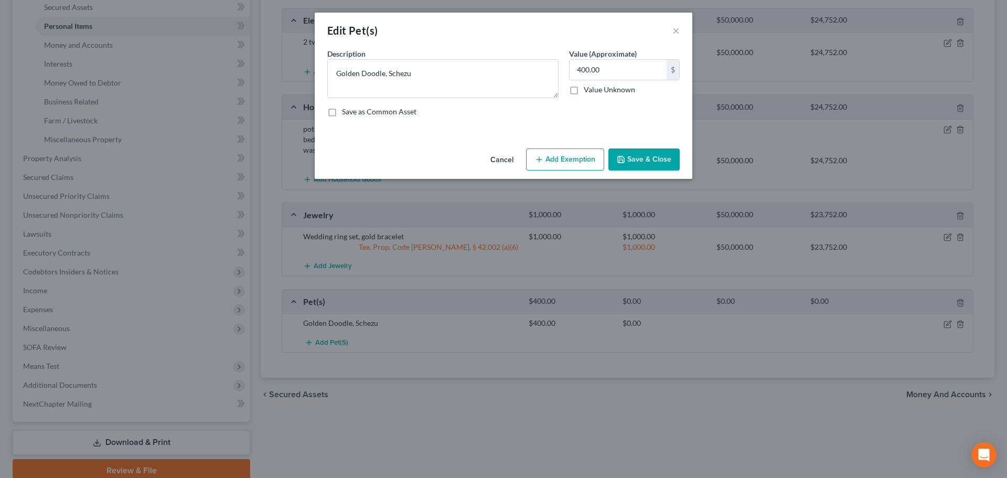
click at [580, 159] on button "Add Exemption" at bounding box center [565, 159] width 78 height 22
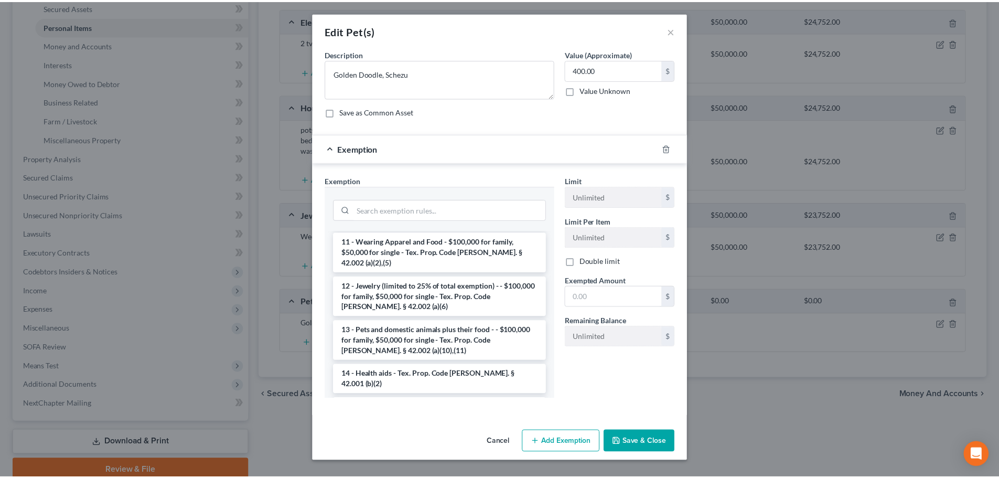
scroll to position [157, 0]
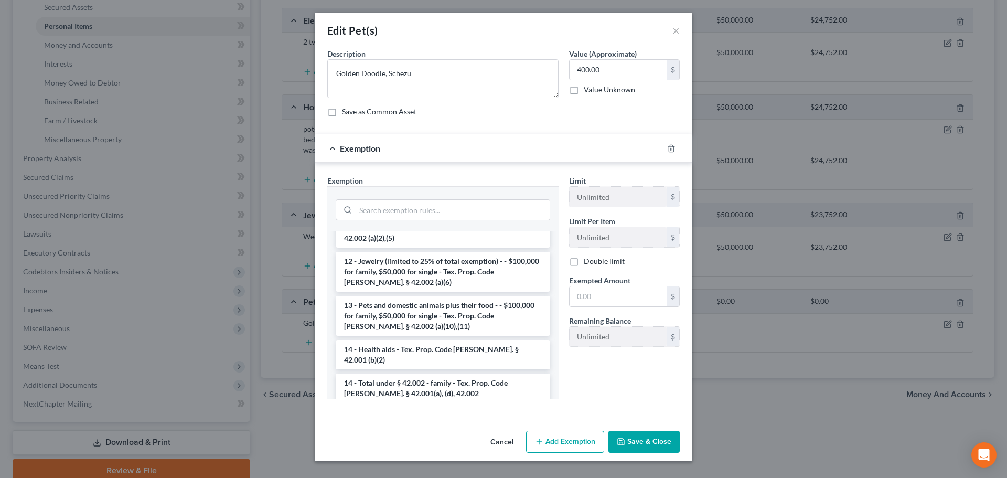
click at [445, 296] on li "13 - Pets and domestic animals plus their food - - $100,000 for family, $50,000…" at bounding box center [443, 316] width 214 height 40
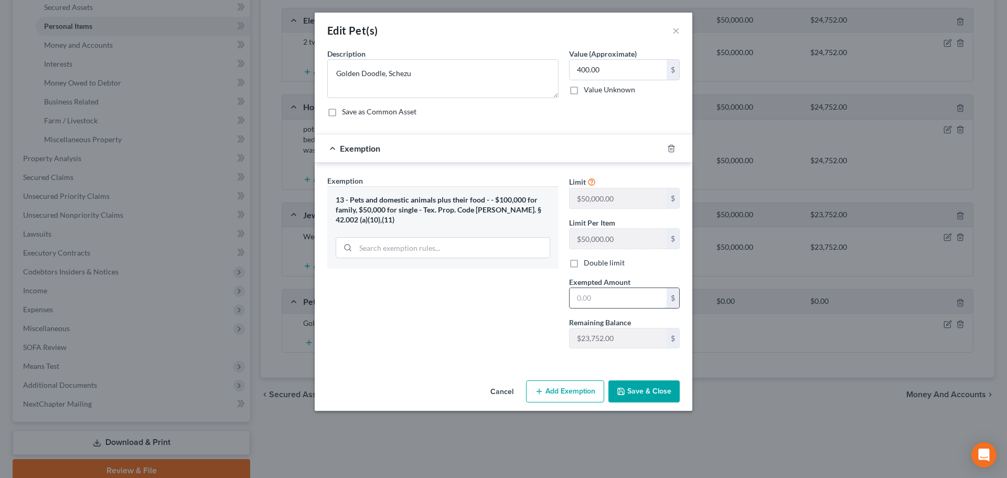
click at [575, 294] on input "text" at bounding box center [617, 298] width 97 height 20
type input "400"
click at [529, 358] on div "Exemption Set must be selected for CA. Exemption * 13 - Pets and domestic anima…" at bounding box center [503, 264] width 377 height 203
click at [647, 392] on button "Save & Close" at bounding box center [643, 391] width 71 height 22
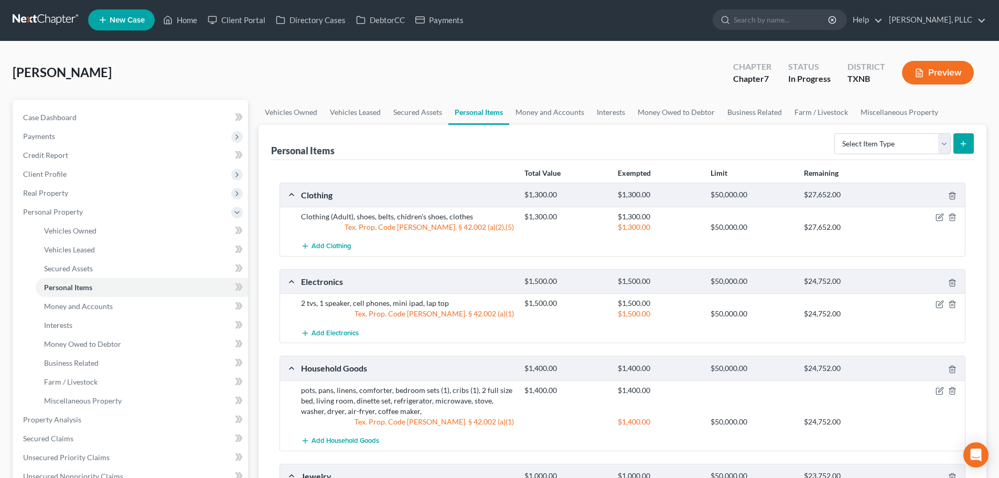
scroll to position [0, 0]
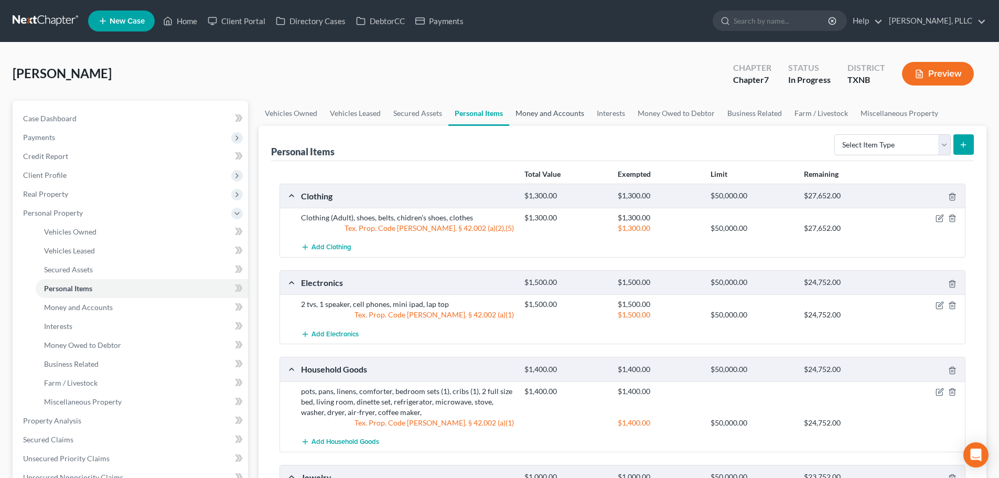
click at [560, 111] on link "Money and Accounts" at bounding box center [549, 113] width 81 height 25
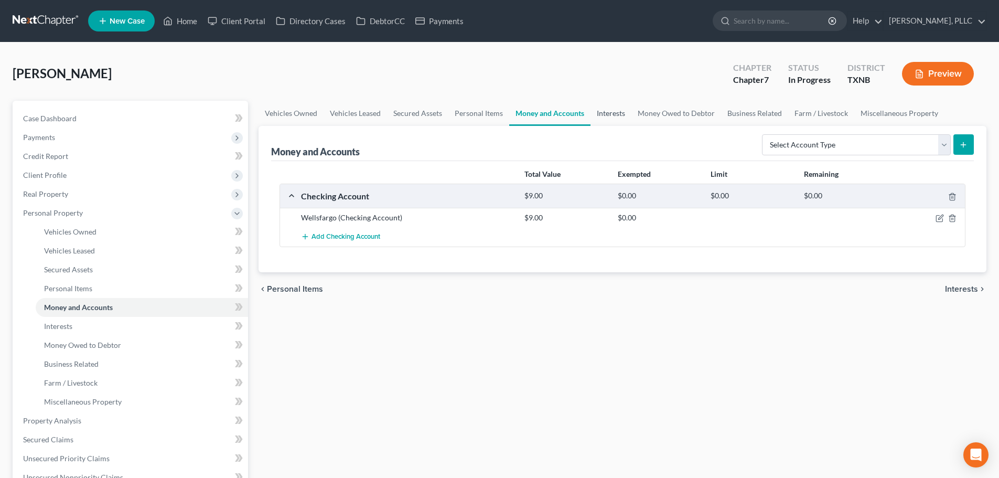
click at [605, 115] on link "Interests" at bounding box center [610, 113] width 41 height 25
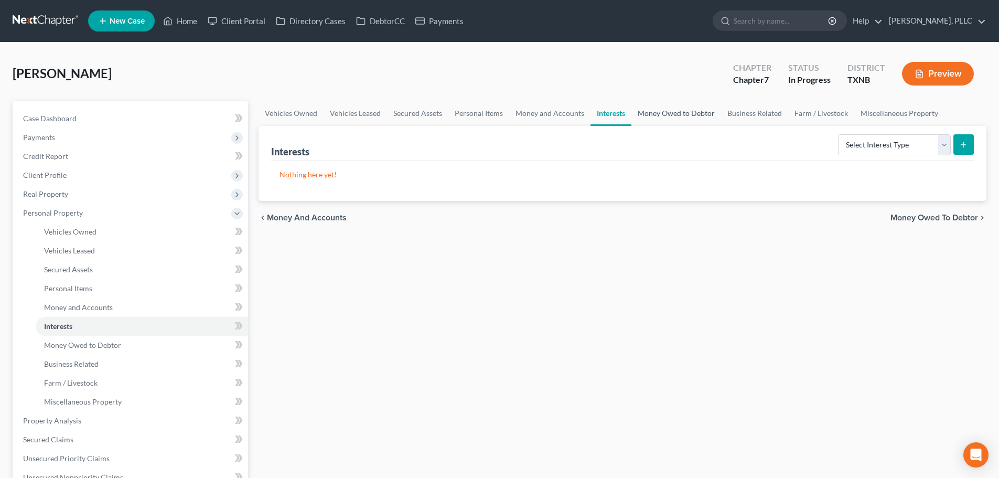
click at [645, 113] on link "Money Owed to Debtor" at bounding box center [676, 113] width 90 height 25
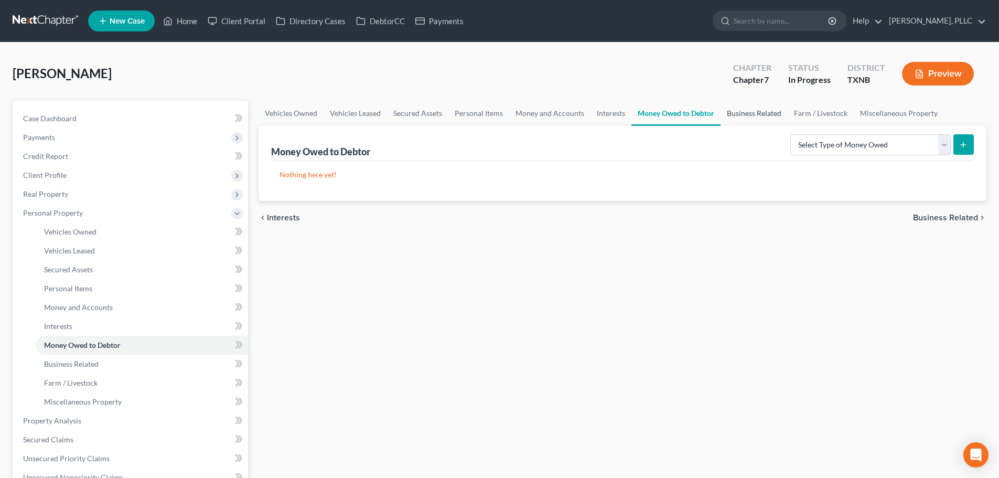
click at [751, 113] on link "Business Related" at bounding box center [753, 113] width 67 height 25
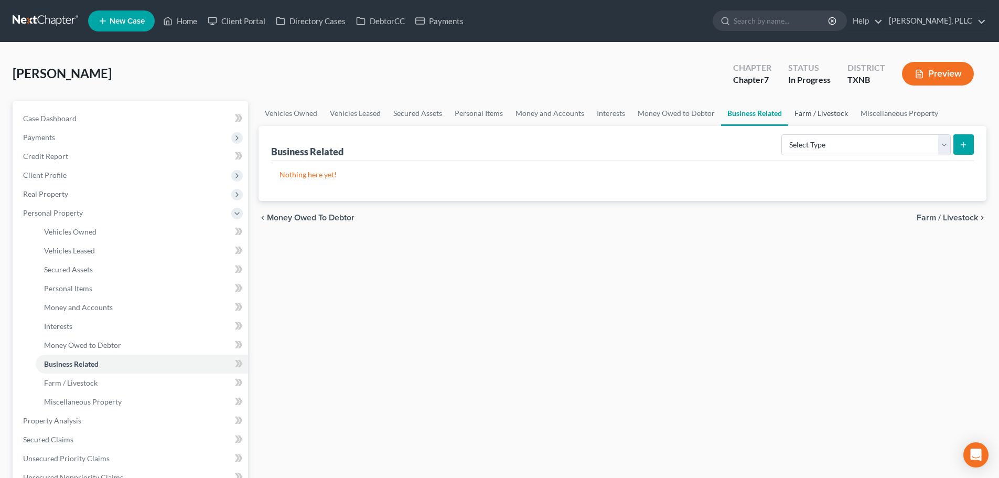
click at [799, 111] on link "Farm / Livestock" at bounding box center [821, 113] width 66 height 25
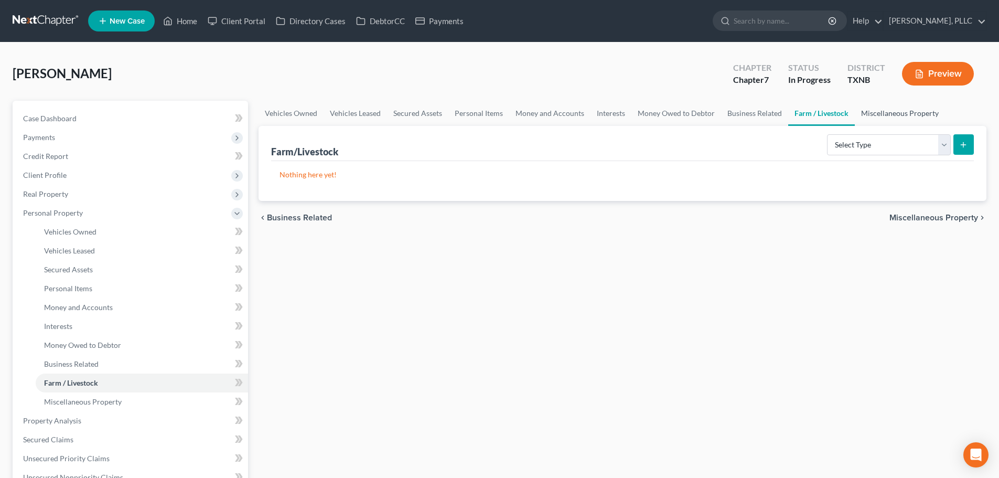
click at [880, 111] on link "Miscellaneous Property" at bounding box center [899, 113] width 90 height 25
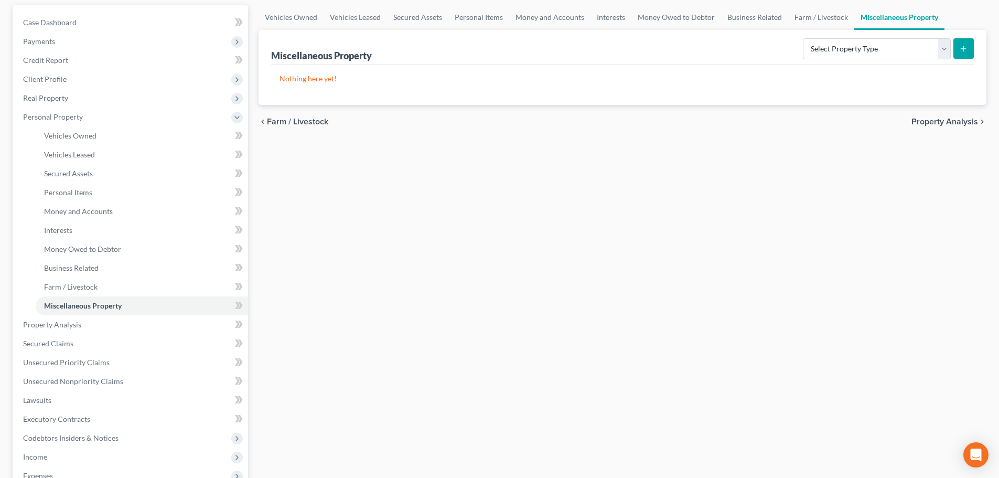
scroll to position [105, 0]
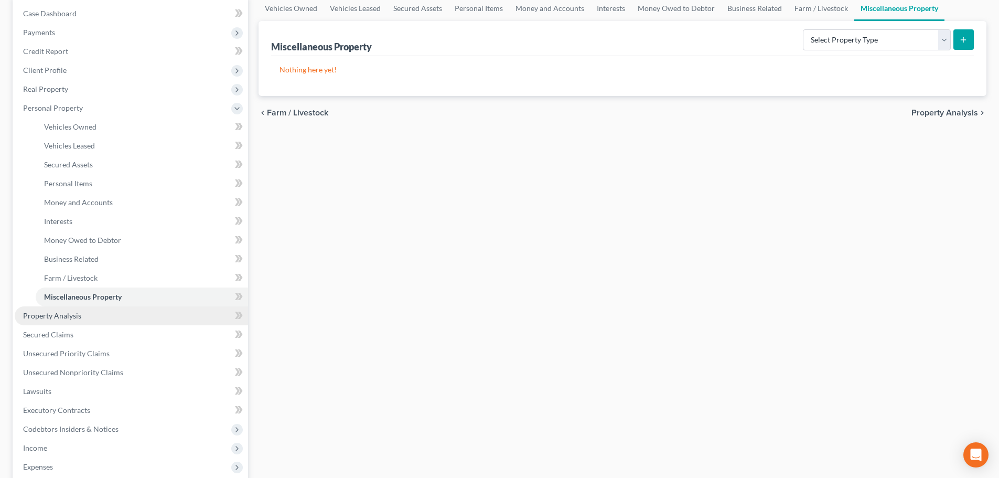
click at [102, 313] on link "Property Analysis" at bounding box center [131, 315] width 233 height 19
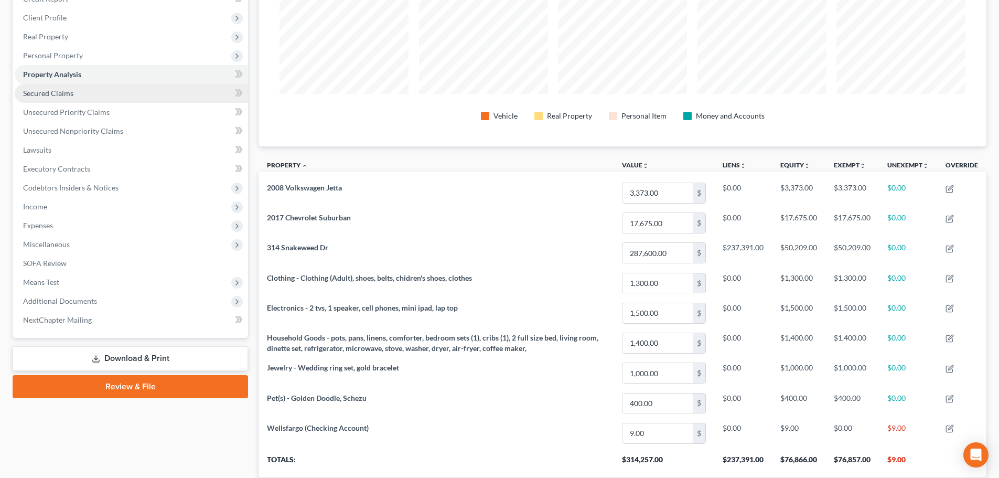
click at [39, 99] on link "Secured Claims" at bounding box center [131, 93] width 233 height 19
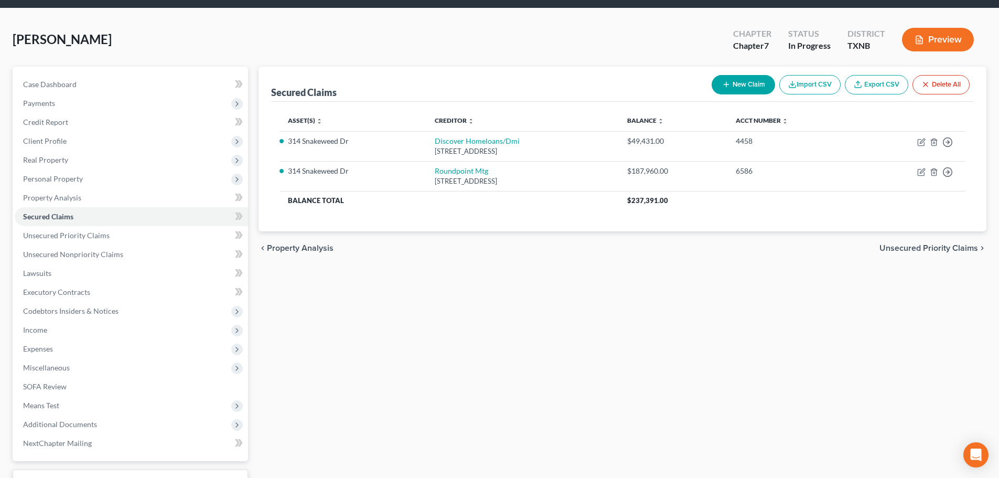
scroll to position [52, 0]
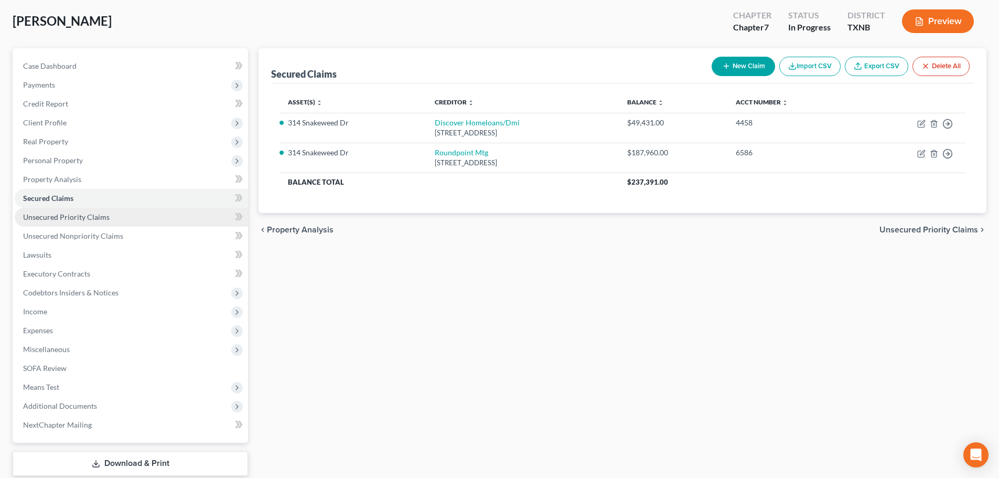
click at [72, 218] on span "Unsecured Priority Claims" at bounding box center [66, 216] width 86 height 9
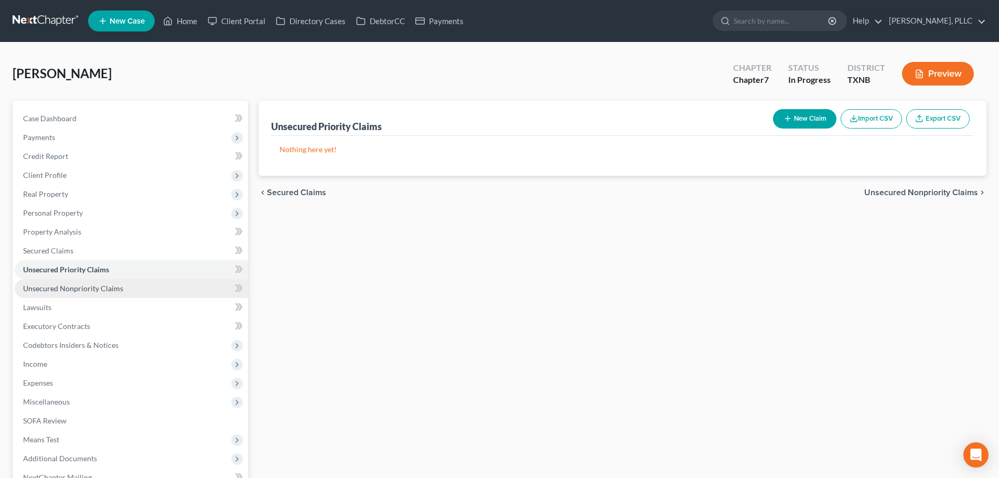
click at [70, 284] on span "Unsecured Nonpriority Claims" at bounding box center [73, 288] width 100 height 9
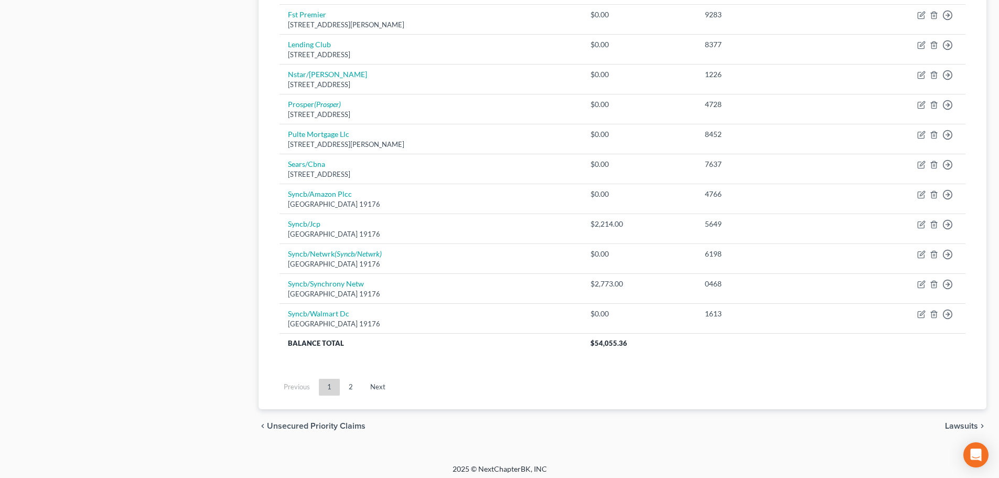
scroll to position [733, 0]
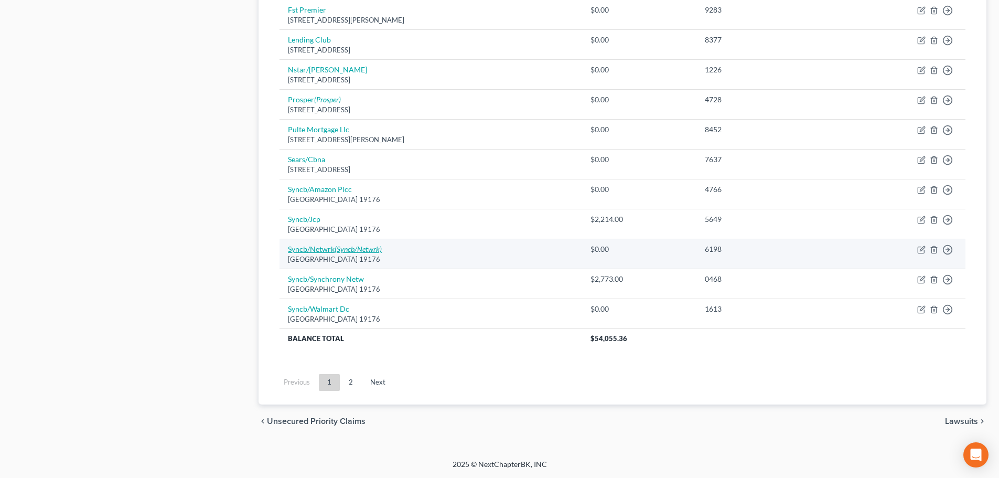
click at [366, 252] on icon "(Syncb/Netwrk)" at bounding box center [357, 248] width 47 height 9
select select "39"
select select "2"
select select "0"
select select "39"
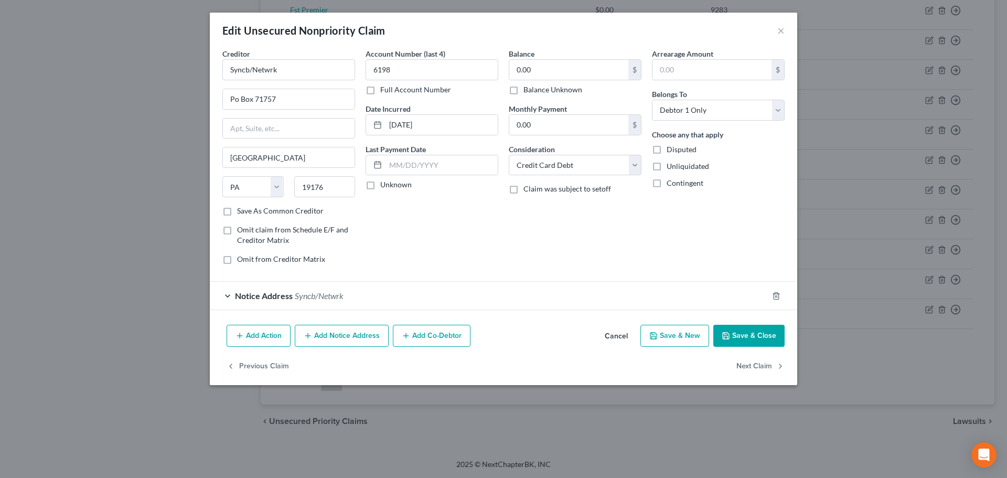
click at [224, 295] on div "Notice Address Syncb/Netwrk" at bounding box center [489, 296] width 558 height 28
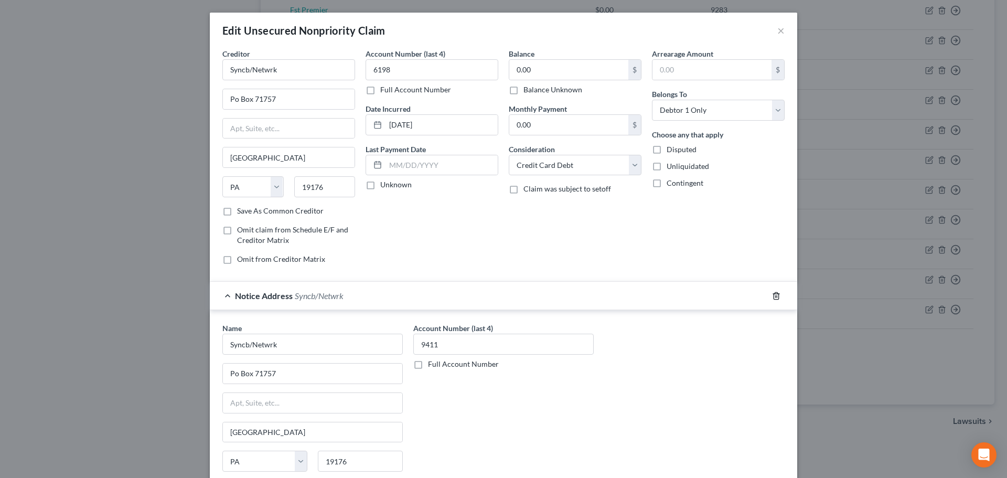
click at [773, 297] on icon "button" at bounding box center [776, 295] width 8 height 8
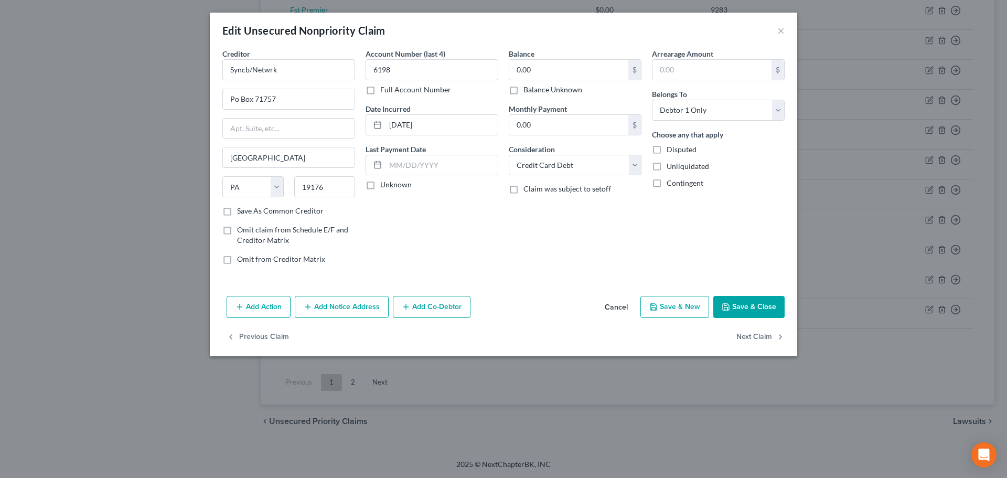
click at [723, 306] on icon "button" at bounding box center [725, 306] width 8 height 8
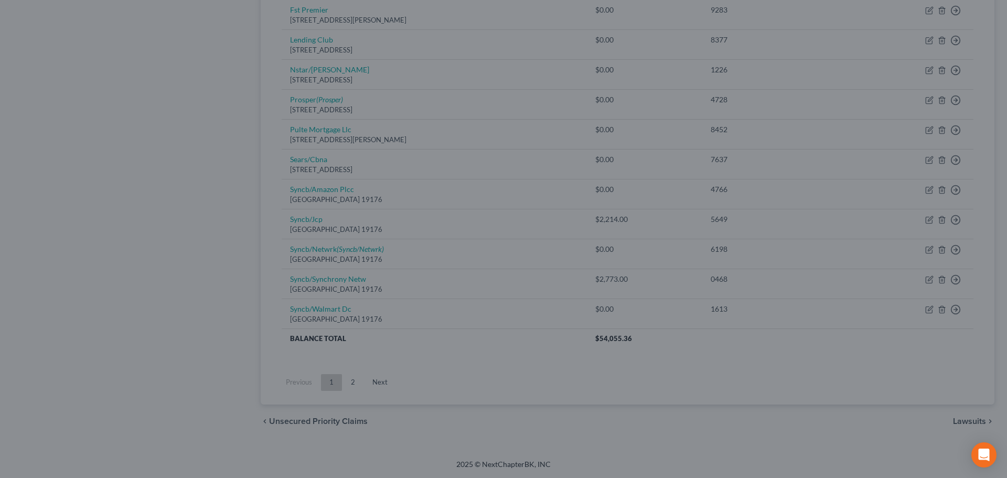
type input "0"
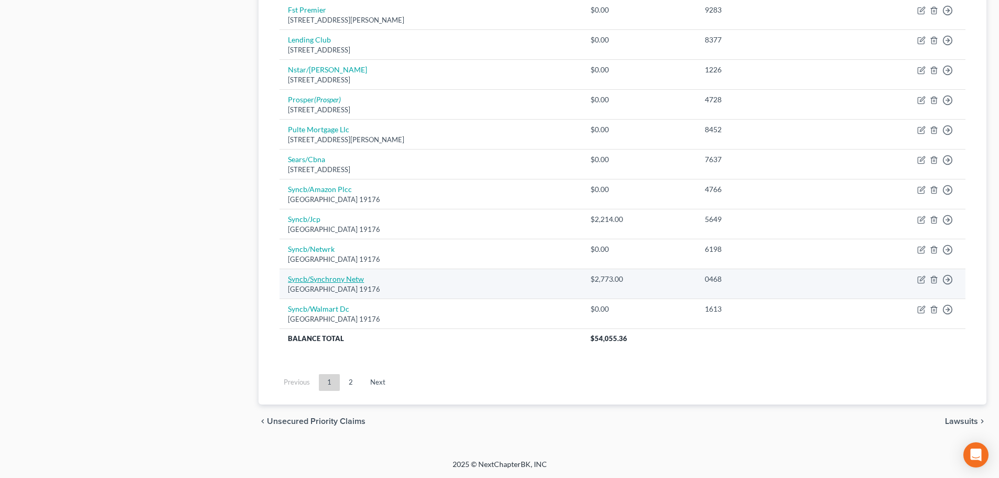
click at [341, 278] on link "Syncb/Synchrony Netw" at bounding box center [326, 278] width 76 height 9
select select "39"
select select "1"
select select "0"
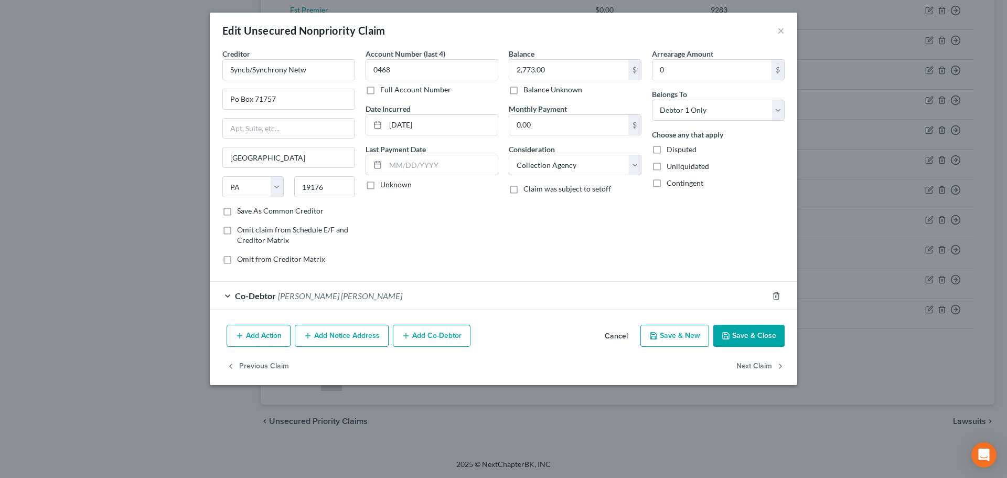
click at [229, 293] on div "Co-Debtor [PERSON_NAME] [PERSON_NAME]" at bounding box center [489, 296] width 558 height 28
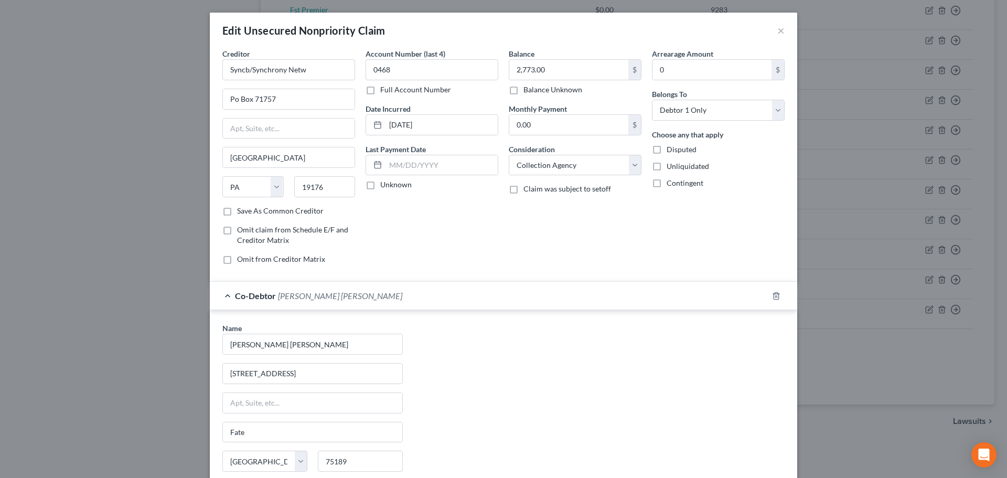
click at [702, 297] on div "Co-Debtor [PERSON_NAME] [PERSON_NAME]" at bounding box center [489, 296] width 558 height 28
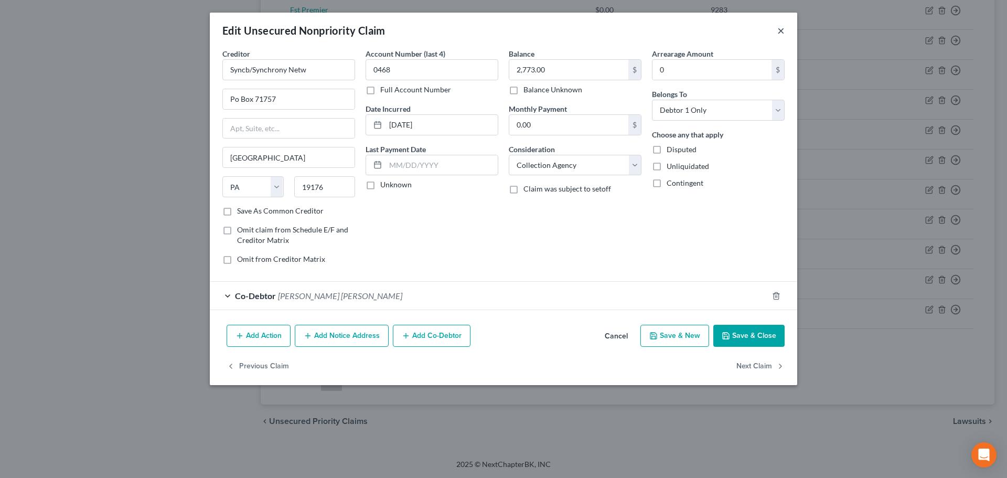
click at [781, 30] on button "×" at bounding box center [780, 30] width 7 height 13
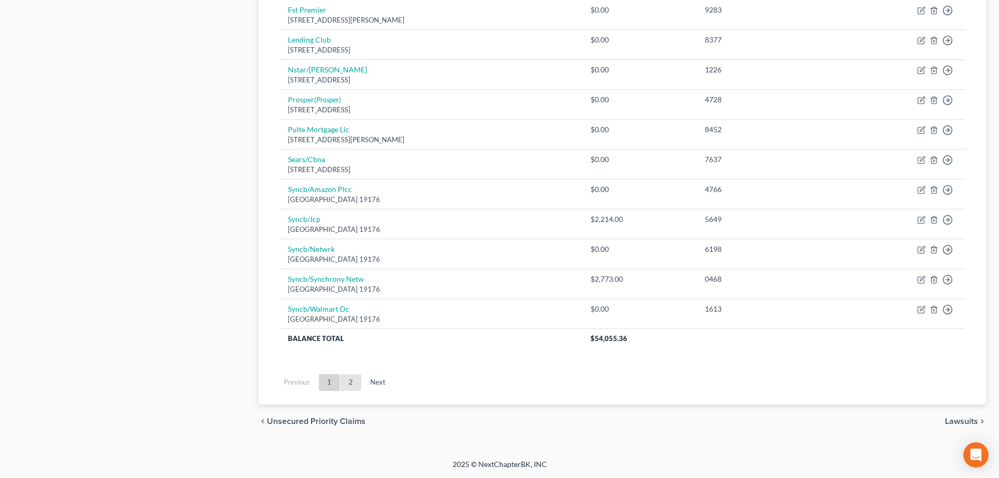
click at [350, 378] on link "2" at bounding box center [350, 382] width 21 height 17
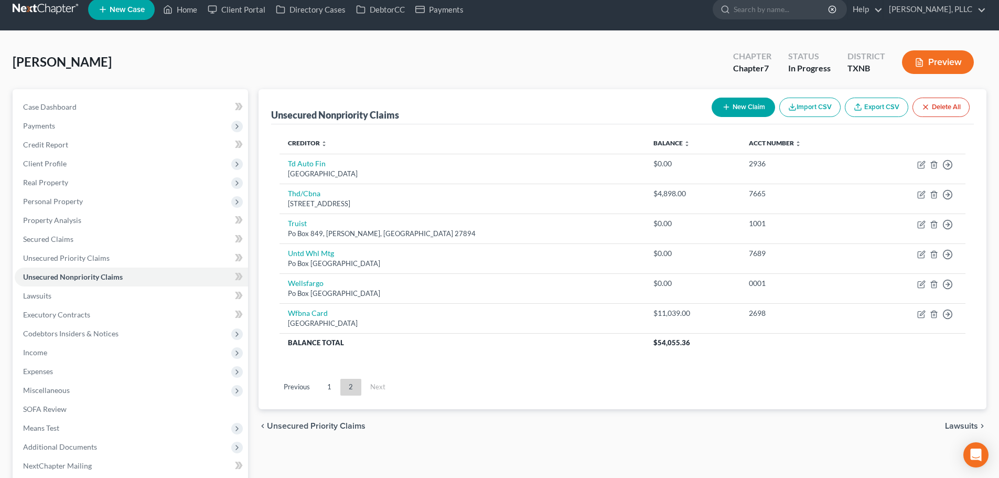
scroll to position [0, 0]
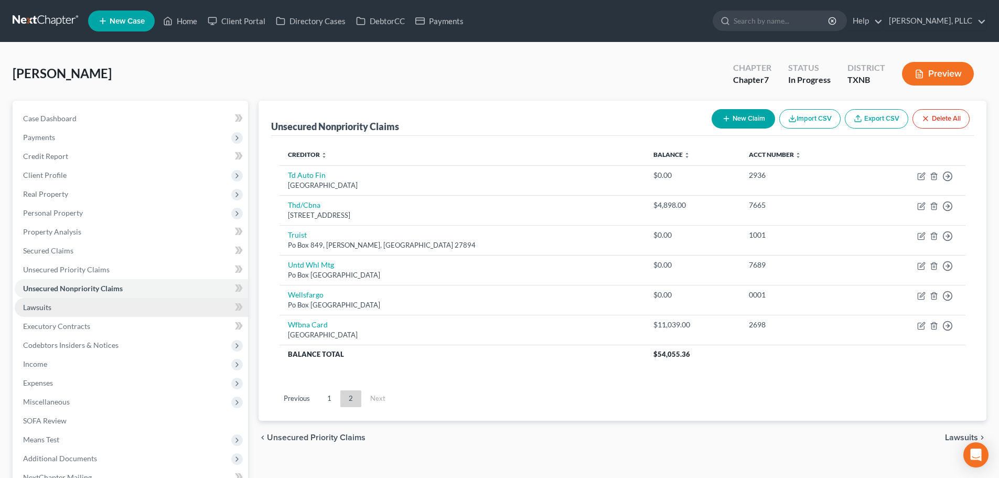
click at [83, 303] on link "Lawsuits" at bounding box center [131, 307] width 233 height 19
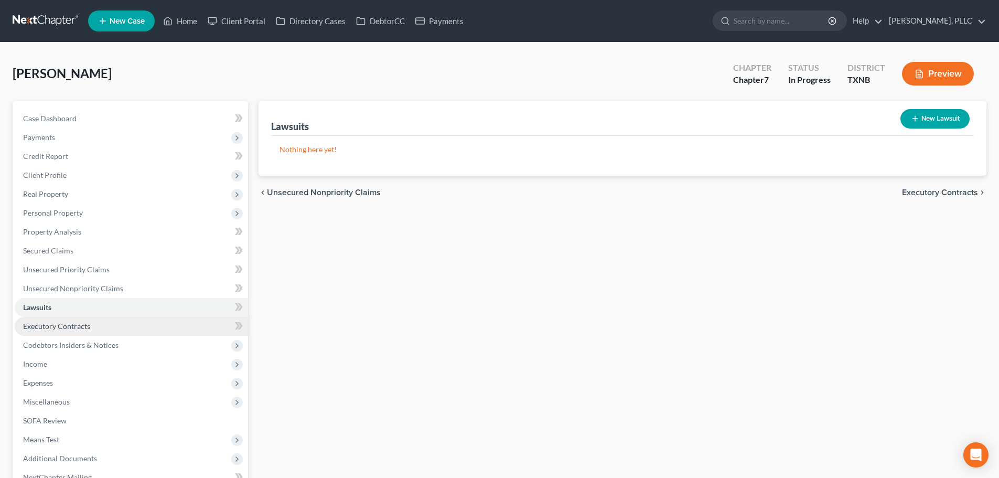
click at [80, 322] on span "Executory Contracts" at bounding box center [56, 325] width 67 height 9
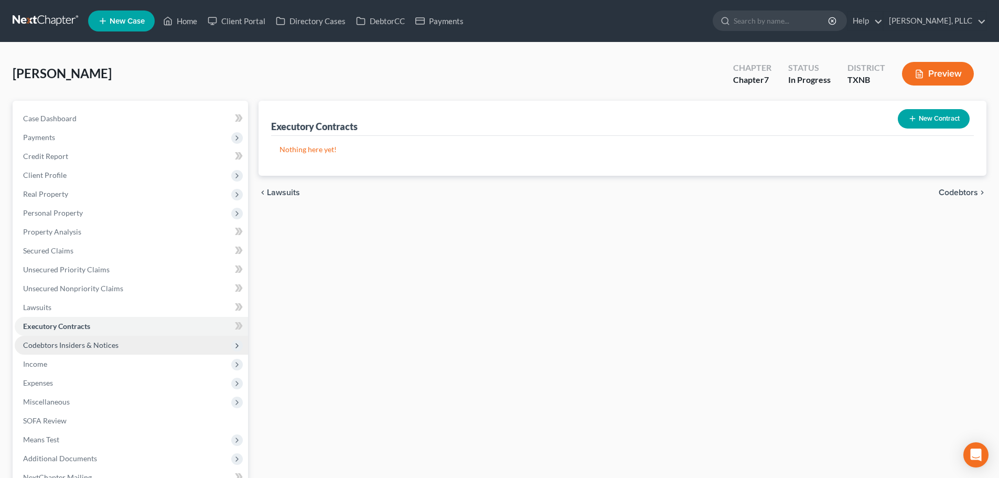
click at [82, 341] on span "Codebtors Insiders & Notices" at bounding box center [70, 344] width 95 height 9
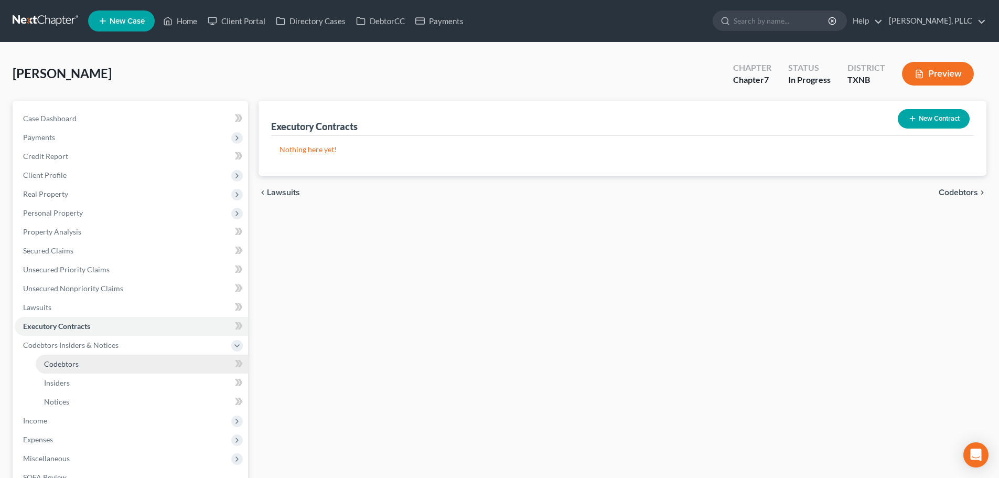
click at [82, 359] on link "Codebtors" at bounding box center [142, 363] width 212 height 19
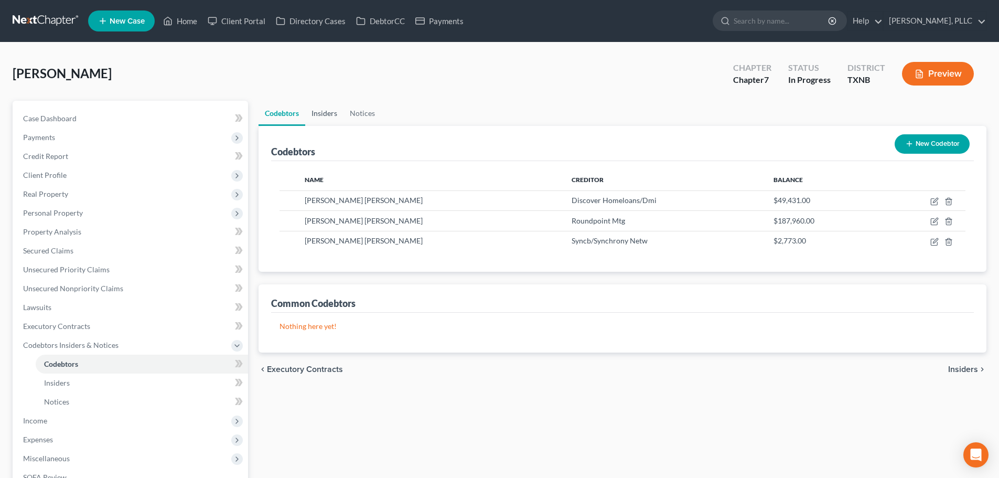
click at [320, 109] on link "Insiders" at bounding box center [324, 113] width 38 height 25
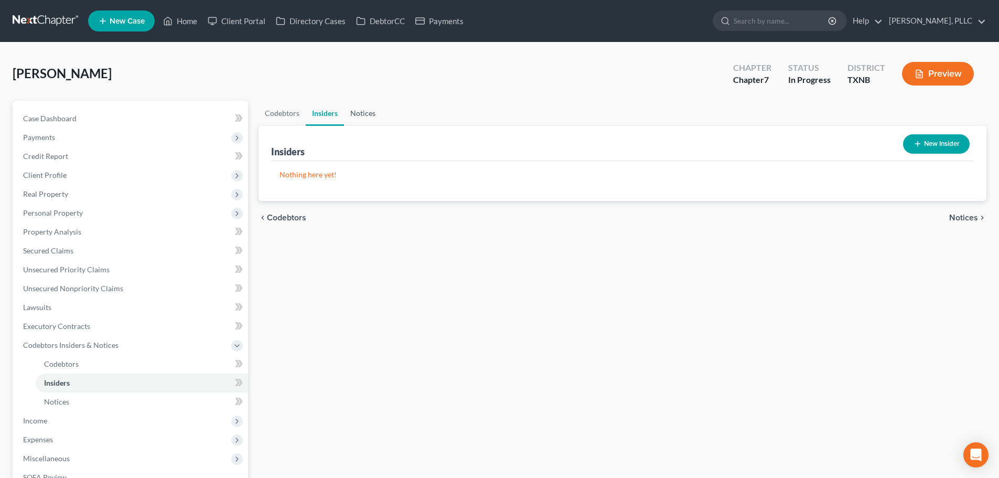
click at [358, 111] on link "Notices" at bounding box center [363, 113] width 38 height 25
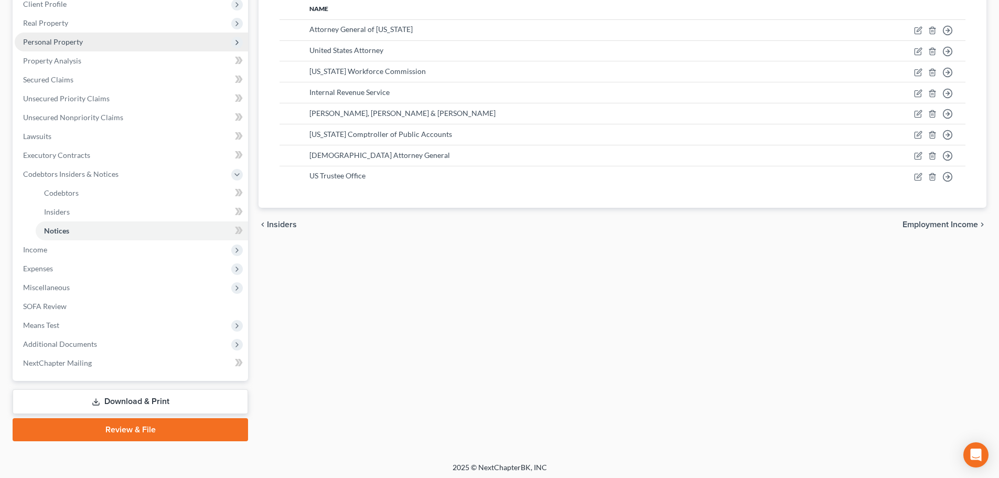
scroll to position [174, 0]
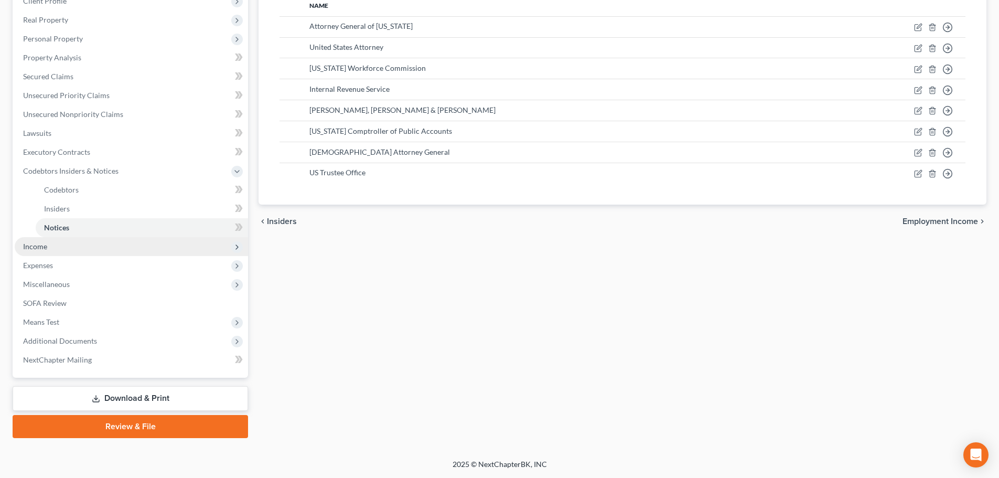
click at [81, 251] on span "Income" at bounding box center [131, 246] width 233 height 19
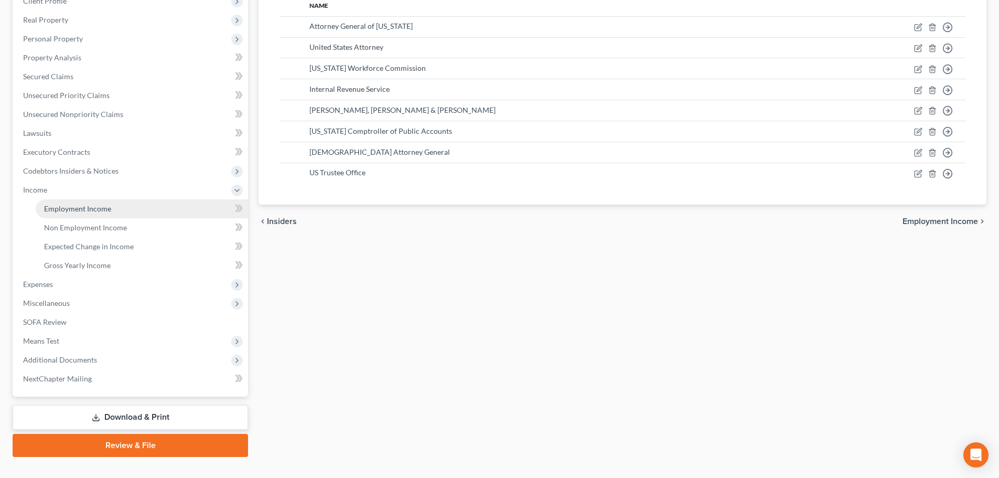
click at [94, 211] on span "Employment Income" at bounding box center [77, 208] width 67 height 9
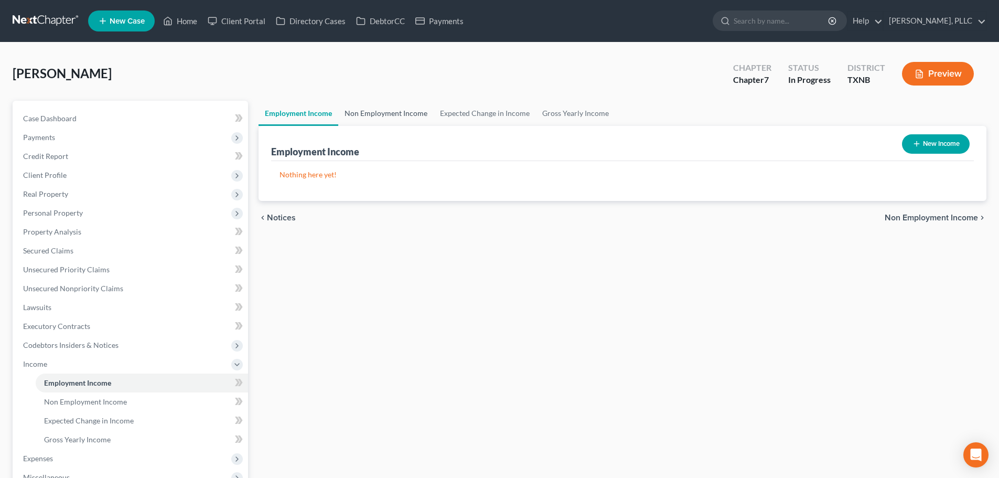
click at [387, 117] on link "Non Employment Income" at bounding box center [385, 113] width 95 height 25
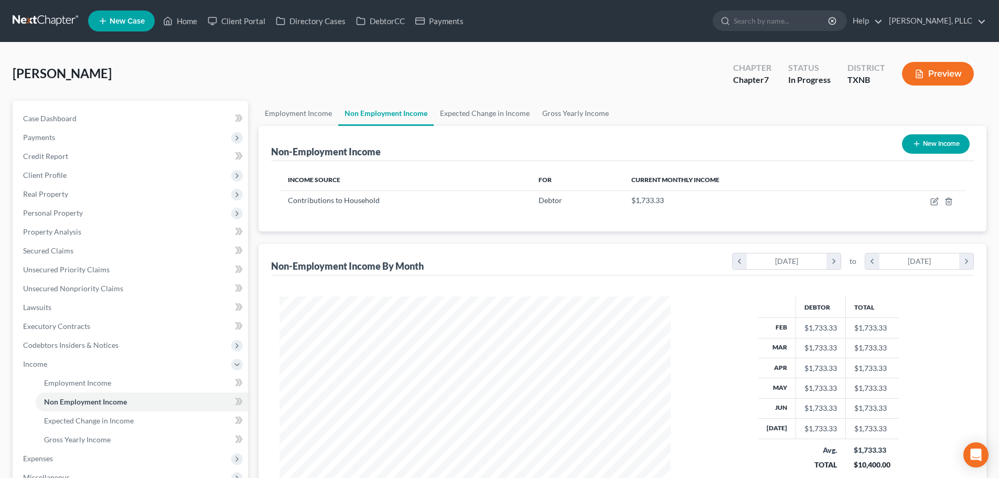
scroll to position [196, 412]
click at [481, 113] on link "Expected Change in Income" at bounding box center [485, 113] width 102 height 25
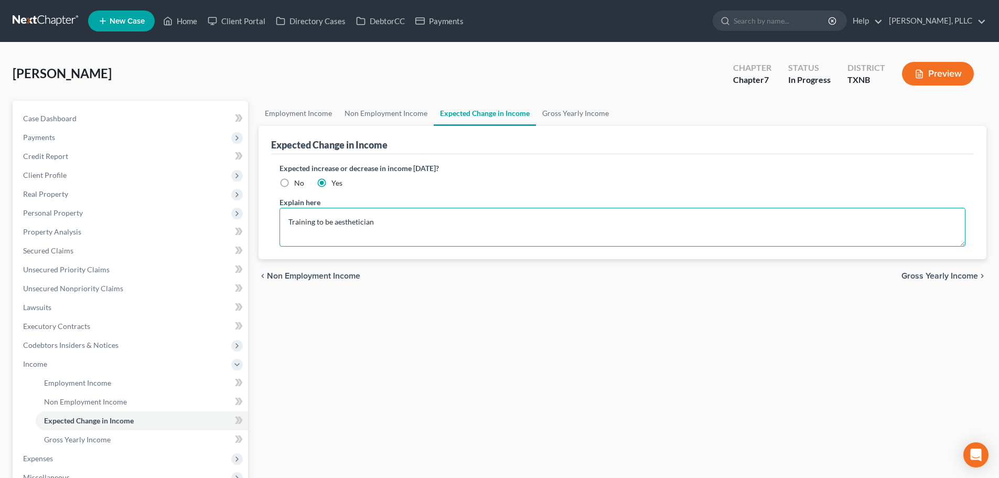
click at [289, 221] on textarea "Training to be aesthetician" at bounding box center [622, 227] width 686 height 39
click at [362, 221] on textarea "Debtor in training to be aesthetician" at bounding box center [622, 227] width 686 height 39
click at [474, 229] on textarea "Debtor in training to become an aesthetician" at bounding box center [622, 227] width 686 height 39
type textarea "Debtor in training to become an aesthetician."
click at [569, 111] on link "Gross Yearly Income" at bounding box center [575, 113] width 79 height 25
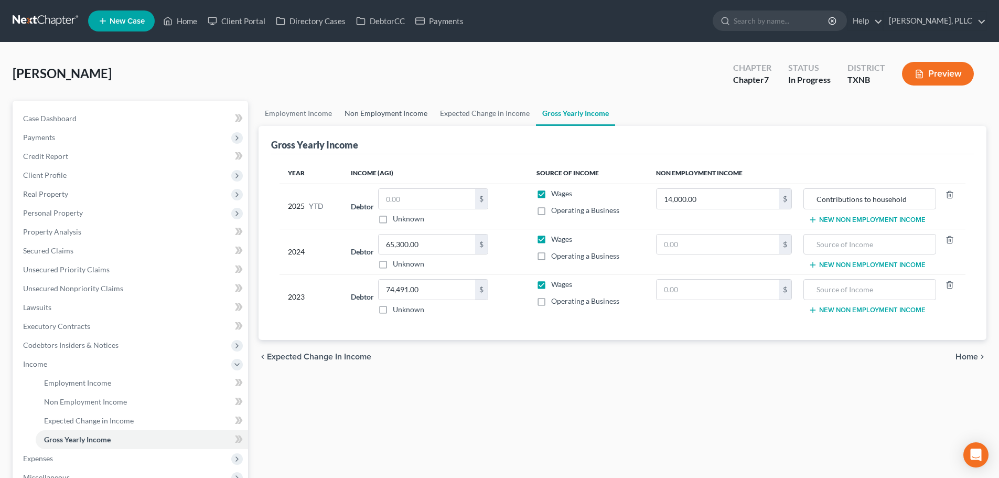
click at [394, 112] on link "Non Employment Income" at bounding box center [385, 113] width 95 height 25
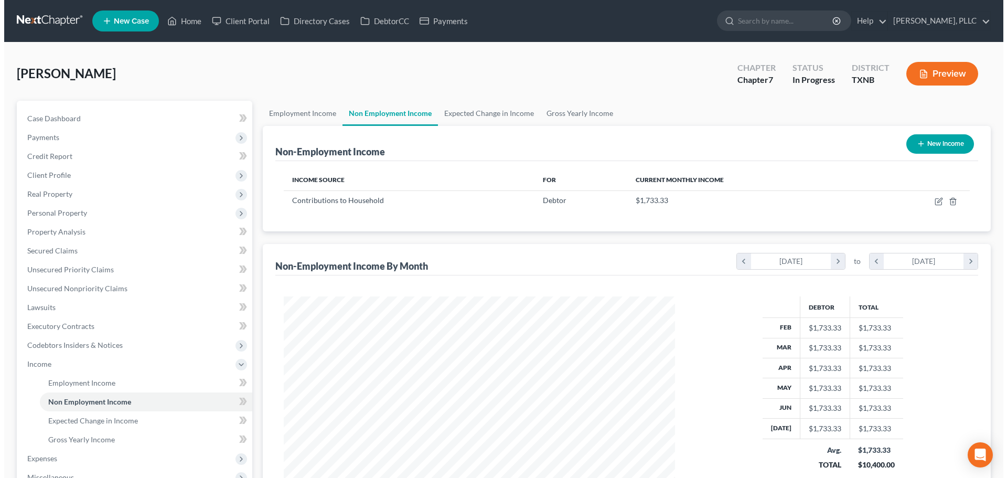
scroll to position [196, 412]
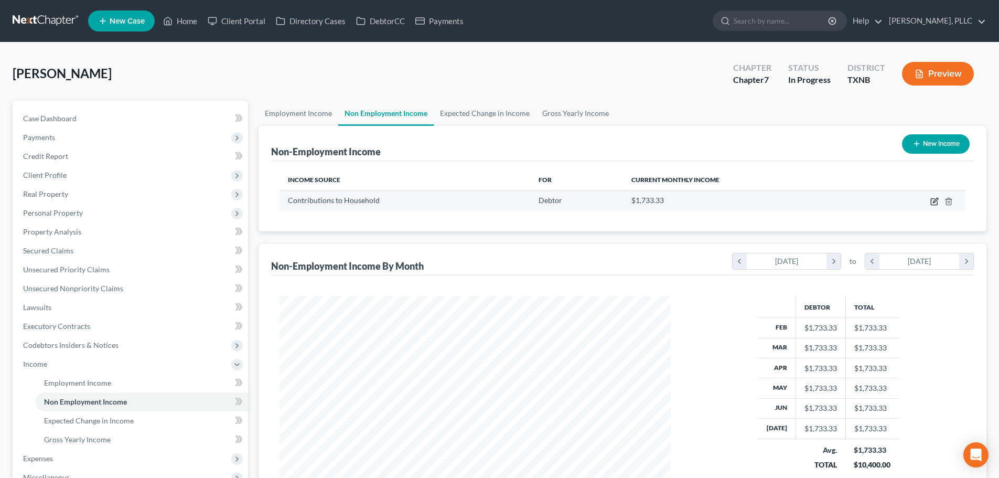
click at [932, 199] on icon "button" at bounding box center [933, 202] width 6 height 6
select select "8"
select select "3"
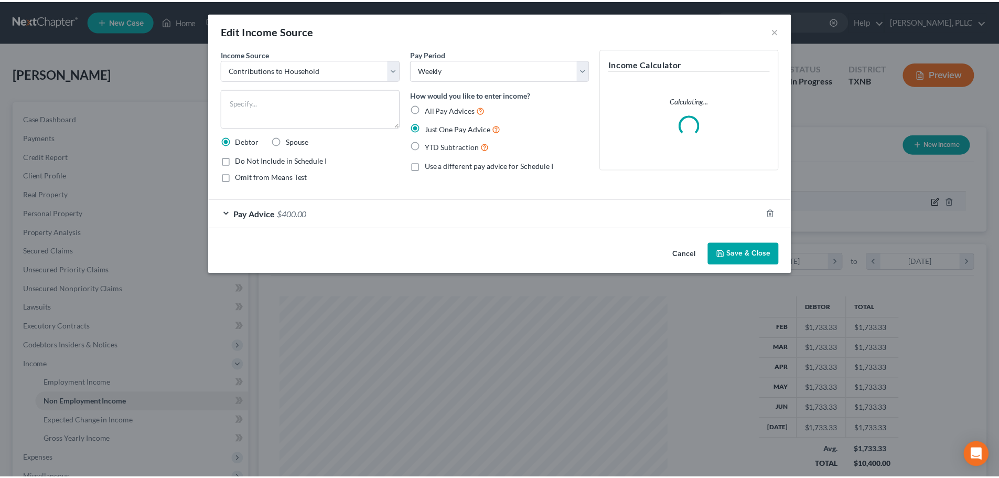
scroll to position [197, 416]
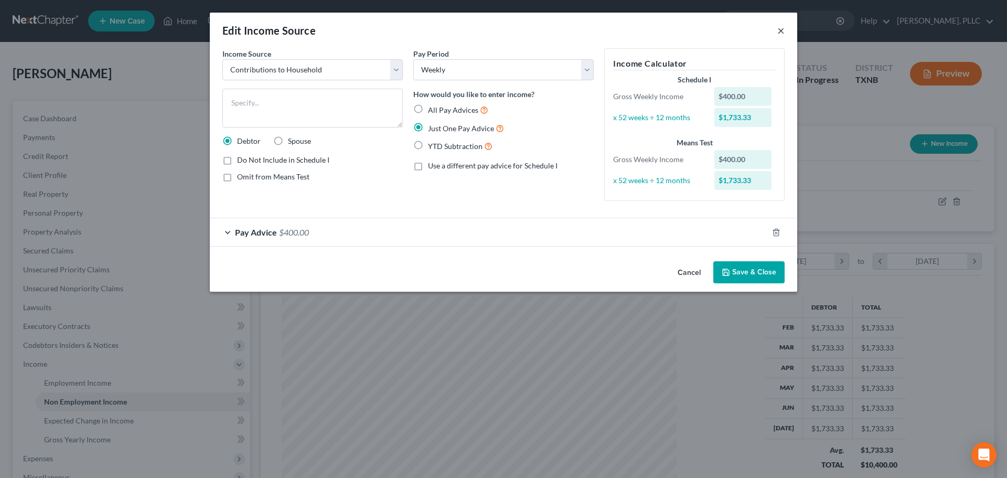
click at [779, 34] on button "×" at bounding box center [780, 30] width 7 height 13
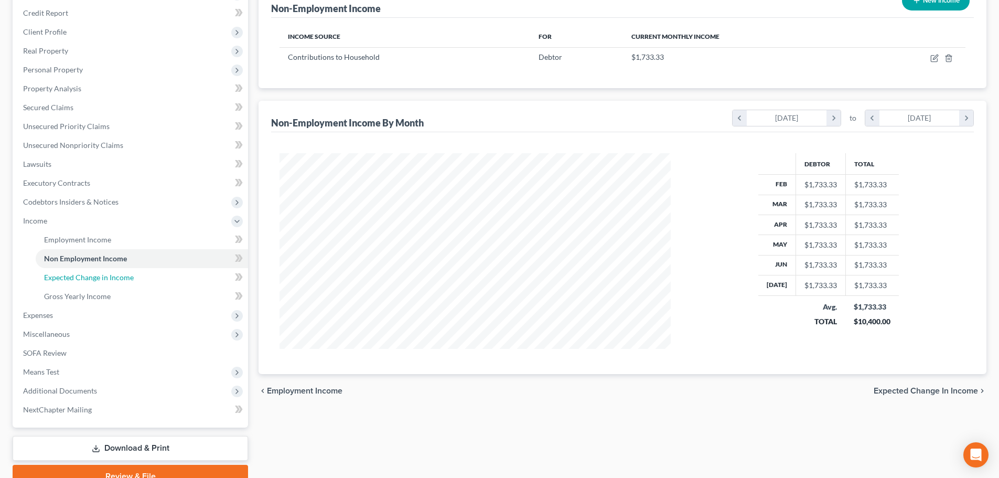
scroll to position [193, 0]
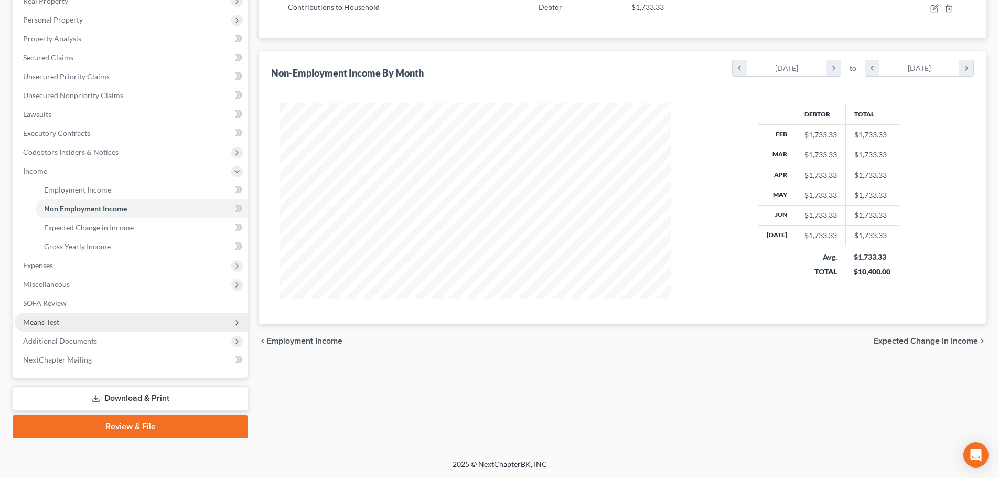
click at [72, 313] on span "Means Test" at bounding box center [131, 321] width 233 height 19
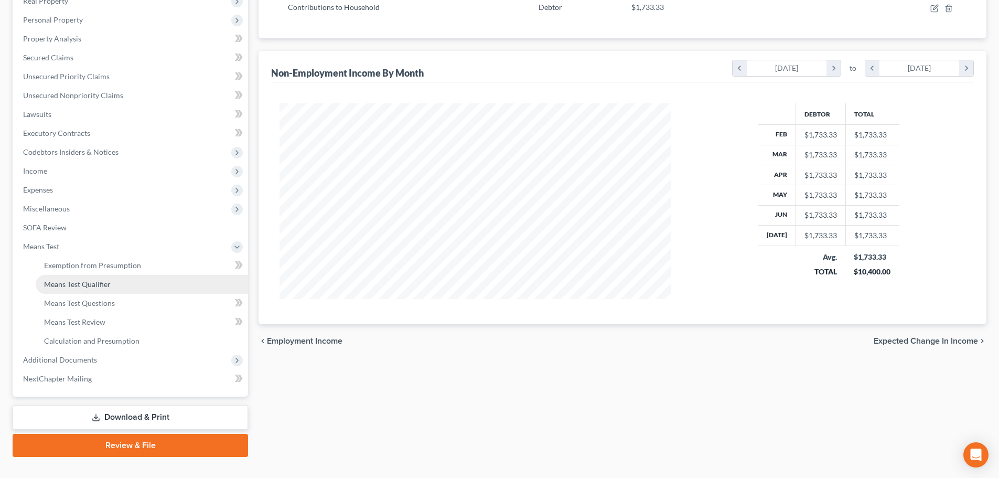
click at [72, 282] on span "Means Test Qualifier" at bounding box center [77, 283] width 67 height 9
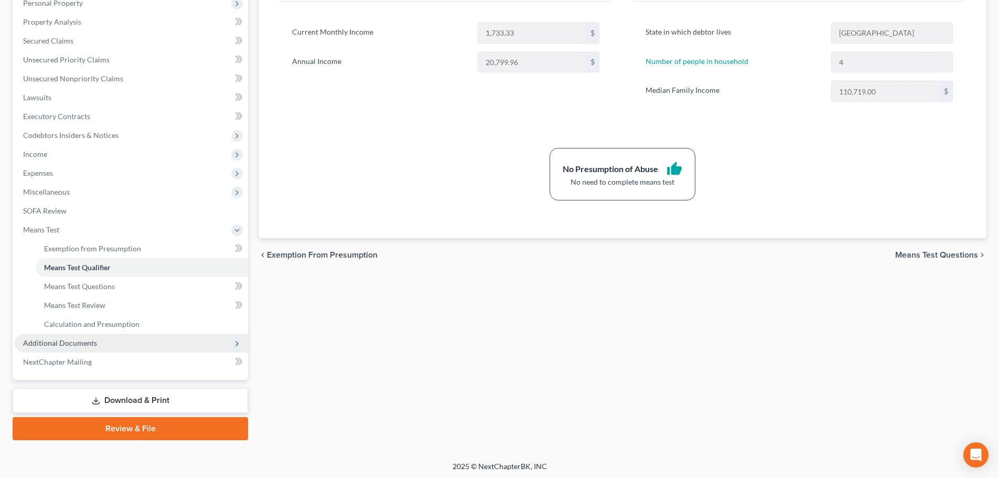
scroll to position [212, 0]
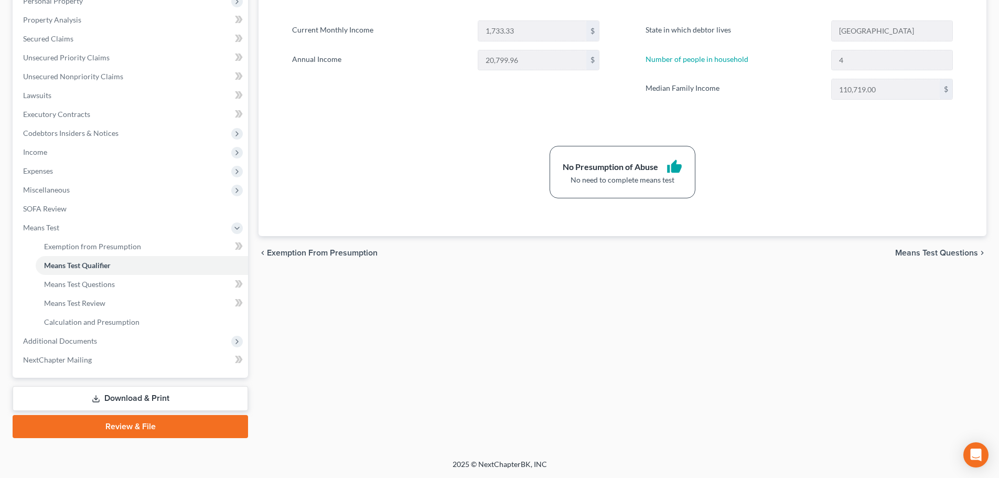
click at [448, 331] on div "Exemption from Presumption Means Test Qualifier Means Test Questions Means Test…" at bounding box center [622, 163] width 738 height 549
click at [455, 336] on div "Exemption from Presumption Means Test Qualifier Means Test Questions Means Test…" at bounding box center [622, 163] width 738 height 549
click at [457, 336] on div "Exemption from Presumption Means Test Qualifier Means Test Questions Means Test…" at bounding box center [622, 163] width 738 height 549
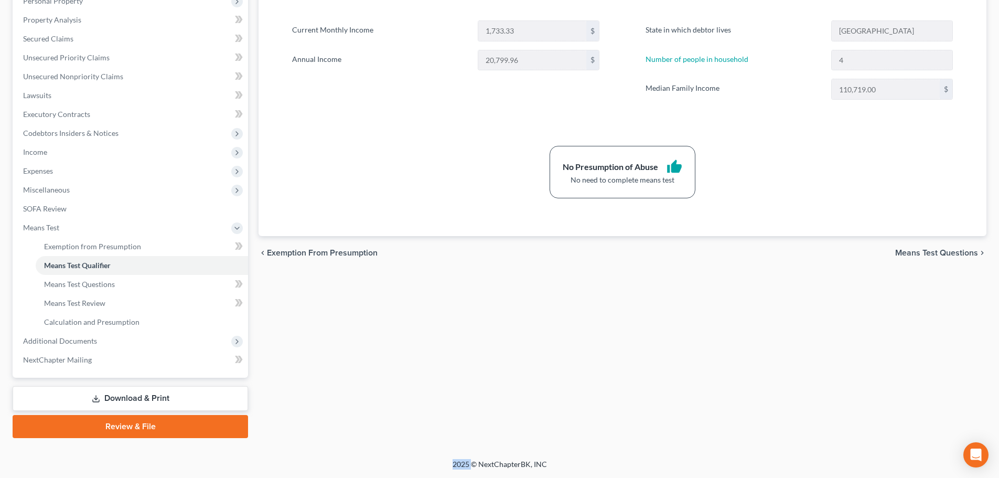
click at [457, 336] on div "Exemption from Presumption Means Test Qualifier Means Test Questions Means Test…" at bounding box center [622, 163] width 738 height 549
click at [340, 320] on div "Exemption from Presumption Means Test Qualifier Means Test Questions Means Test…" at bounding box center [622, 163] width 738 height 549
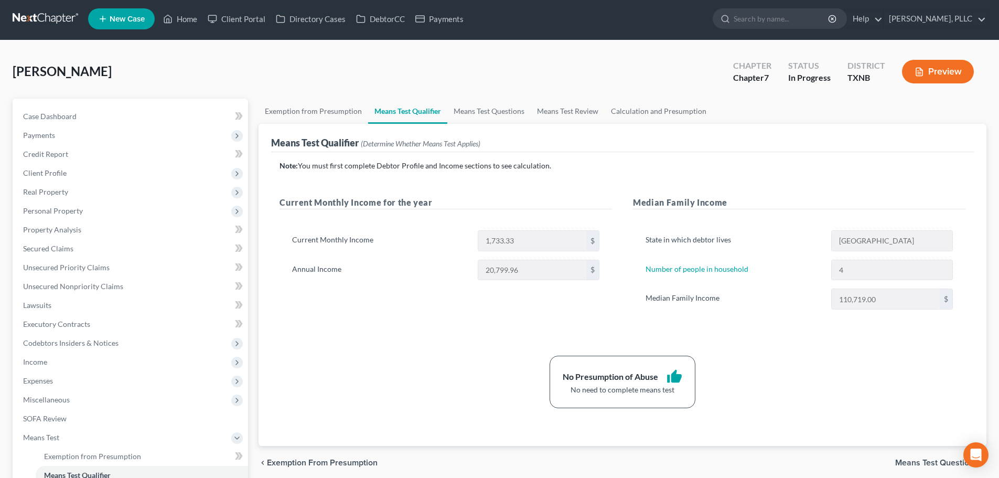
scroll to position [0, 0]
